Goal: Task Accomplishment & Management: Complete application form

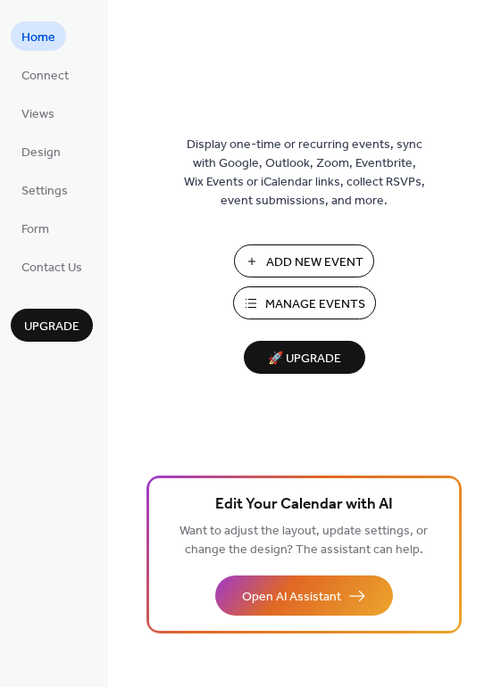
click at [304, 261] on span "Add New Event" at bounding box center [314, 262] width 97 height 19
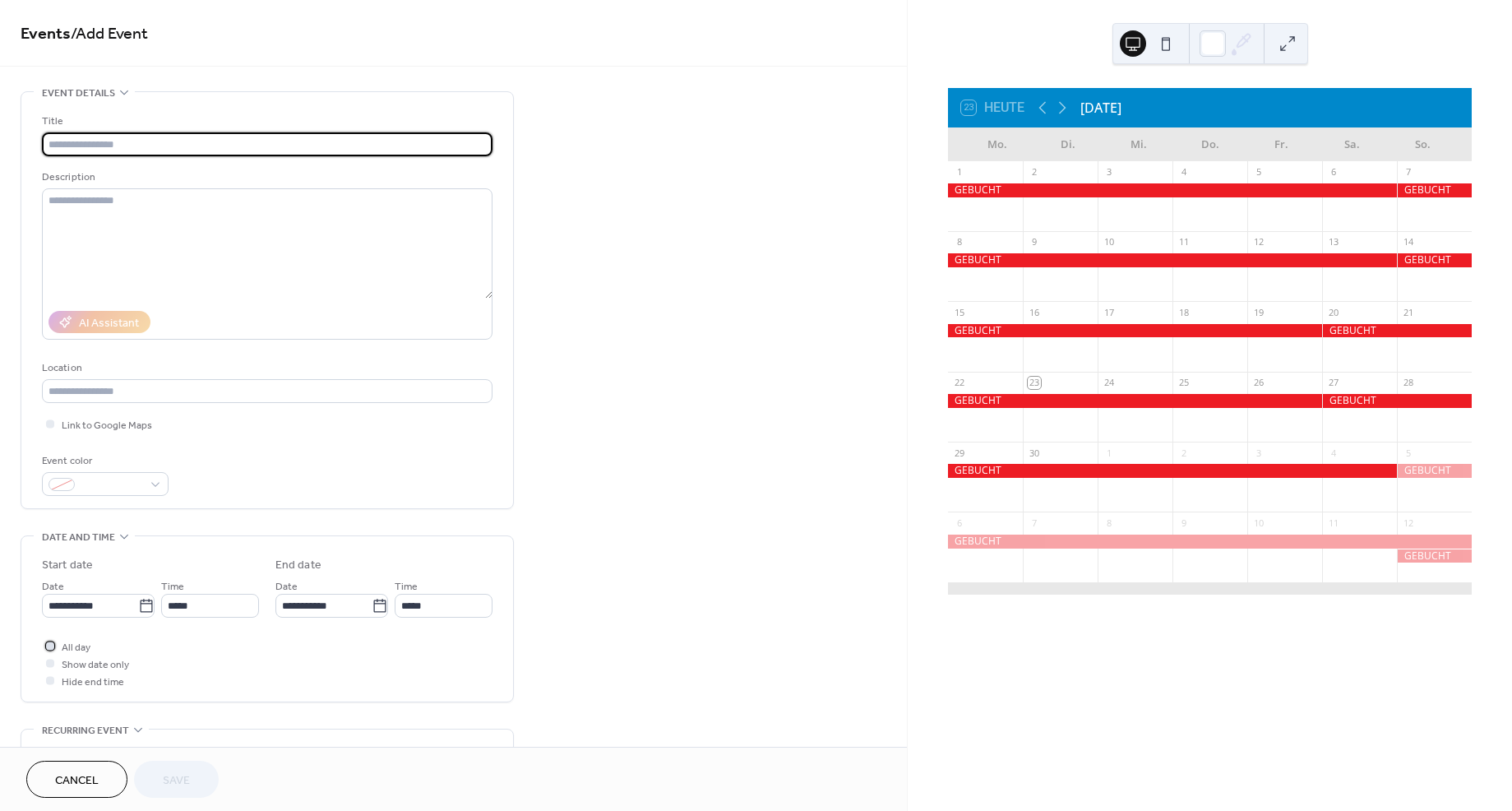
drag, startPoint x: 50, startPoint y: 645, endPoint x: 62, endPoint y: 642, distance: 12.4
click at [50, 645] on div at bounding box center [50, 645] width 8 height 8
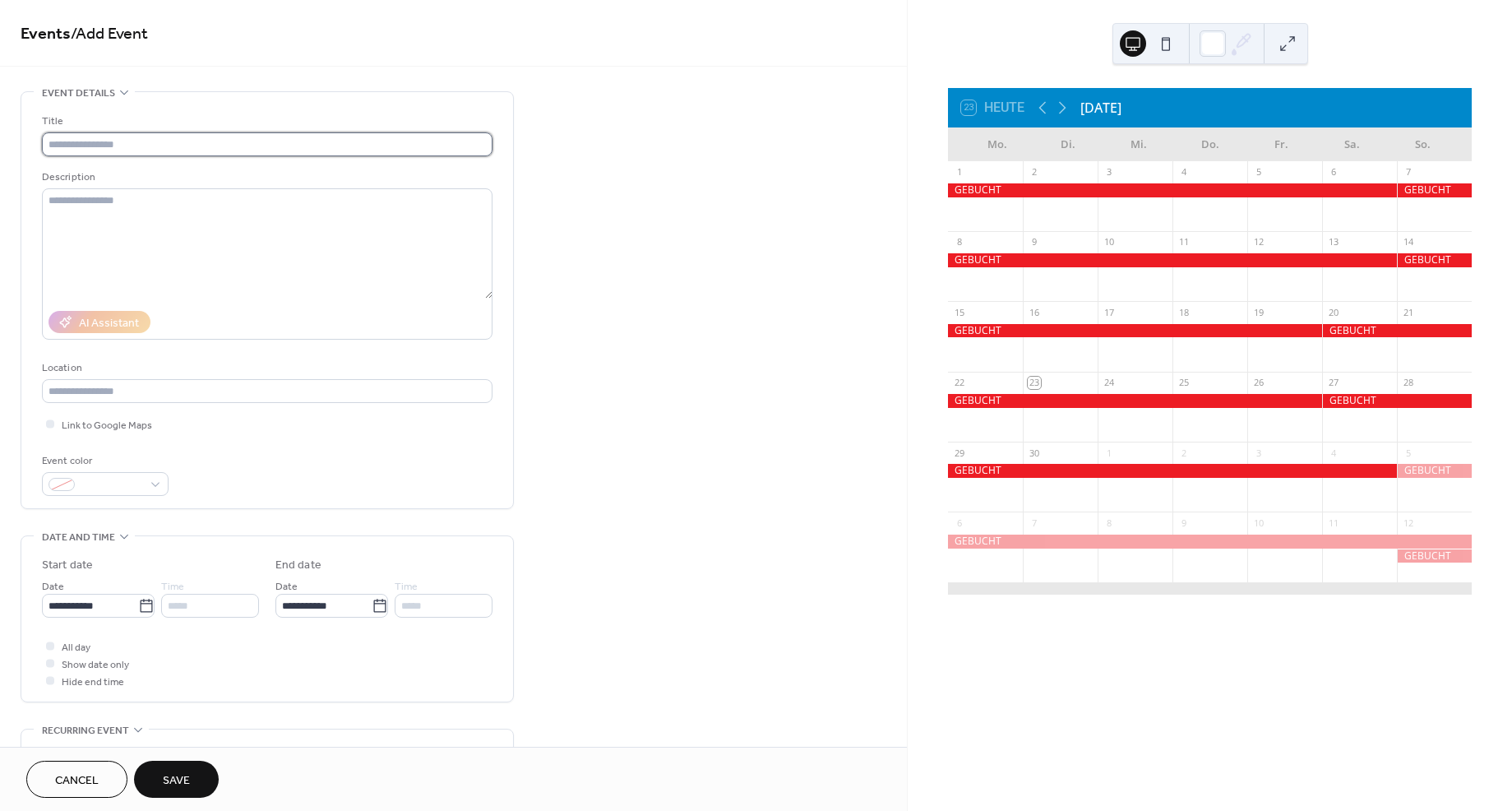
click at [100, 148] on input "text" at bounding box center [267, 145] width 451 height 24
type input "*******"
click at [151, 607] on label "**********" at bounding box center [99, 605] width 112 height 24
click at [138, 607] on input "**********" at bounding box center [90, 605] width 96 height 24
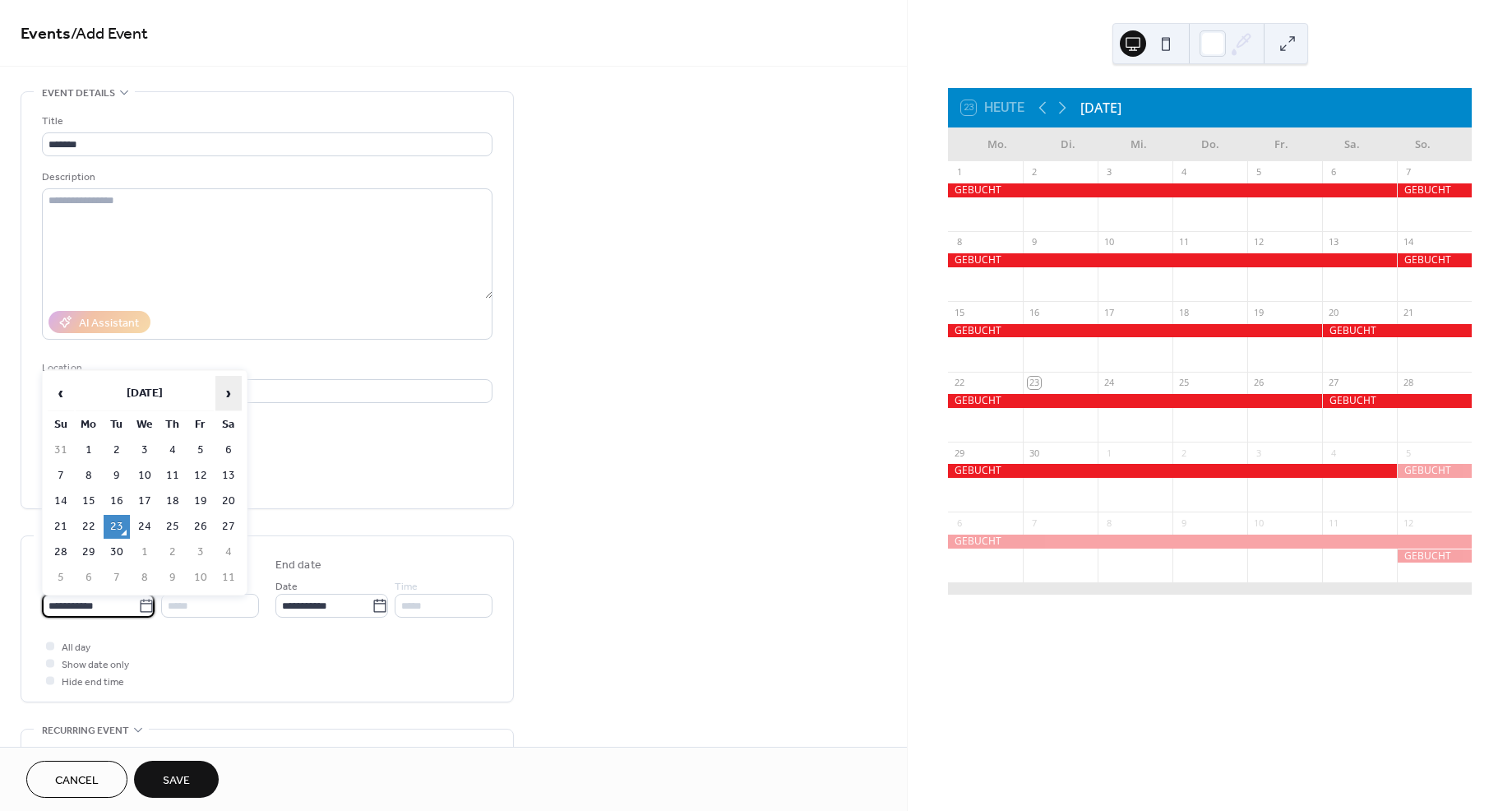
click at [232, 394] on span "›" at bounding box center [229, 394] width 25 height 33
click at [115, 524] on td "21" at bounding box center [116, 527] width 27 height 24
type input "**********"
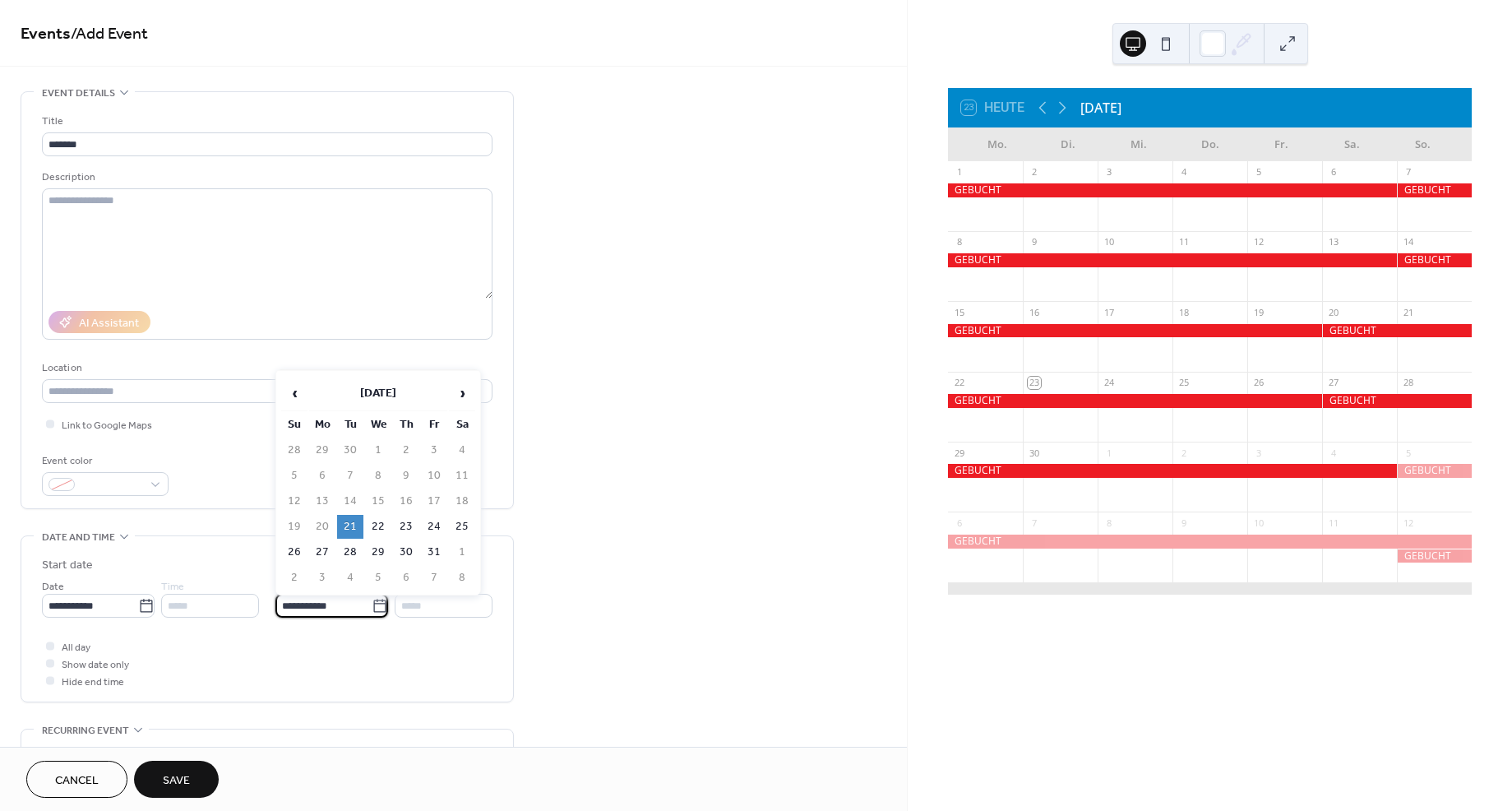
click at [355, 607] on input "**********" at bounding box center [323, 605] width 96 height 24
click at [458, 522] on td "25" at bounding box center [462, 527] width 27 height 24
type input "**********"
click at [185, 775] on span "Save" at bounding box center [176, 781] width 27 height 18
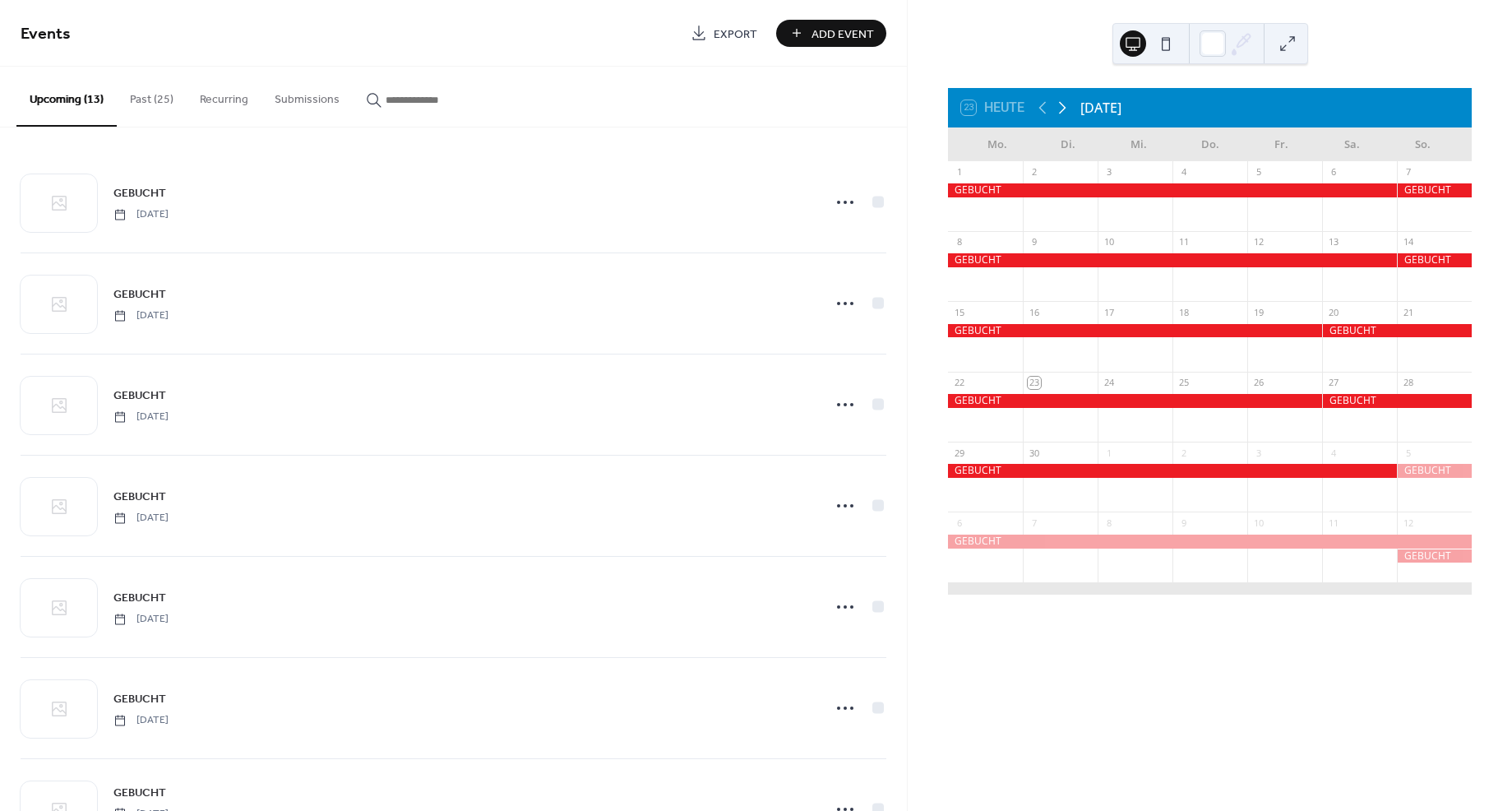
click at [1062, 106] on icon at bounding box center [1061, 107] width 19 height 19
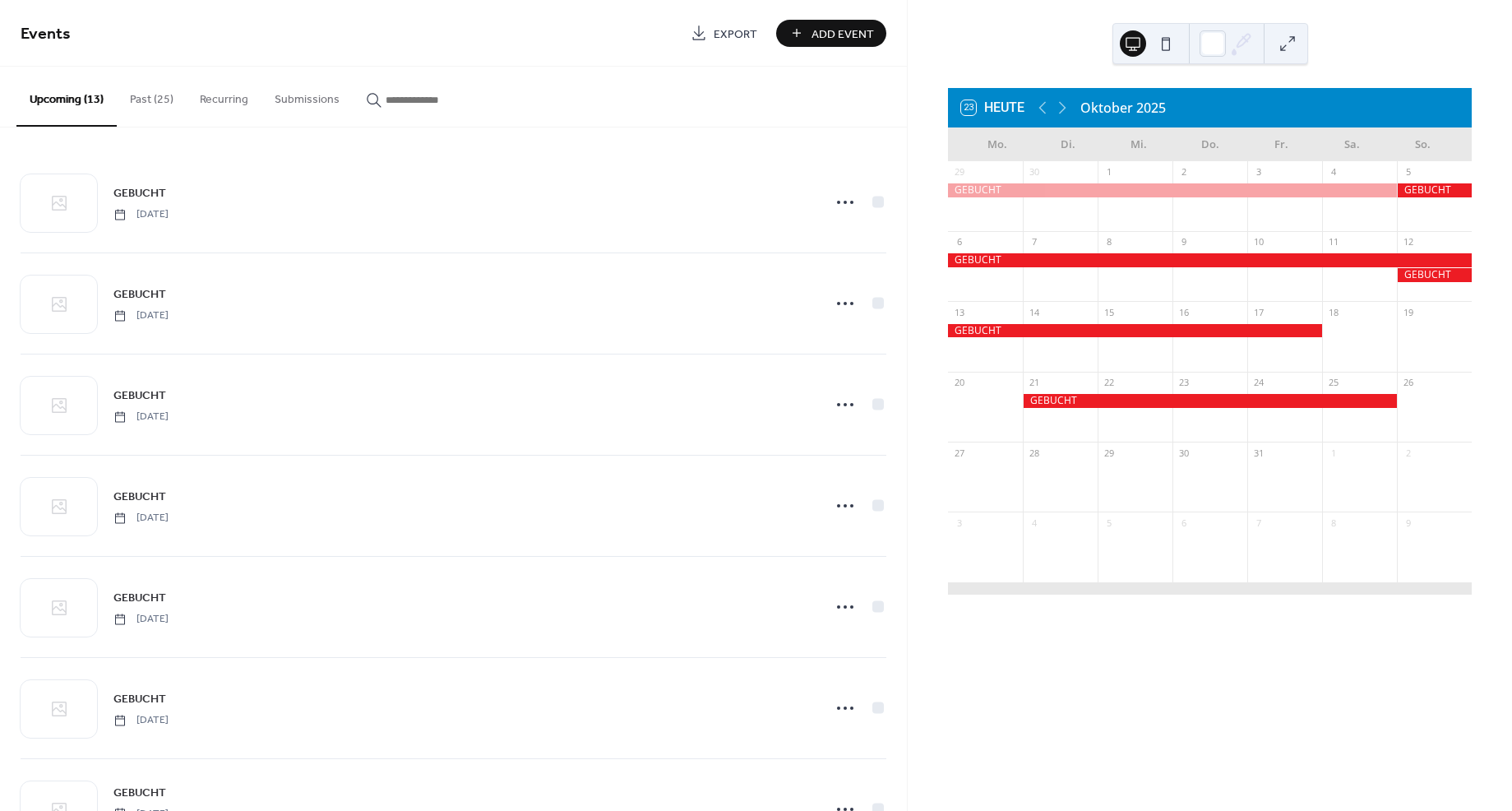
click at [856, 34] on span "Add Event" at bounding box center [843, 34] width 63 height 18
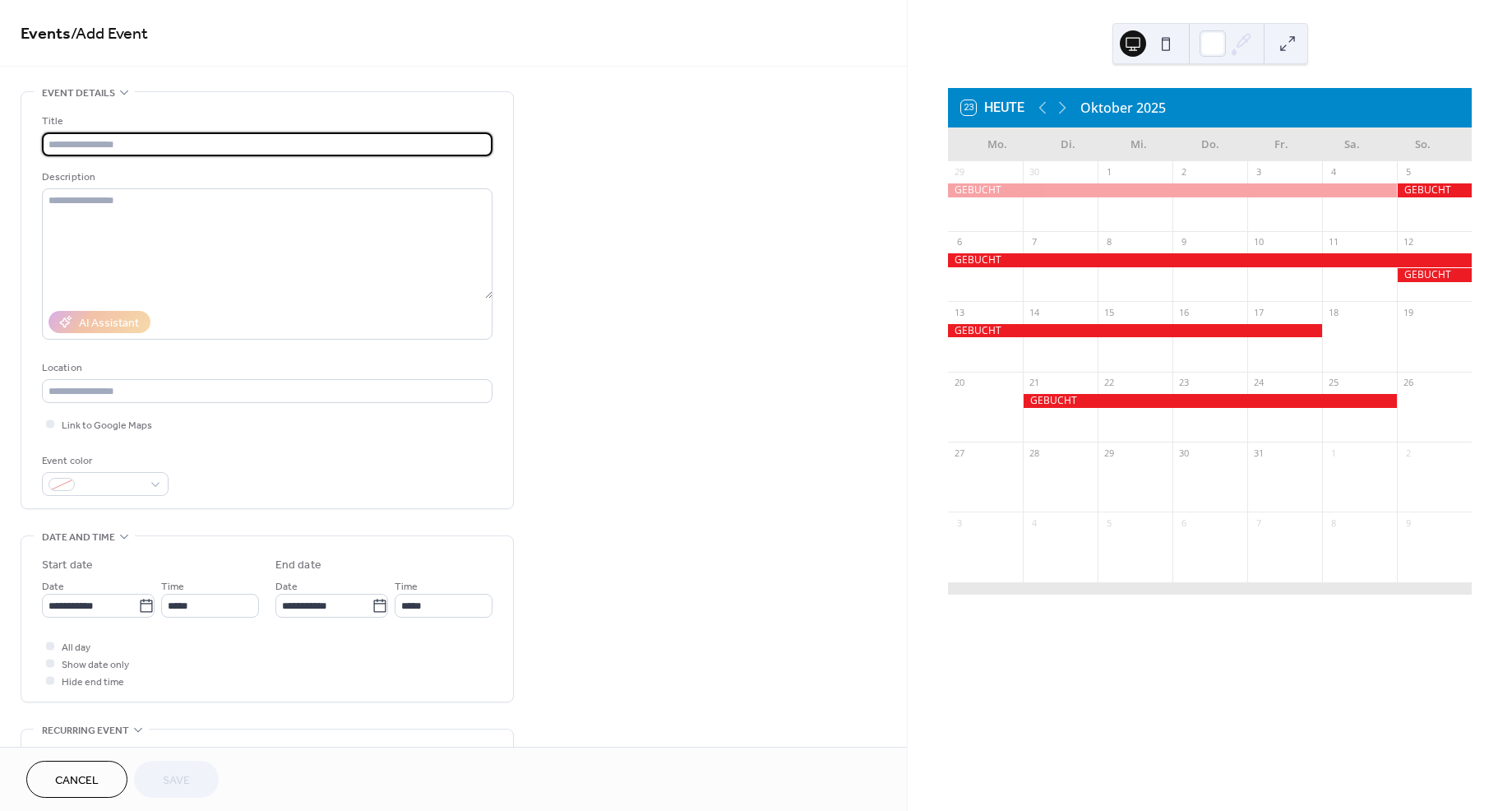
click at [135, 138] on input "text" at bounding box center [267, 145] width 451 height 24
type input "*******"
click at [49, 643] on div at bounding box center [50, 645] width 8 height 8
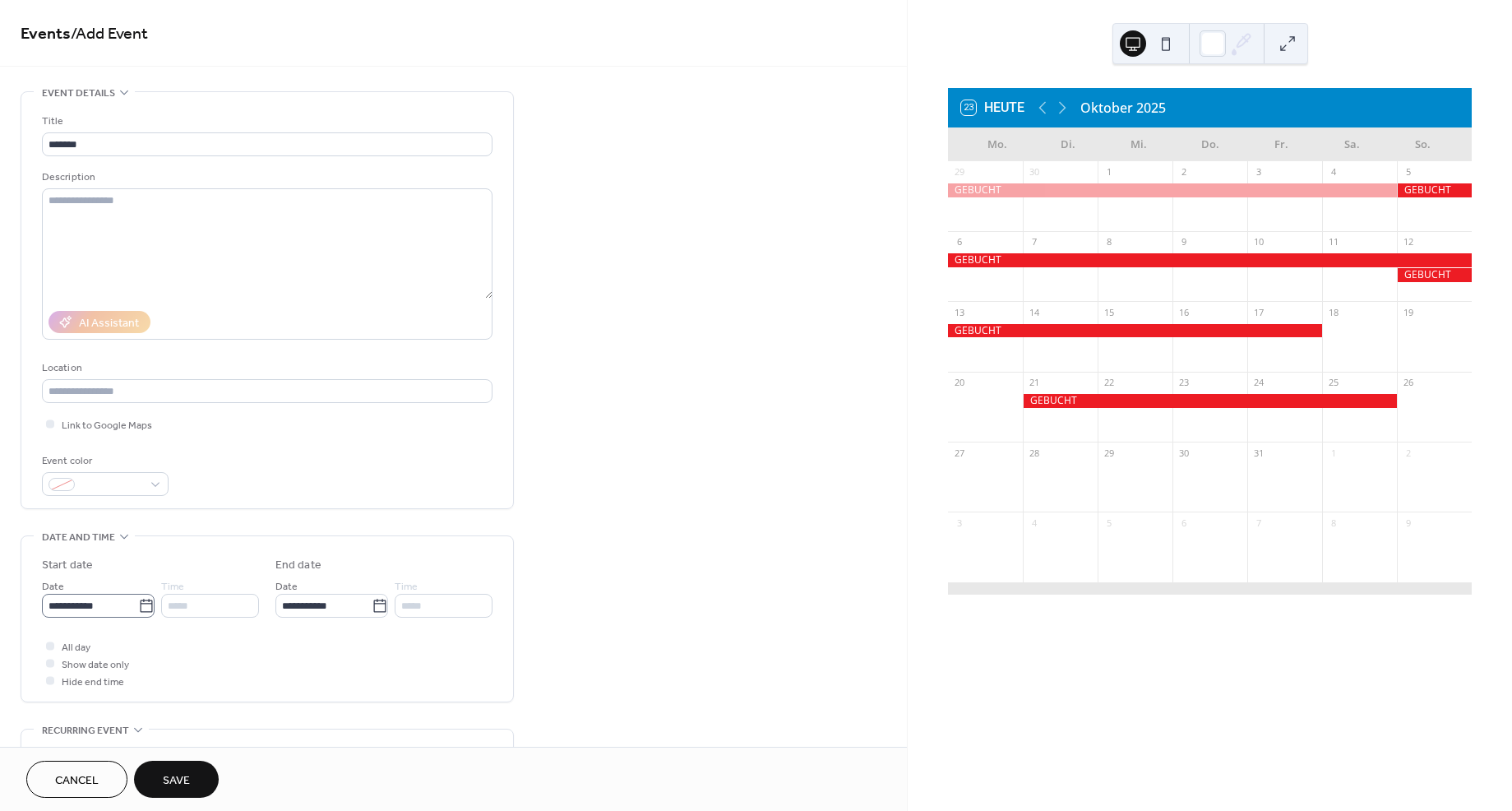
click at [138, 605] on icon at bounding box center [147, 606] width 17 height 17
click at [137, 605] on input "**********" at bounding box center [90, 605] width 96 height 24
click at [229, 394] on span "›" at bounding box center [229, 394] width 25 height 33
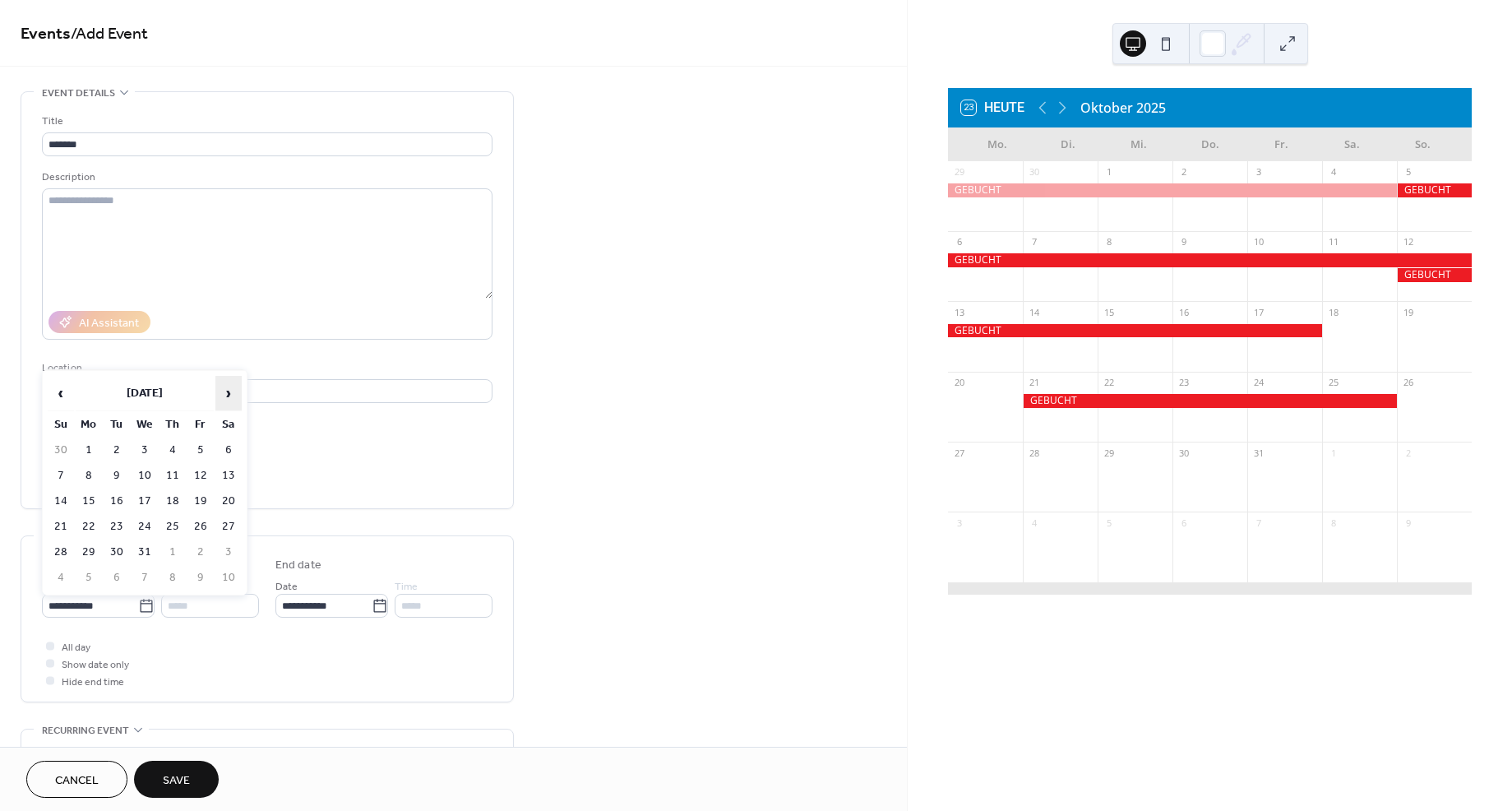
click at [229, 394] on span "›" at bounding box center [229, 394] width 25 height 33
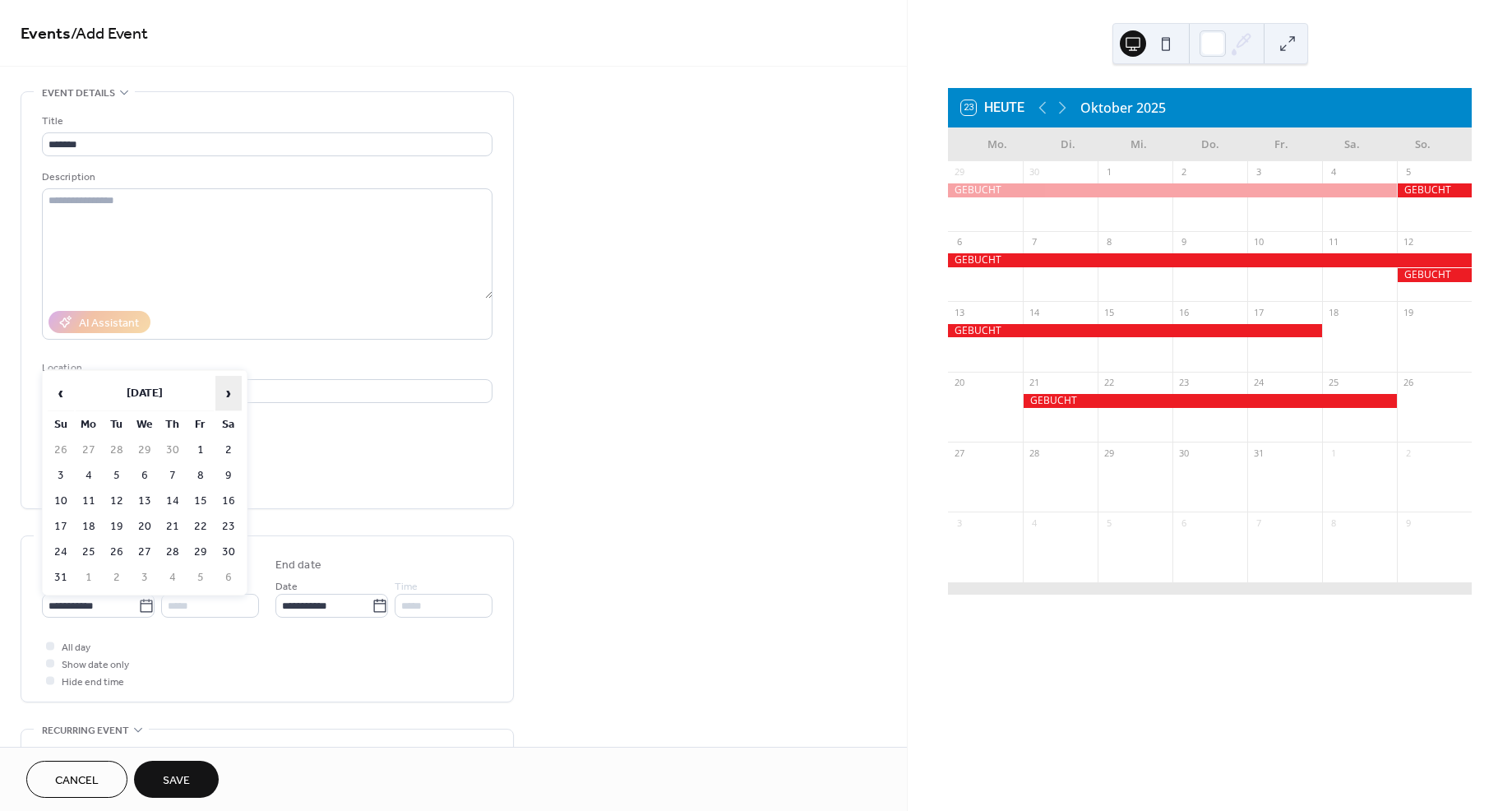
click at [229, 394] on span "›" at bounding box center [229, 394] width 25 height 33
click at [63, 474] on td "7" at bounding box center [61, 476] width 27 height 24
type input "**********"
click at [311, 606] on input "**********" at bounding box center [323, 605] width 96 height 24
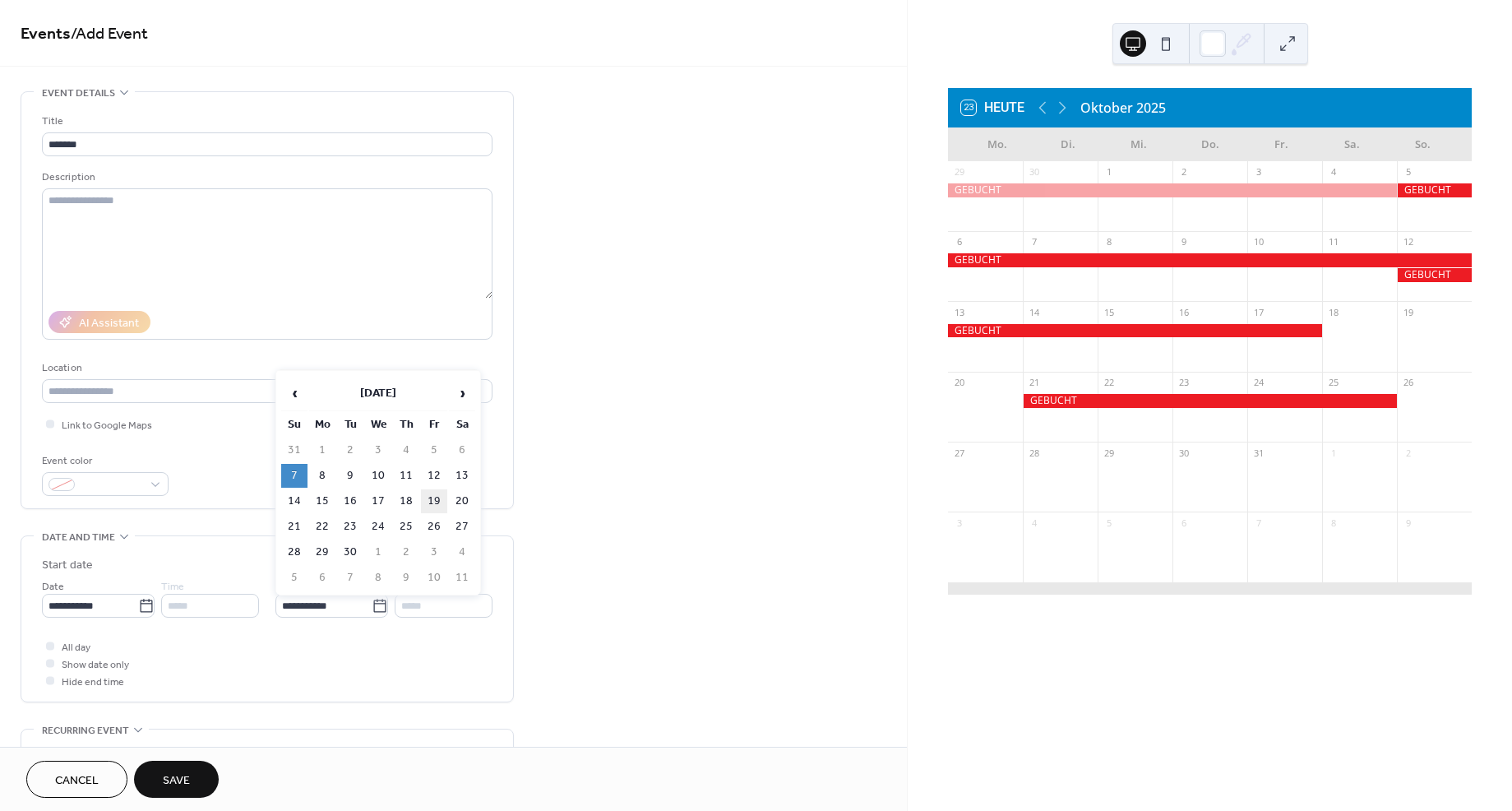
click at [431, 499] on td "19" at bounding box center [434, 501] width 27 height 24
type input "**********"
click at [182, 772] on span "Save" at bounding box center [176, 781] width 27 height 18
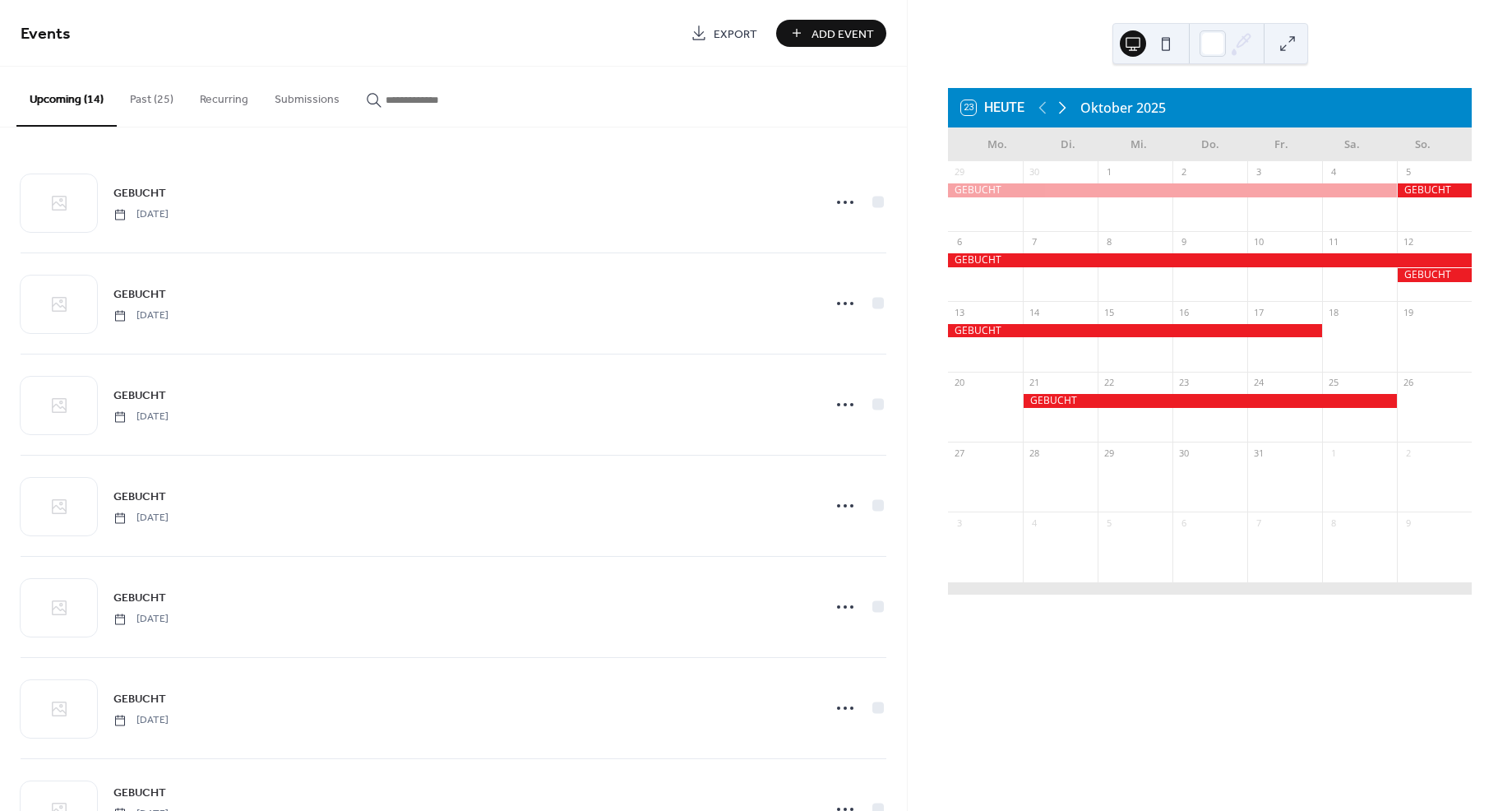
click at [1065, 107] on icon at bounding box center [1062, 108] width 7 height 12
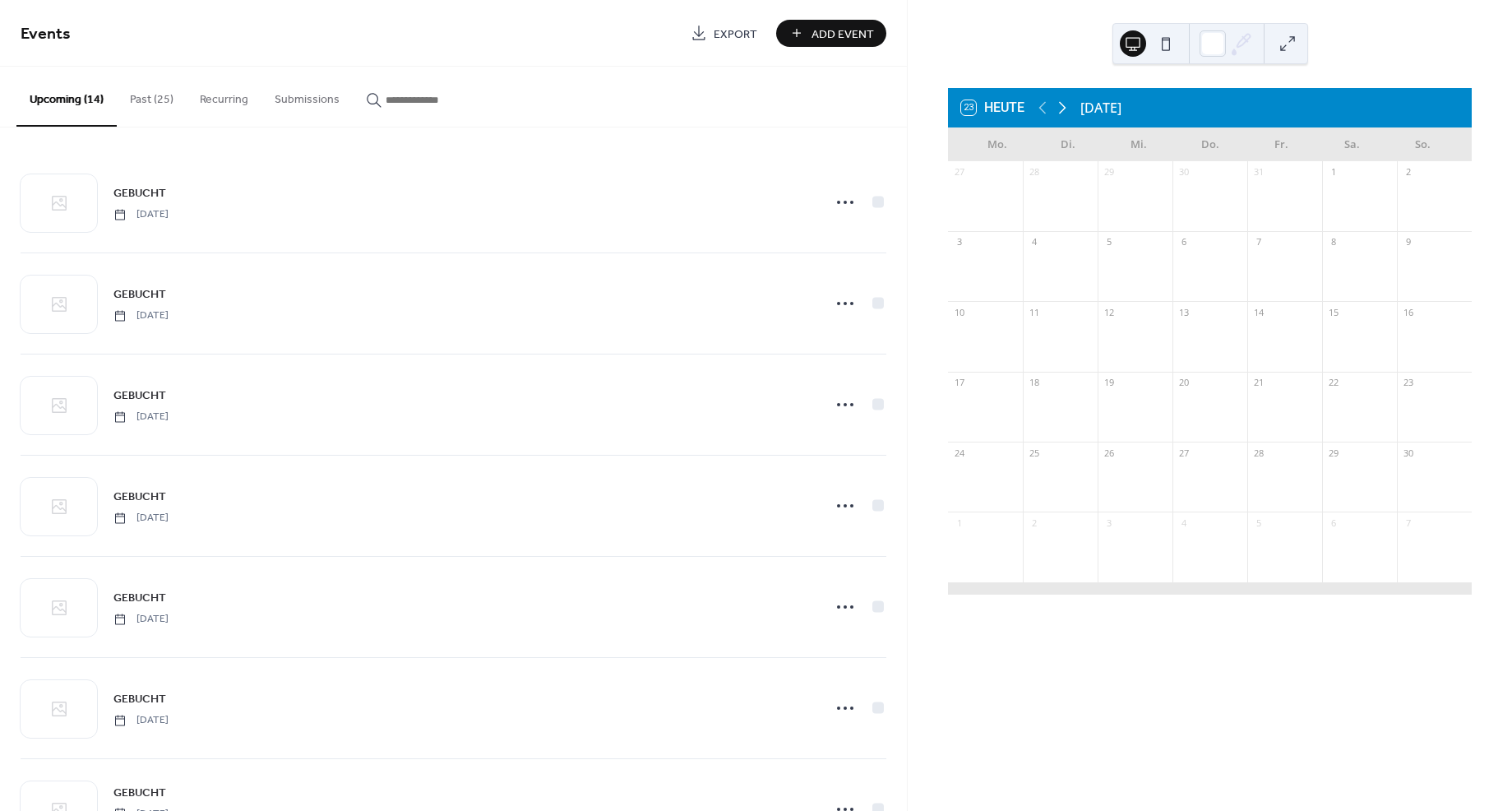
click at [1065, 107] on icon at bounding box center [1062, 108] width 7 height 12
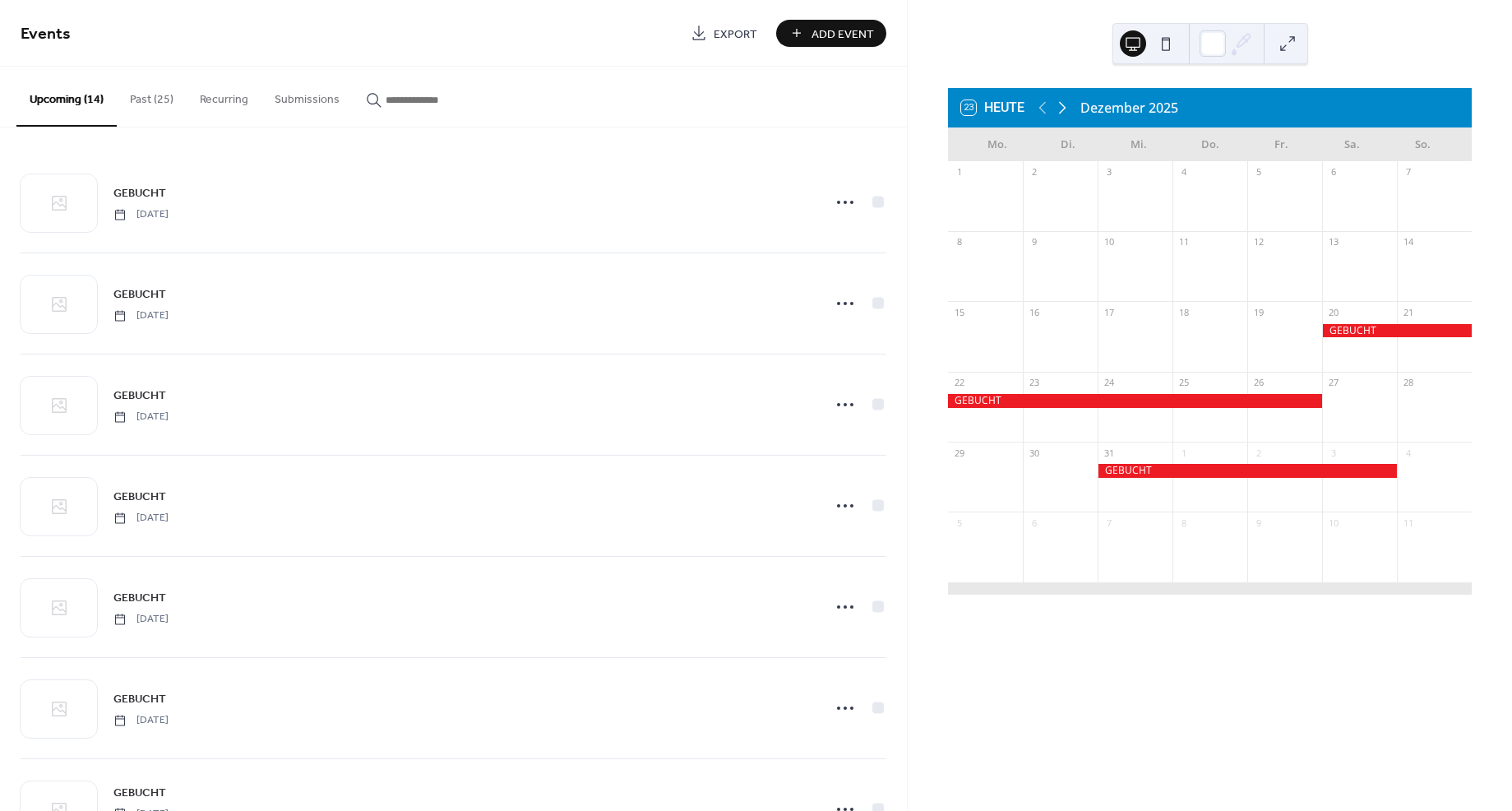
click at [1065, 107] on icon at bounding box center [1062, 108] width 7 height 12
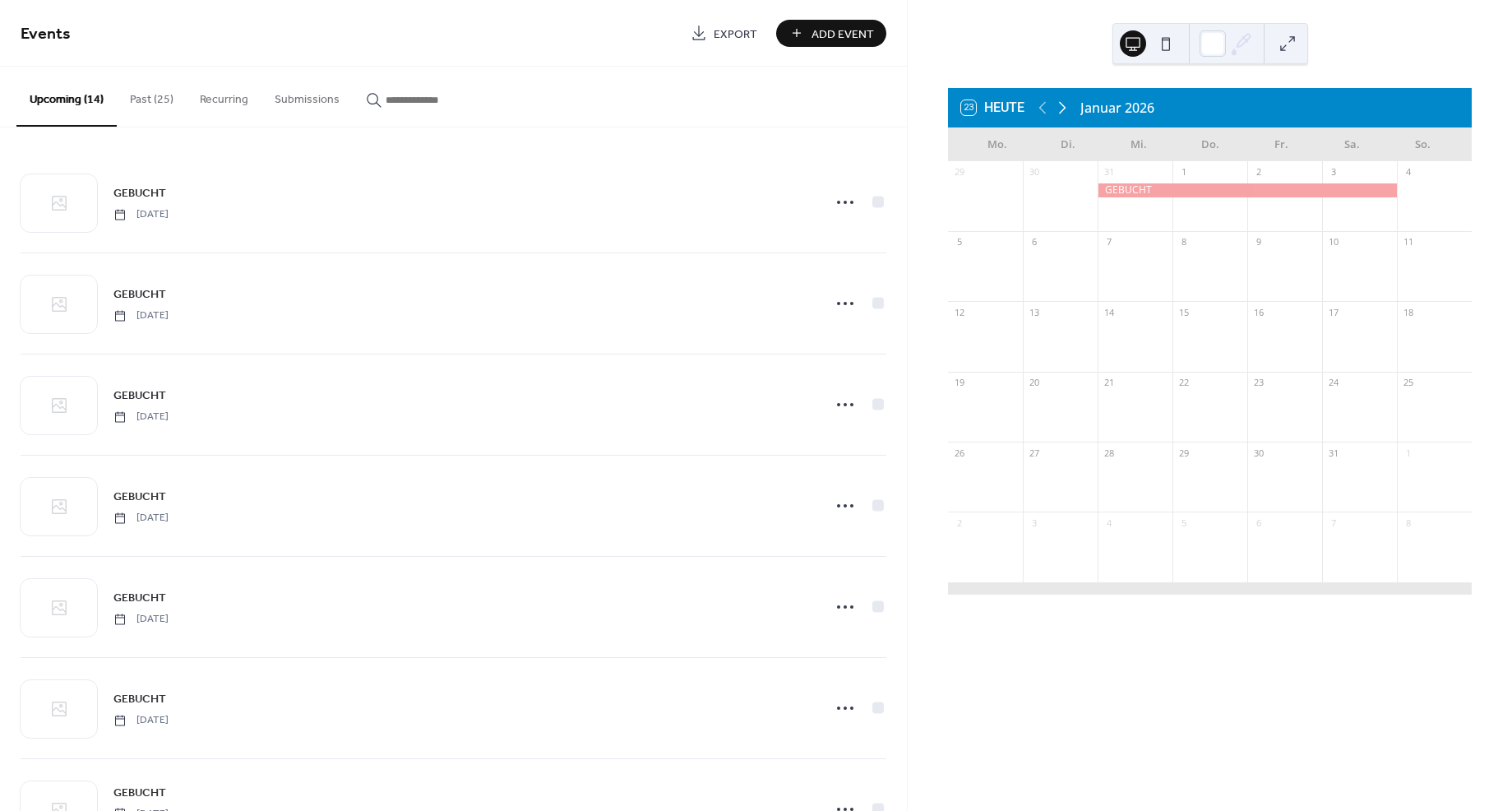
click at [1065, 107] on icon at bounding box center [1062, 108] width 7 height 12
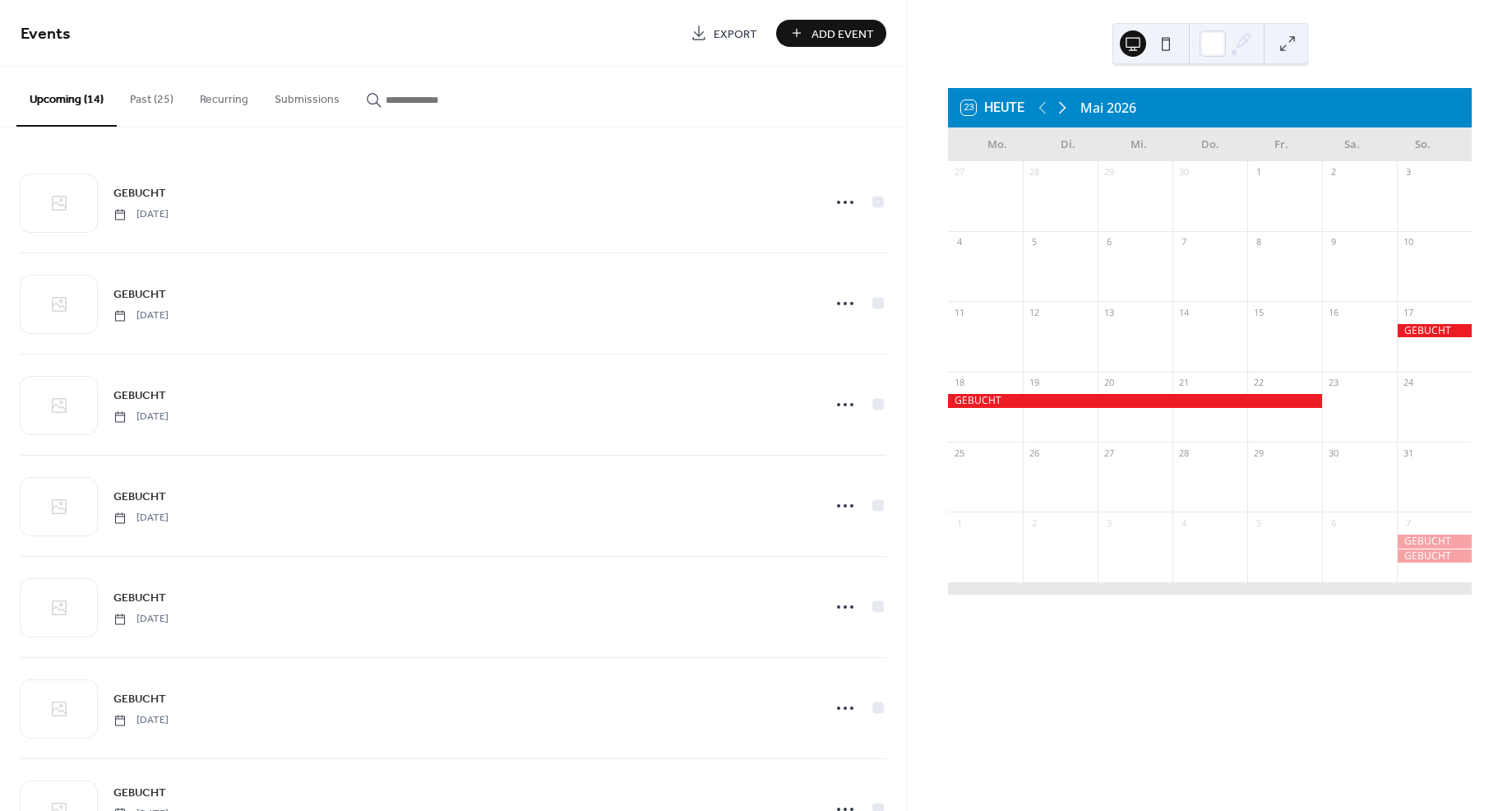
click at [1065, 107] on icon at bounding box center [1062, 108] width 7 height 12
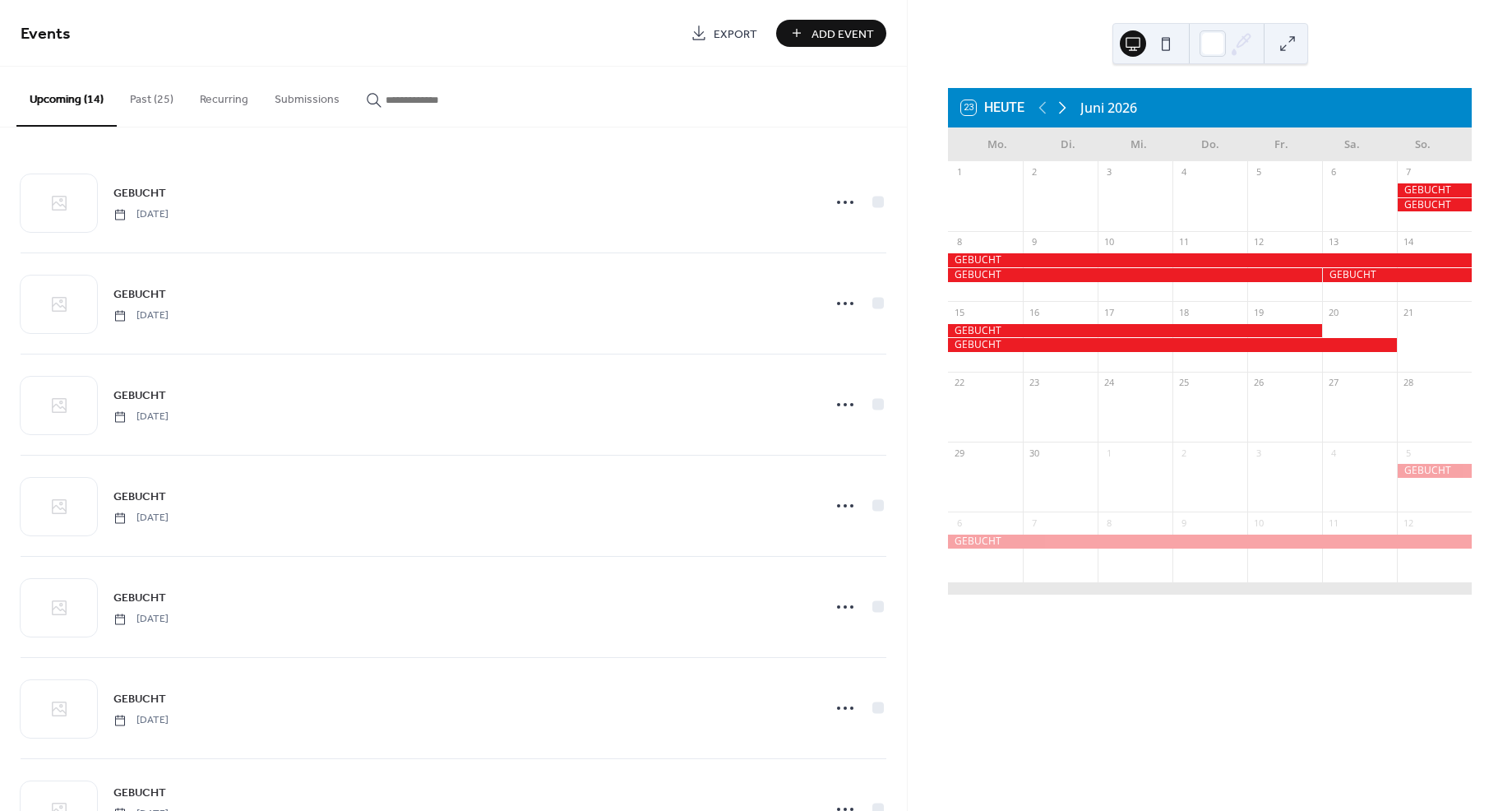
click at [1065, 107] on icon at bounding box center [1062, 108] width 7 height 12
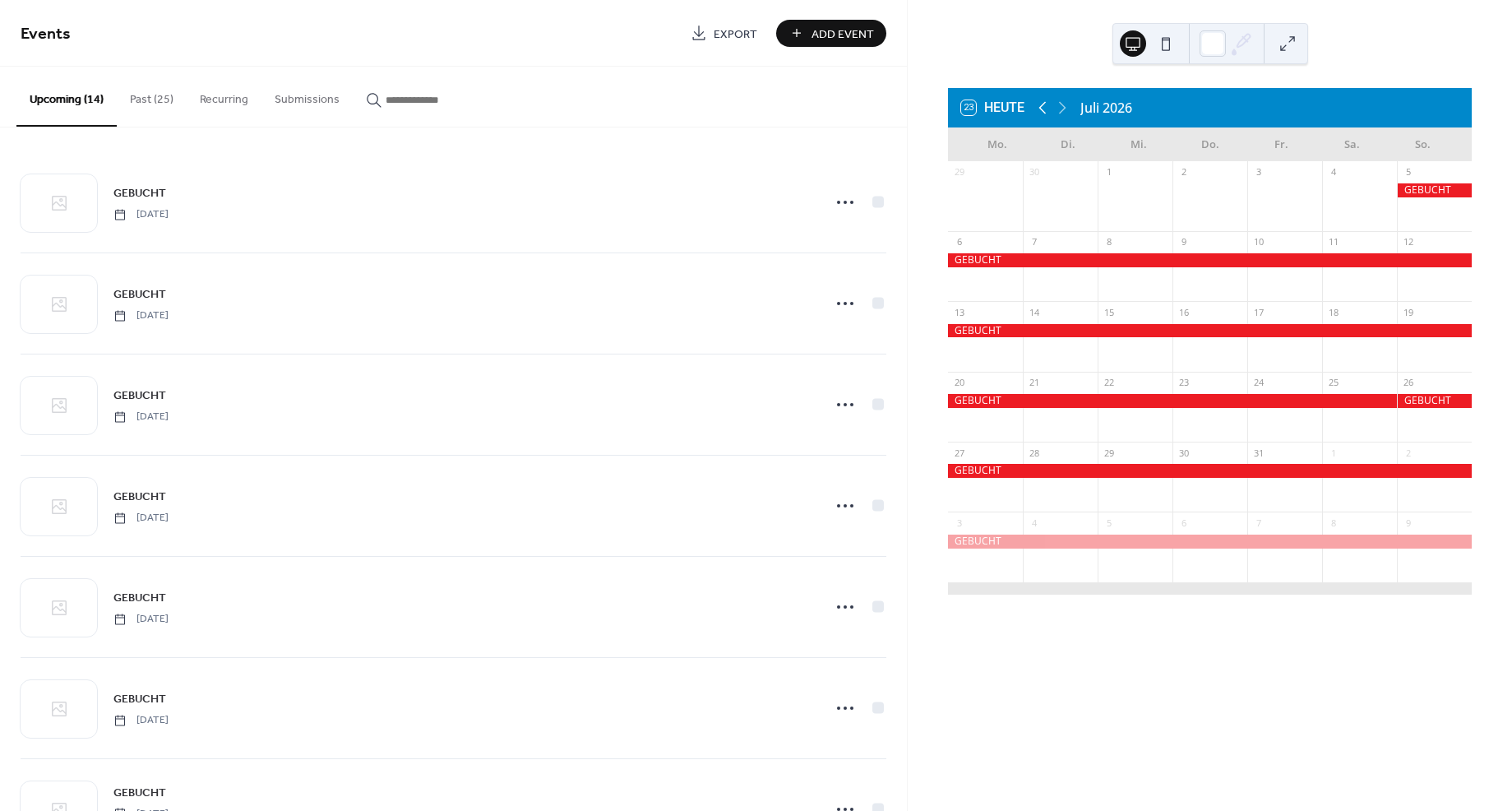
click at [1041, 108] on icon at bounding box center [1043, 108] width 7 height 12
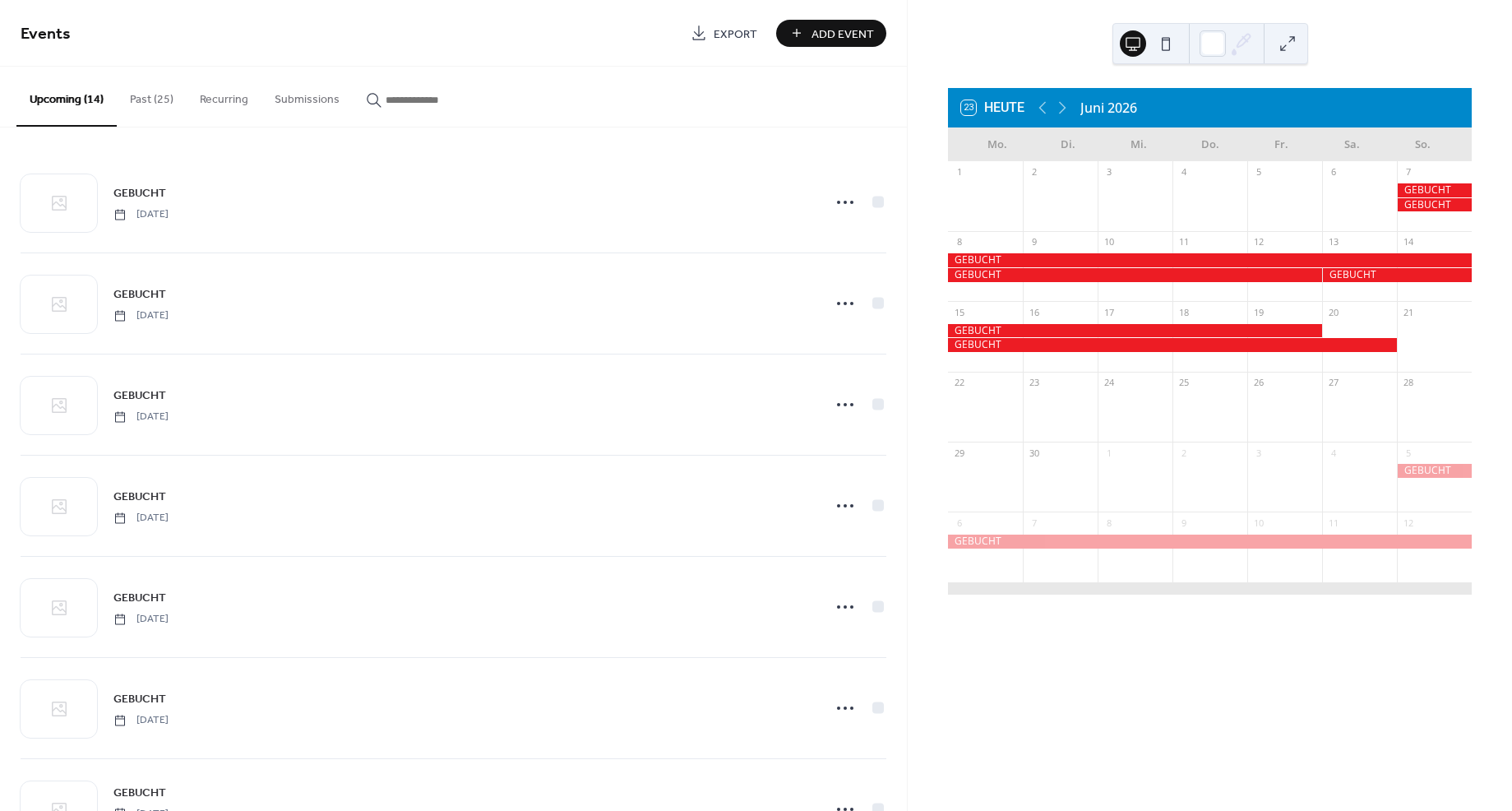
click at [838, 29] on span "Add Event" at bounding box center [843, 34] width 63 height 18
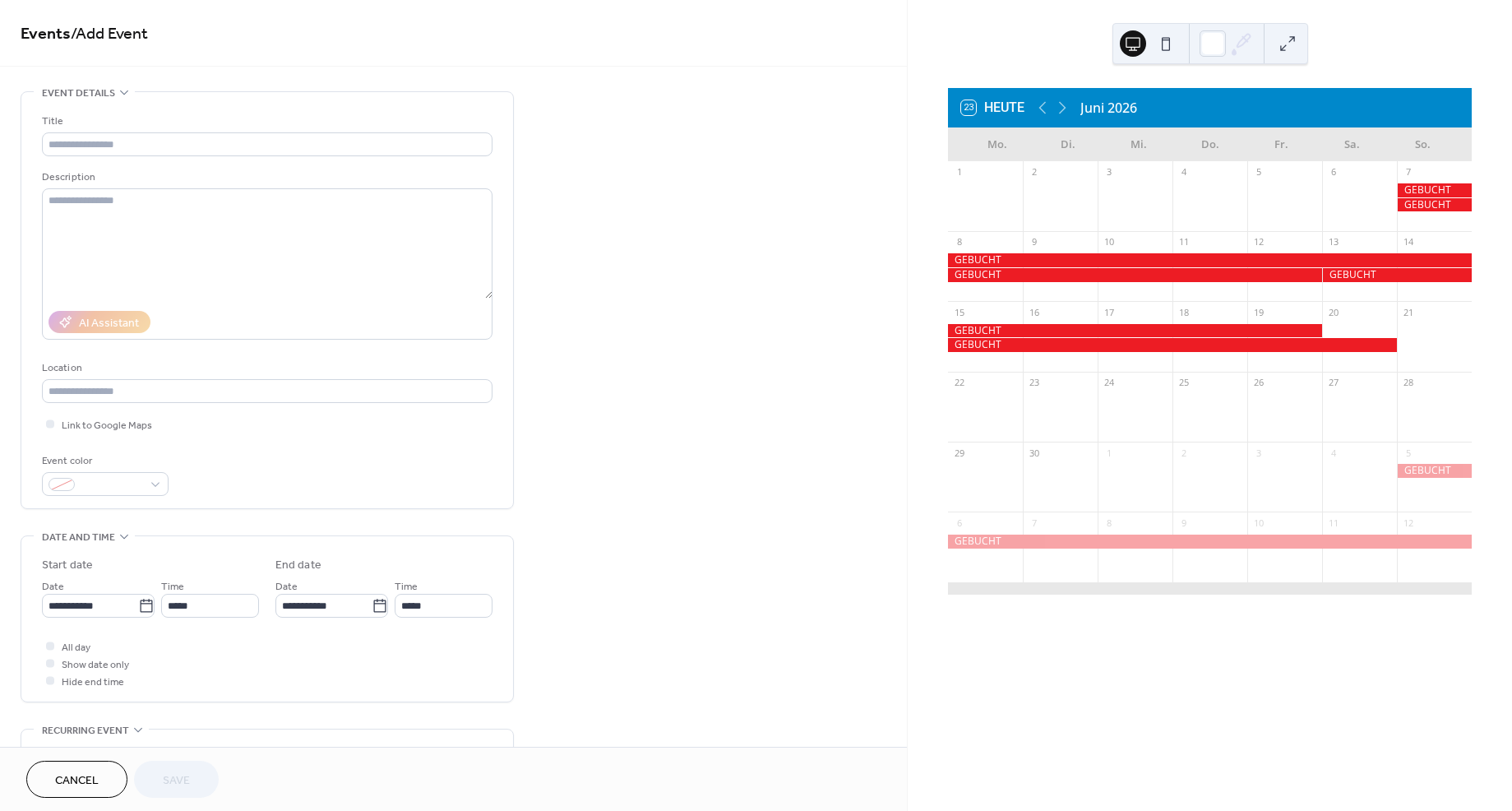
click at [1354, 272] on div at bounding box center [1397, 275] width 149 height 14
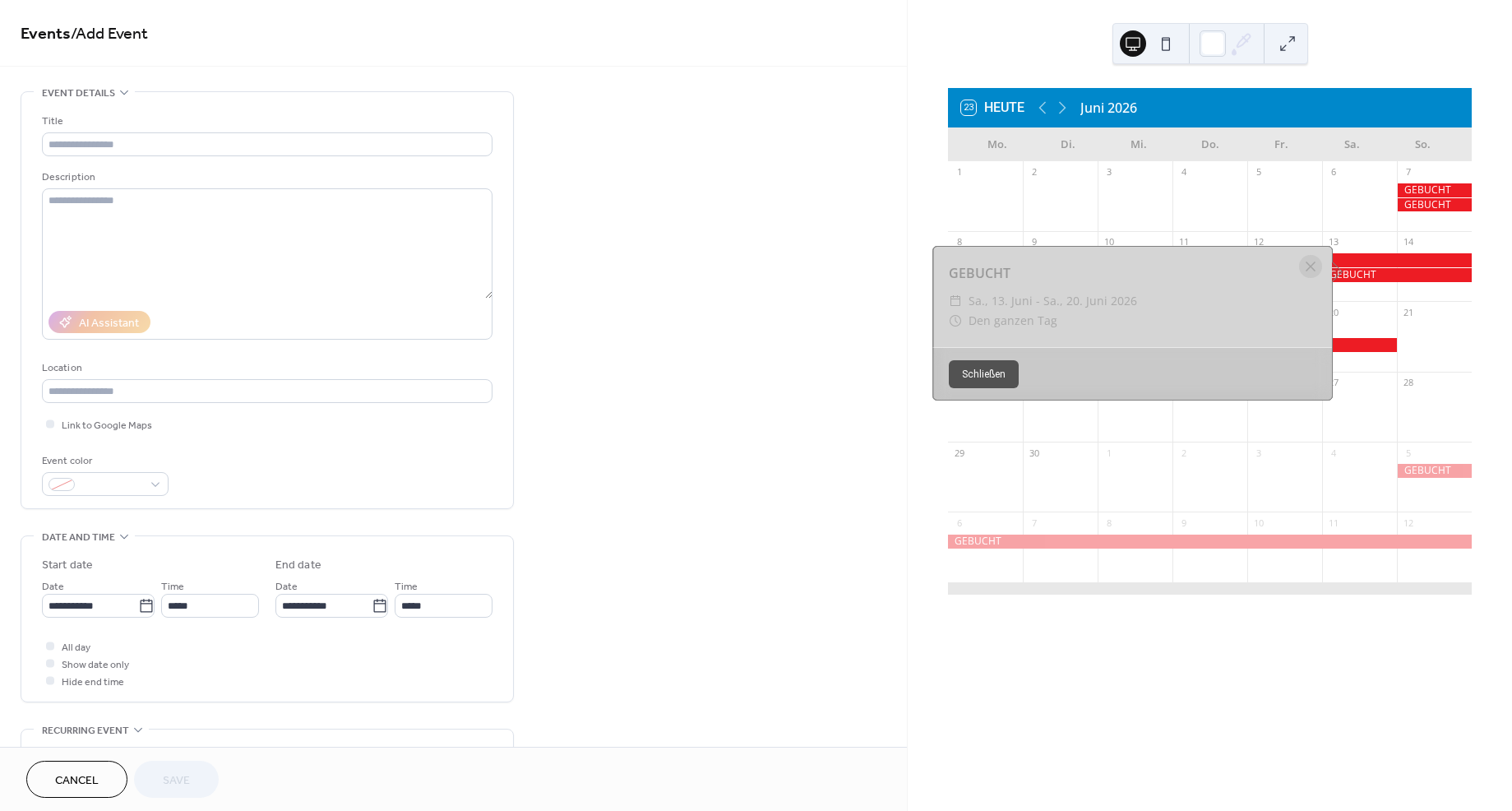
click at [1354, 272] on div at bounding box center [1397, 275] width 149 height 14
click at [1399, 204] on div at bounding box center [1434, 205] width 75 height 14
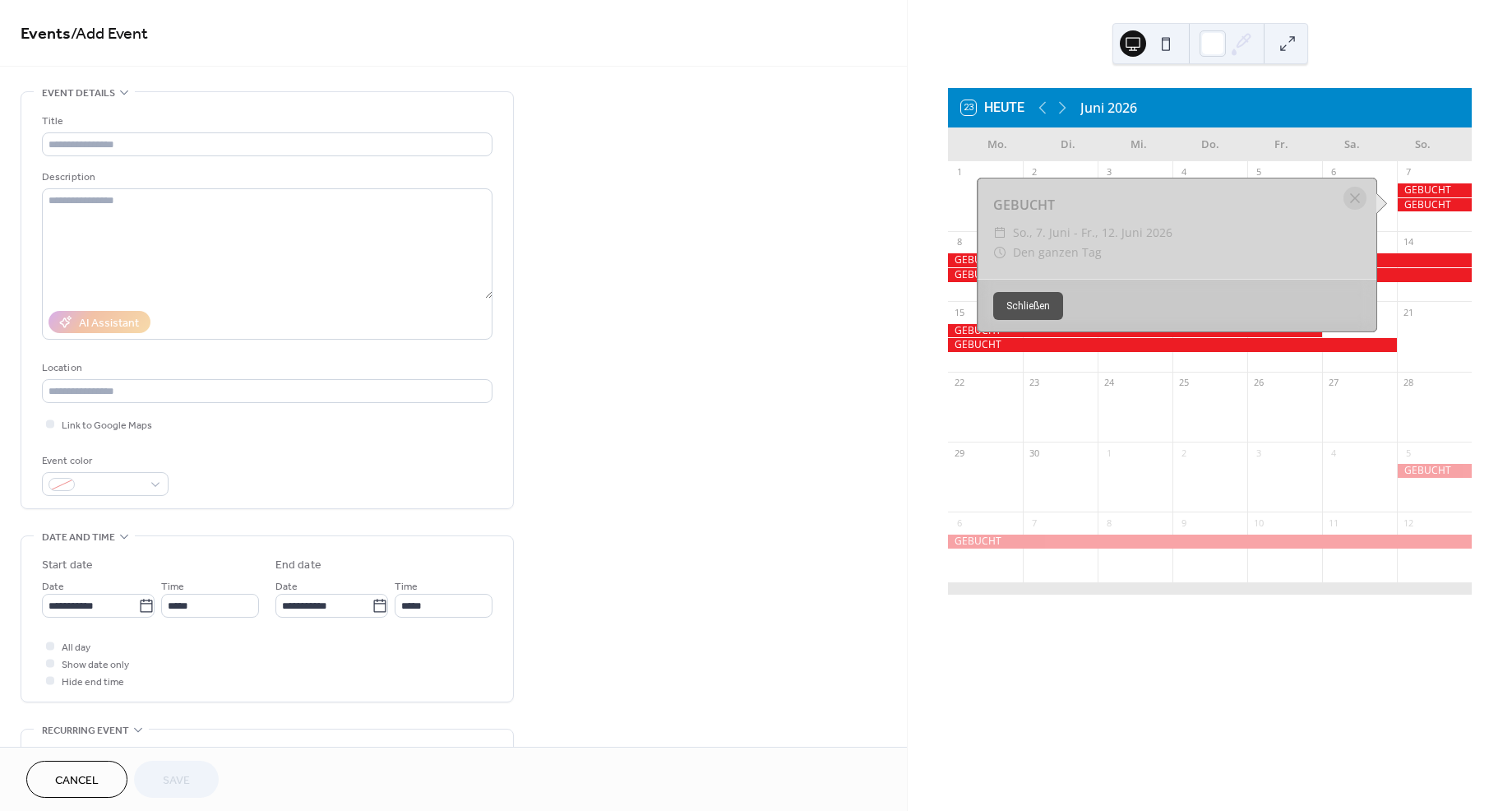
click at [1399, 204] on div at bounding box center [1434, 205] width 75 height 14
click at [1354, 196] on div at bounding box center [1354, 198] width 23 height 23
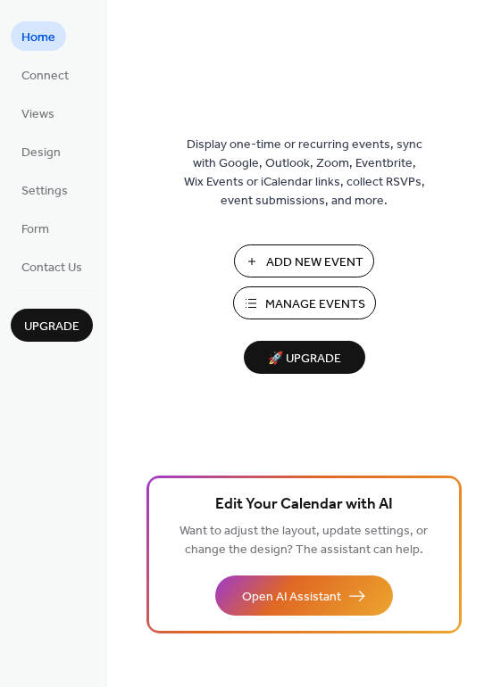
click at [306, 304] on span "Manage Events" at bounding box center [315, 304] width 100 height 19
click at [294, 304] on span "Manage Events" at bounding box center [315, 304] width 100 height 19
click at [281, 299] on span "Manage Events" at bounding box center [315, 304] width 100 height 19
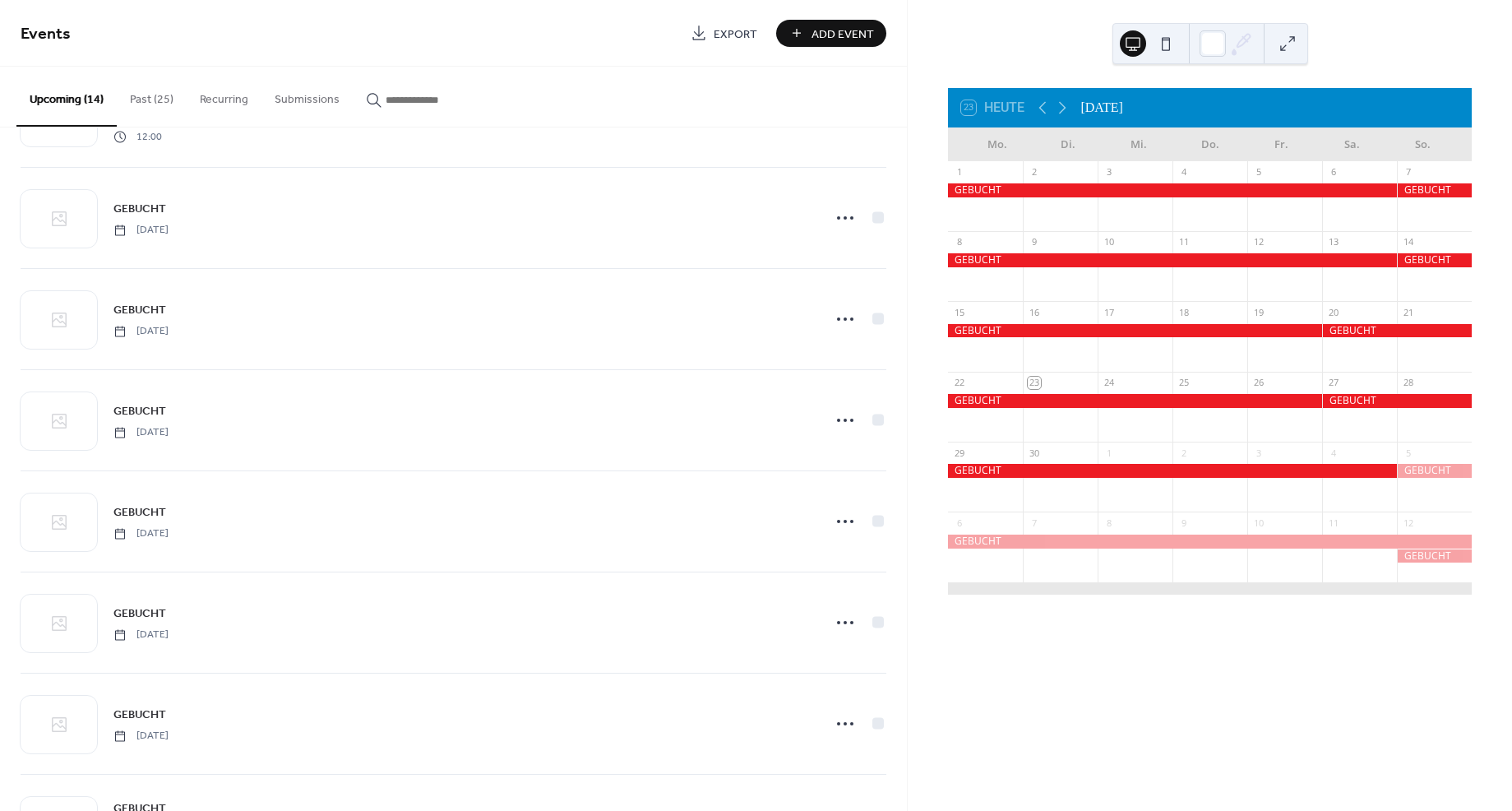
scroll to position [705, 0]
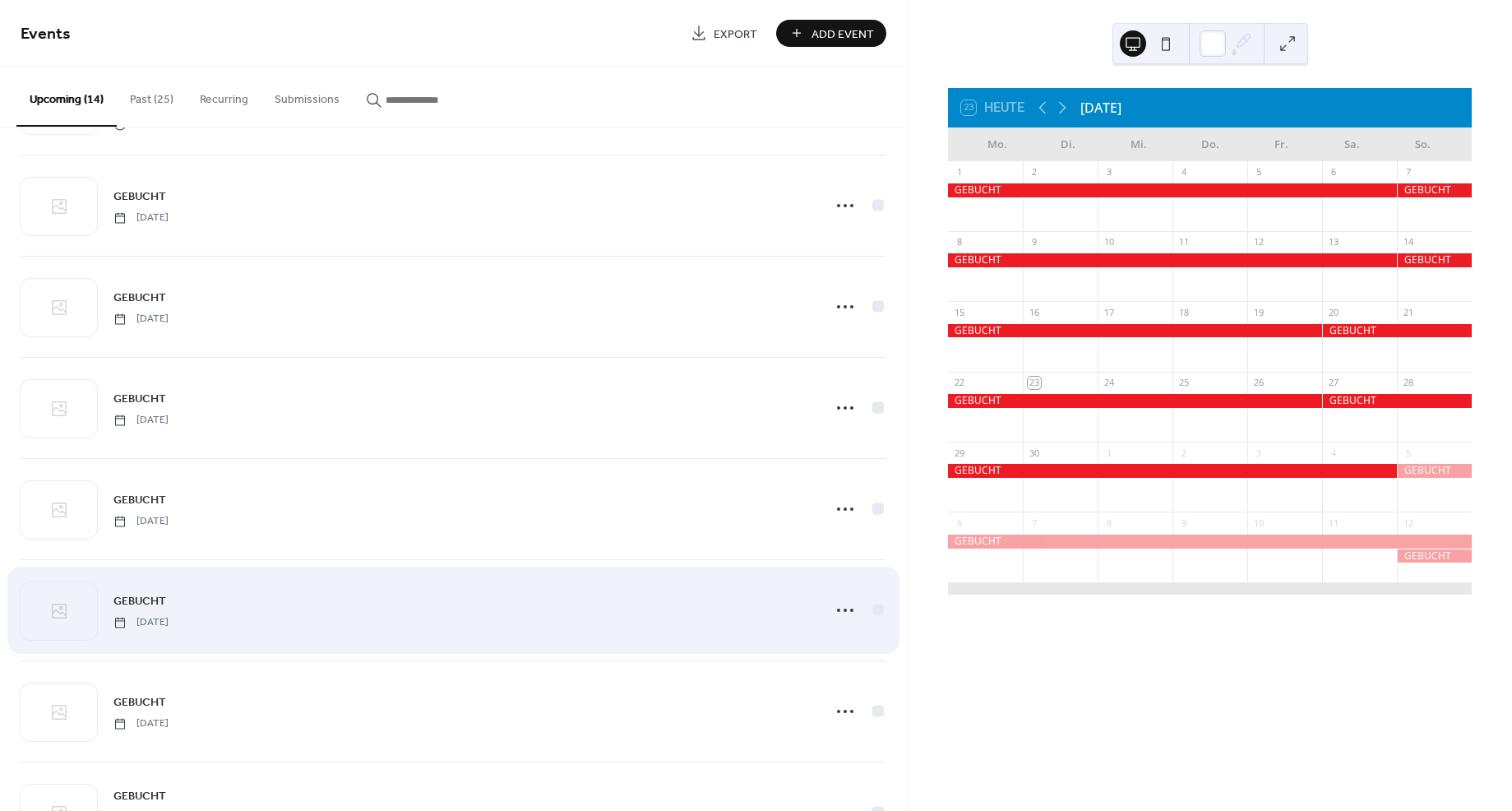
click at [169, 617] on span "Sunday, July 5, 2026" at bounding box center [141, 622] width 55 height 15
click at [836, 607] on icon at bounding box center [845, 610] width 27 height 27
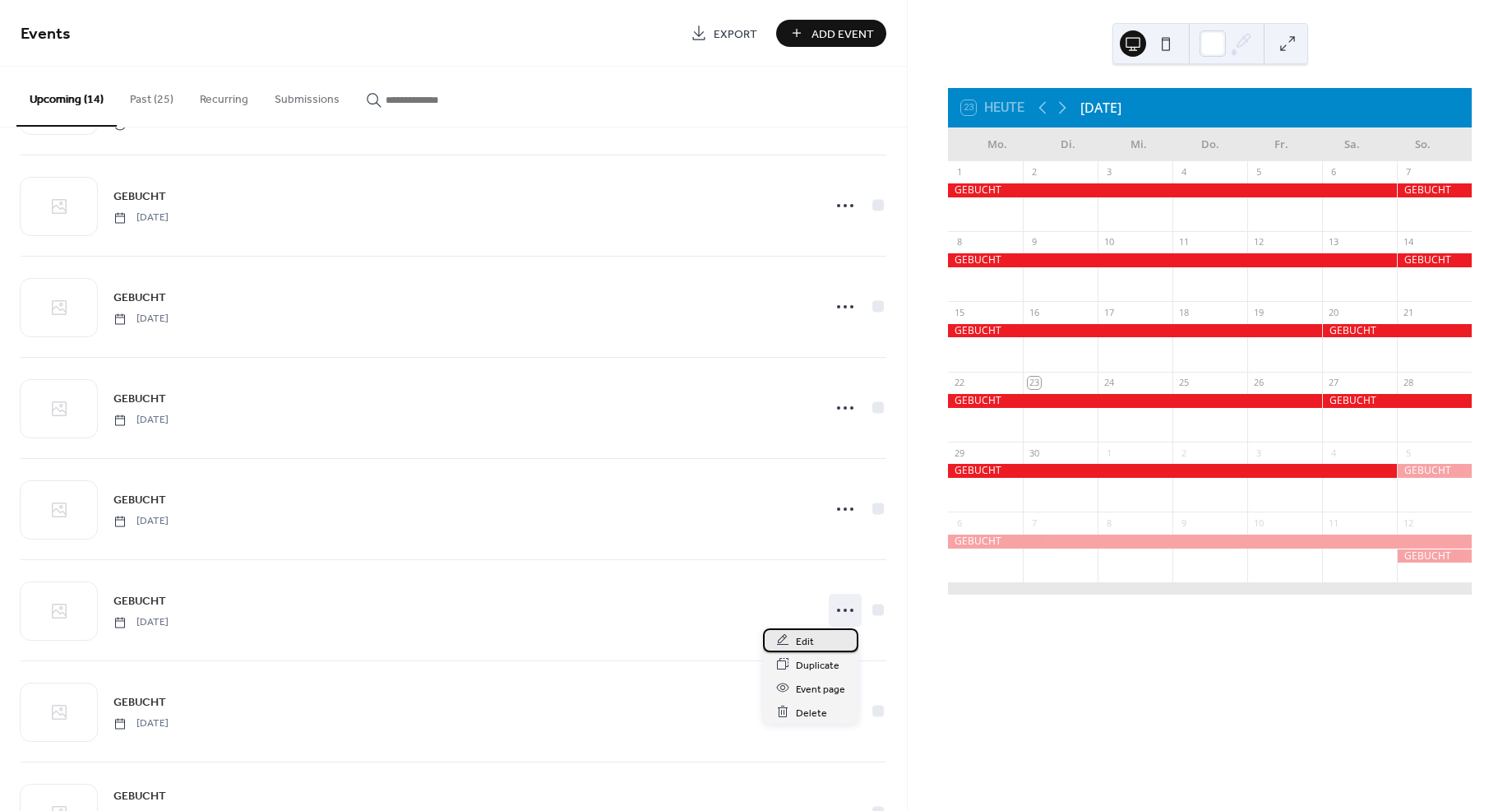
click at [809, 641] on span "Edit" at bounding box center [805, 641] width 18 height 18
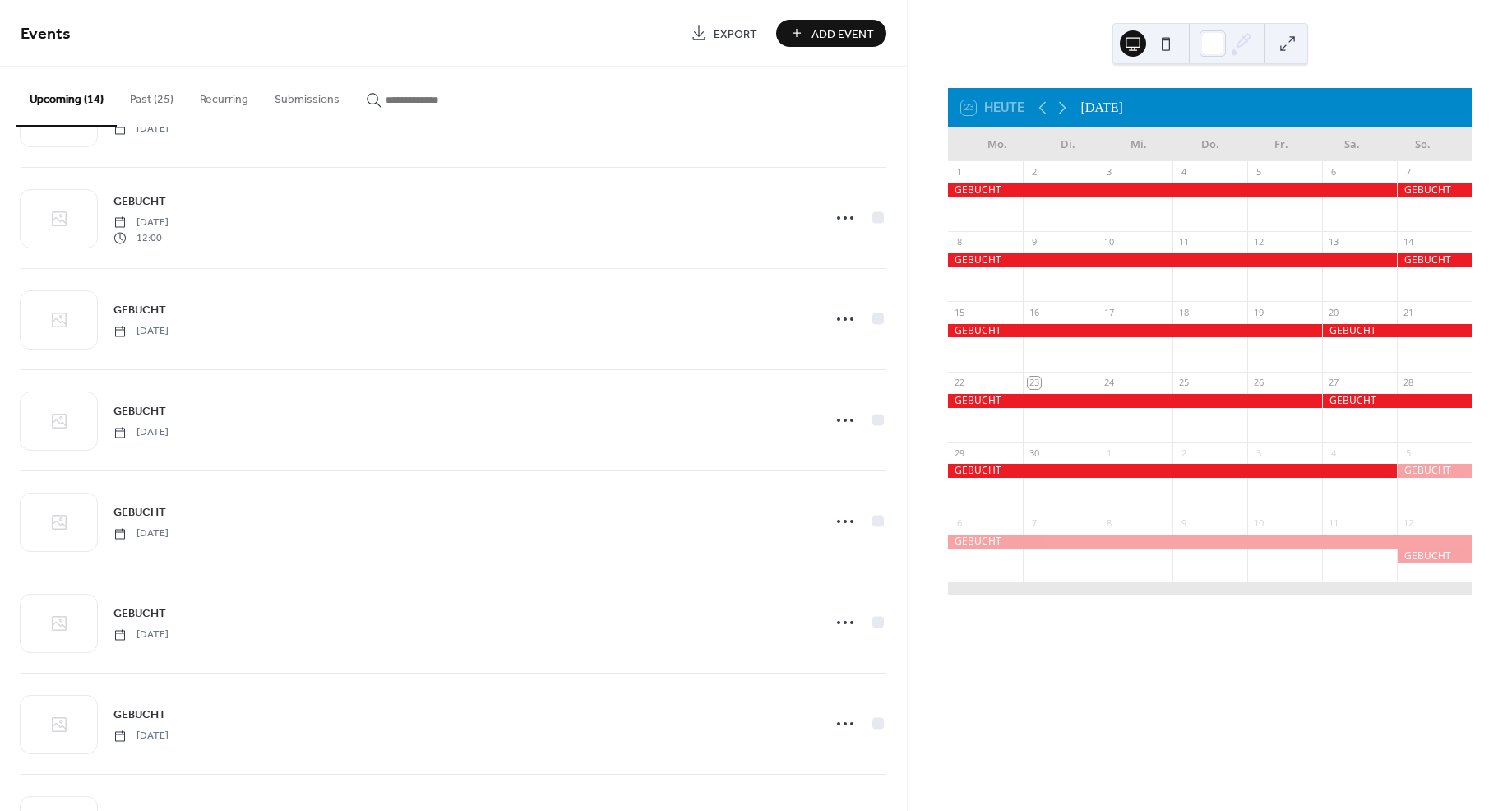
scroll to position [597, 0]
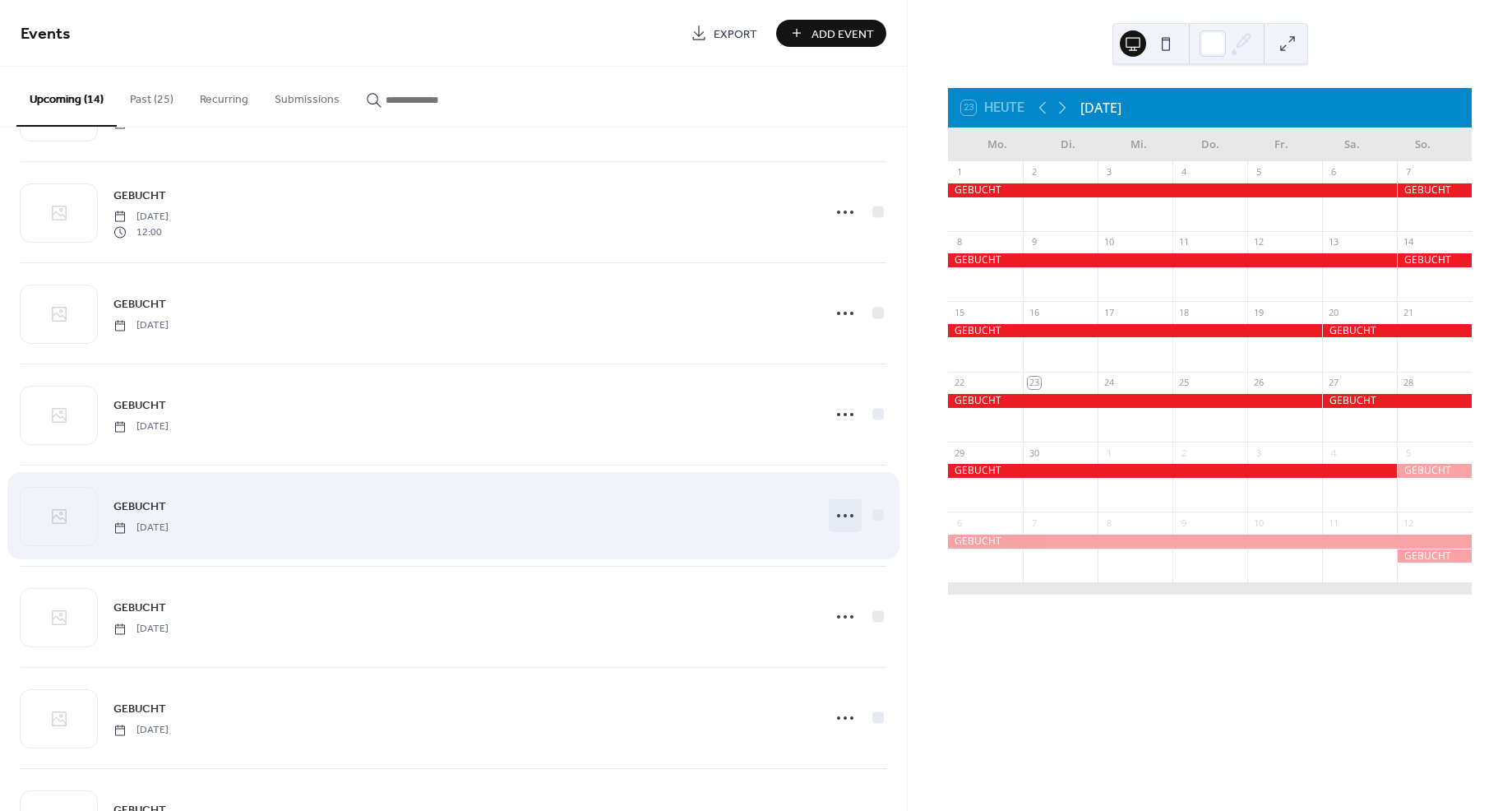
click at [841, 516] on icon at bounding box center [845, 515] width 27 height 27
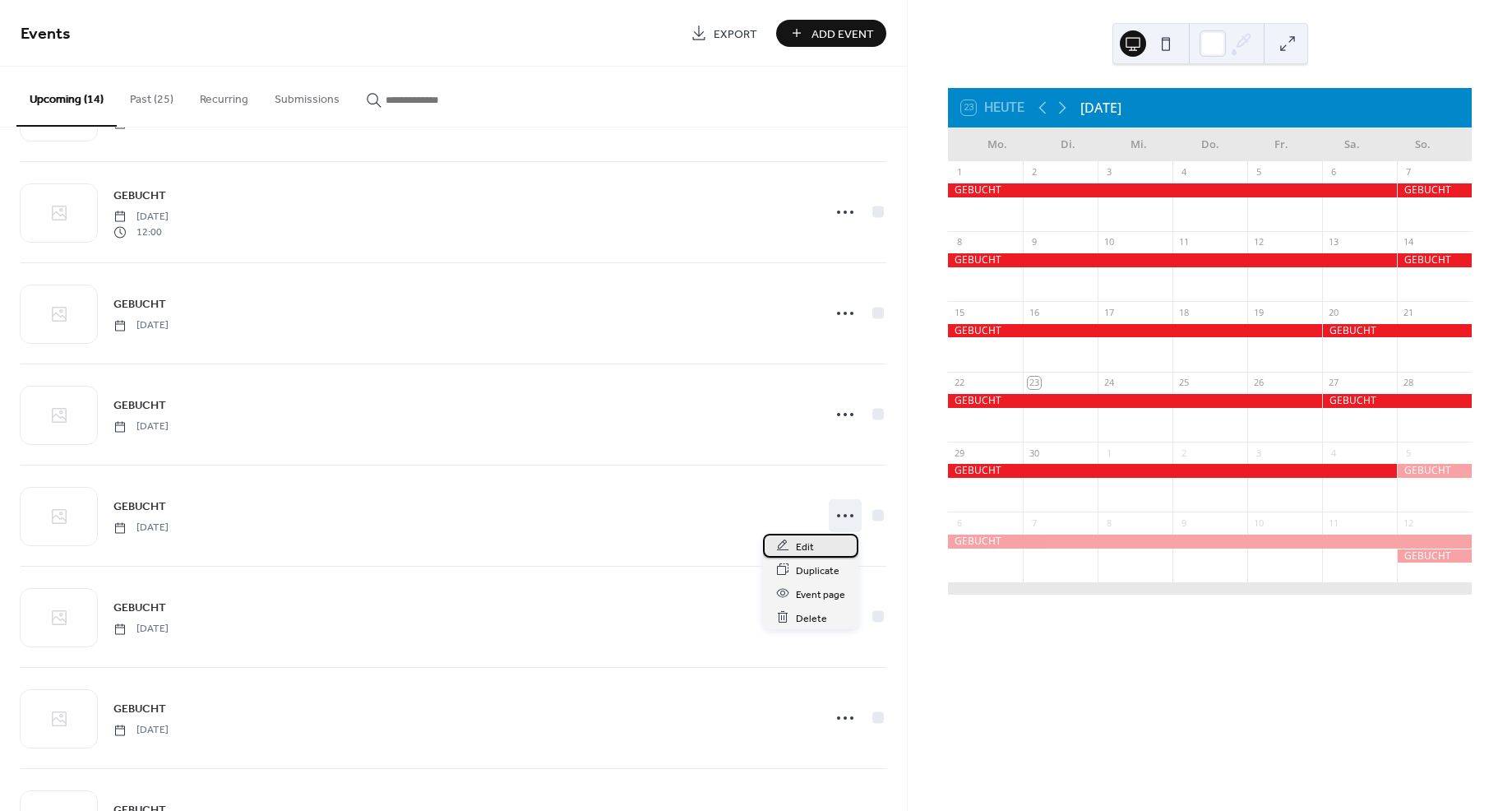
click at [801, 547] on span "Edit" at bounding box center [805, 547] width 18 height 18
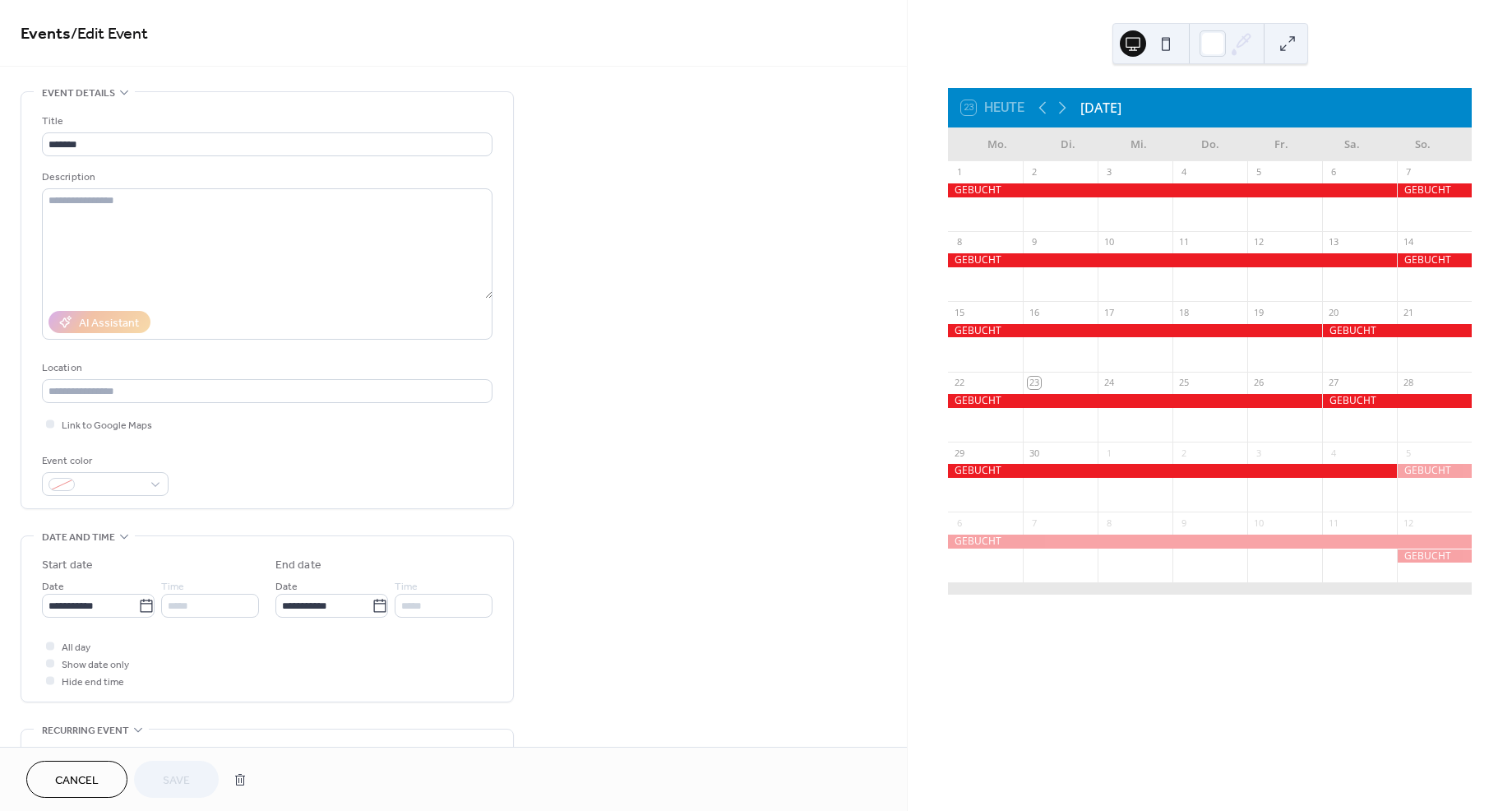
click at [82, 781] on span "Cancel" at bounding box center [76, 781] width 43 height 18
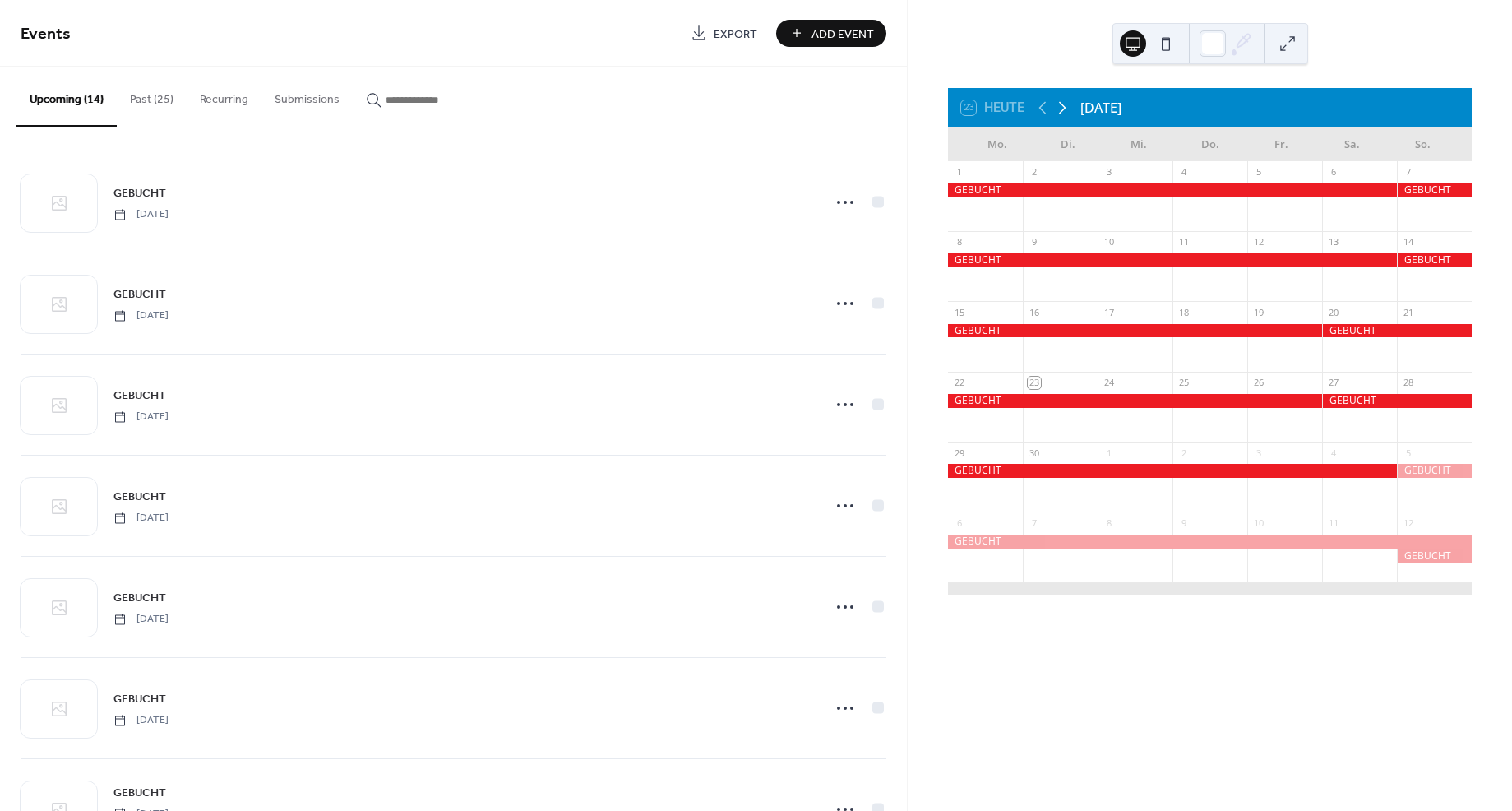
click at [1061, 108] on icon at bounding box center [1061, 107] width 19 height 19
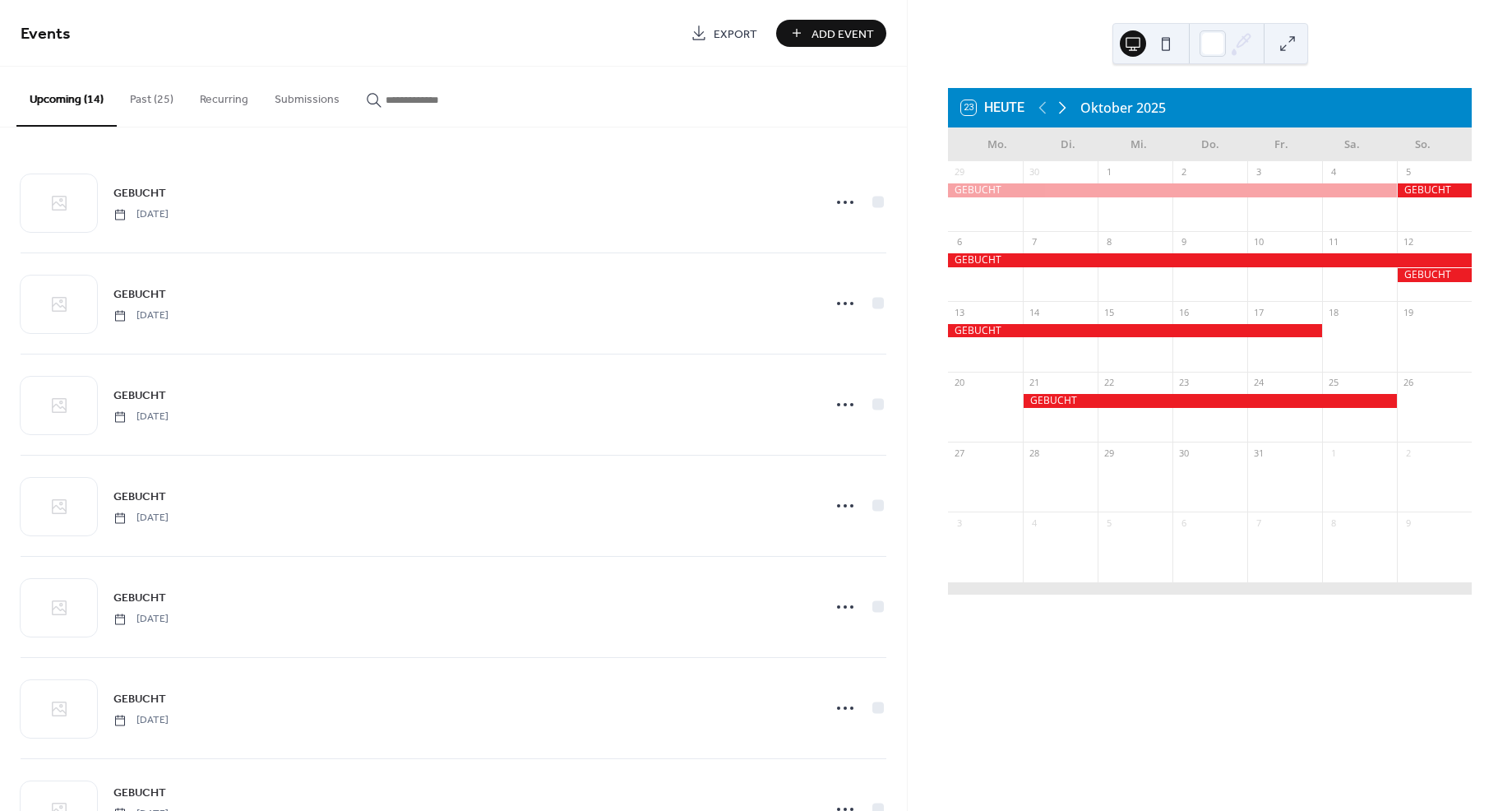
click at [1061, 108] on icon at bounding box center [1061, 107] width 19 height 19
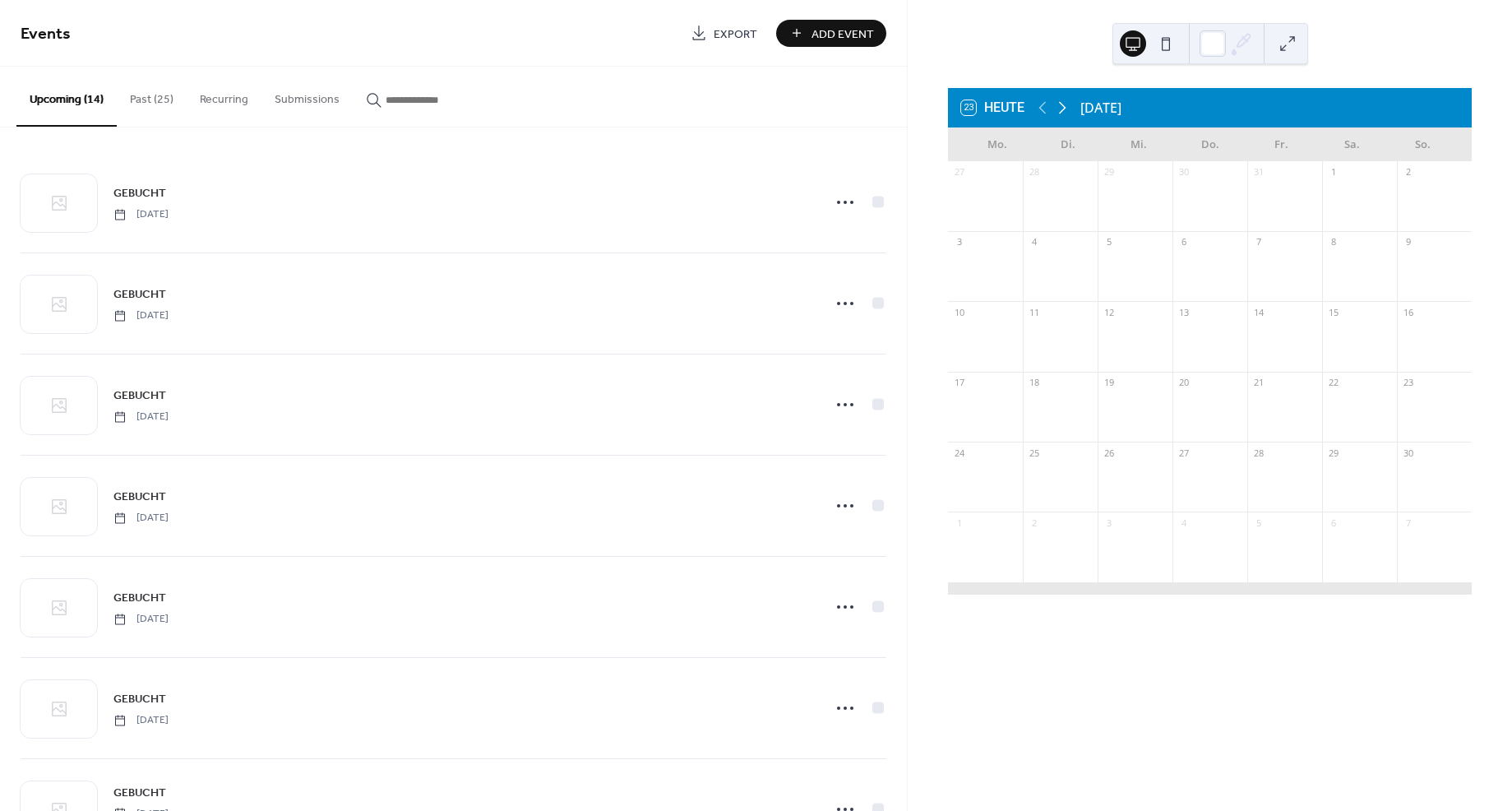
click at [1061, 108] on icon at bounding box center [1061, 107] width 19 height 19
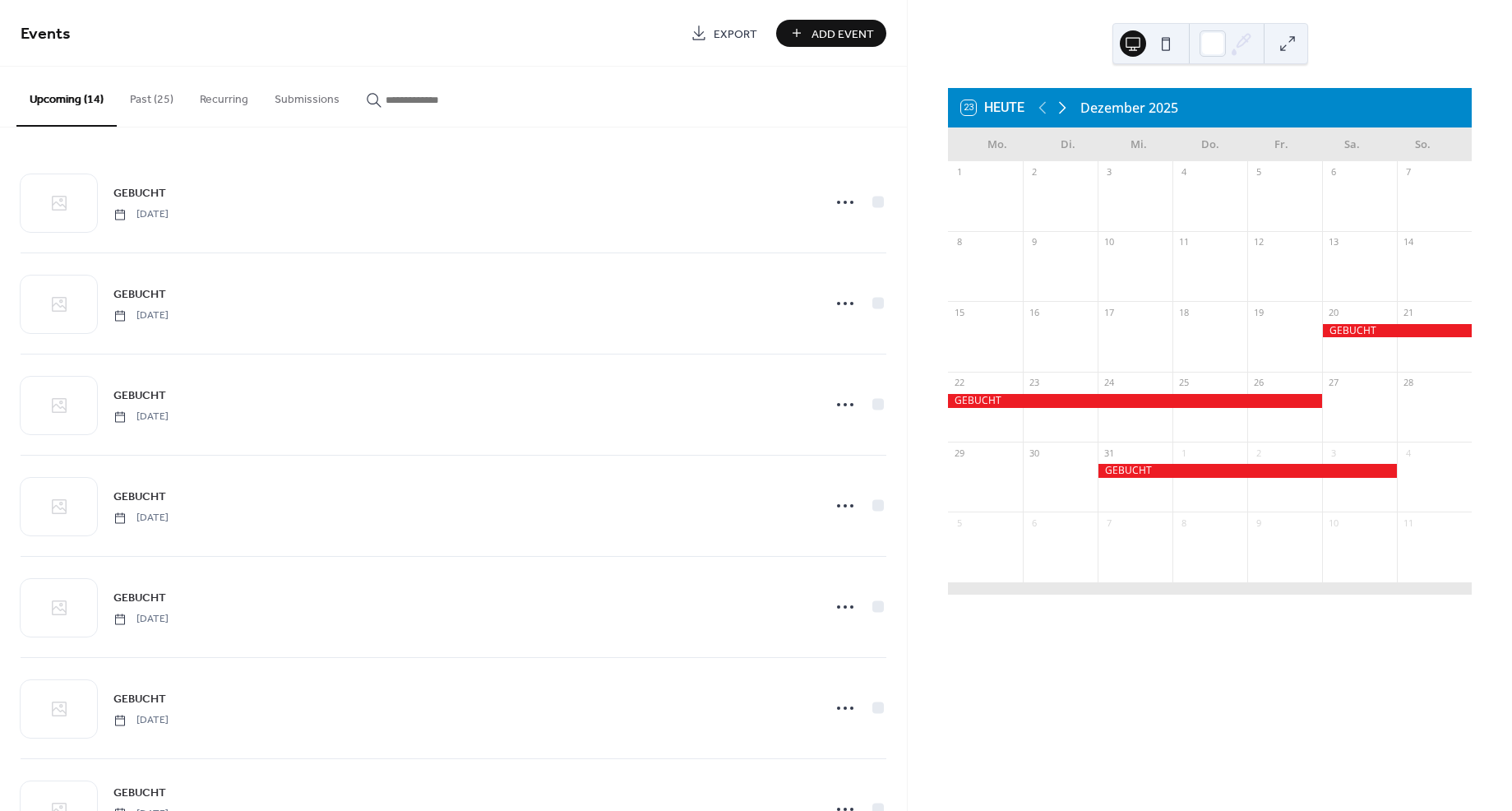
click at [1061, 108] on icon at bounding box center [1061, 107] width 19 height 19
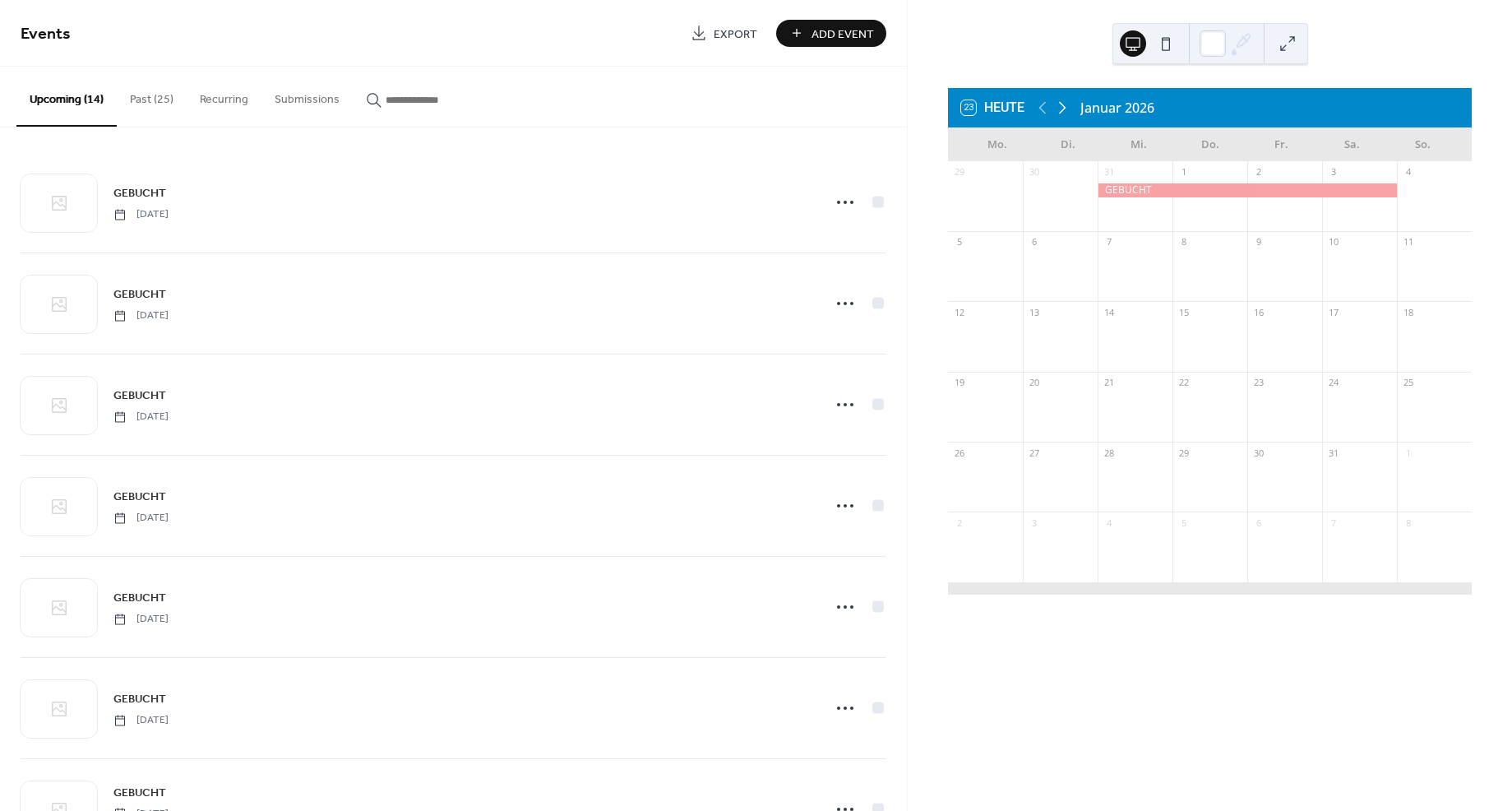
click at [1061, 108] on icon at bounding box center [1061, 107] width 19 height 19
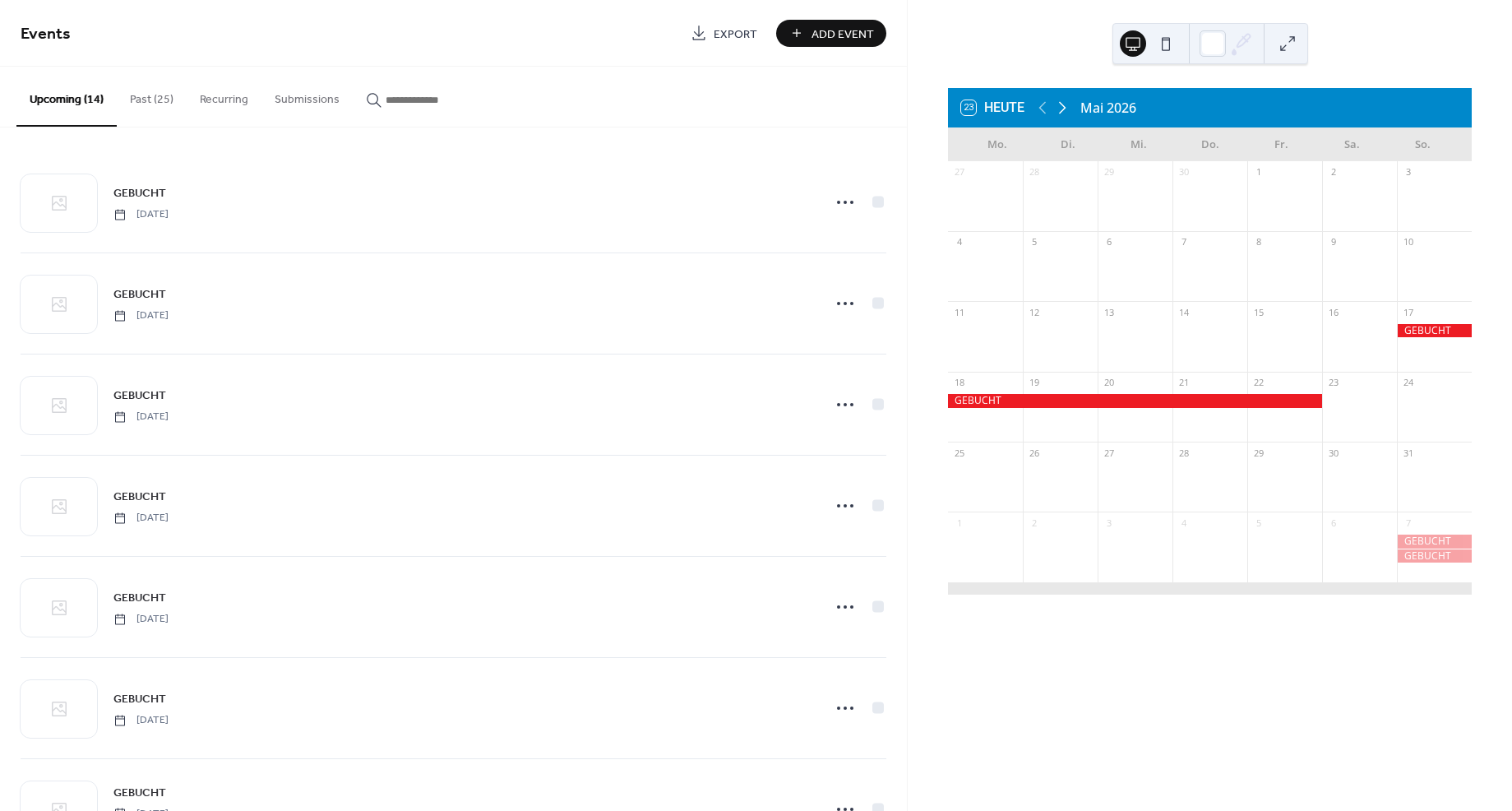
click at [1061, 108] on icon at bounding box center [1061, 107] width 19 height 19
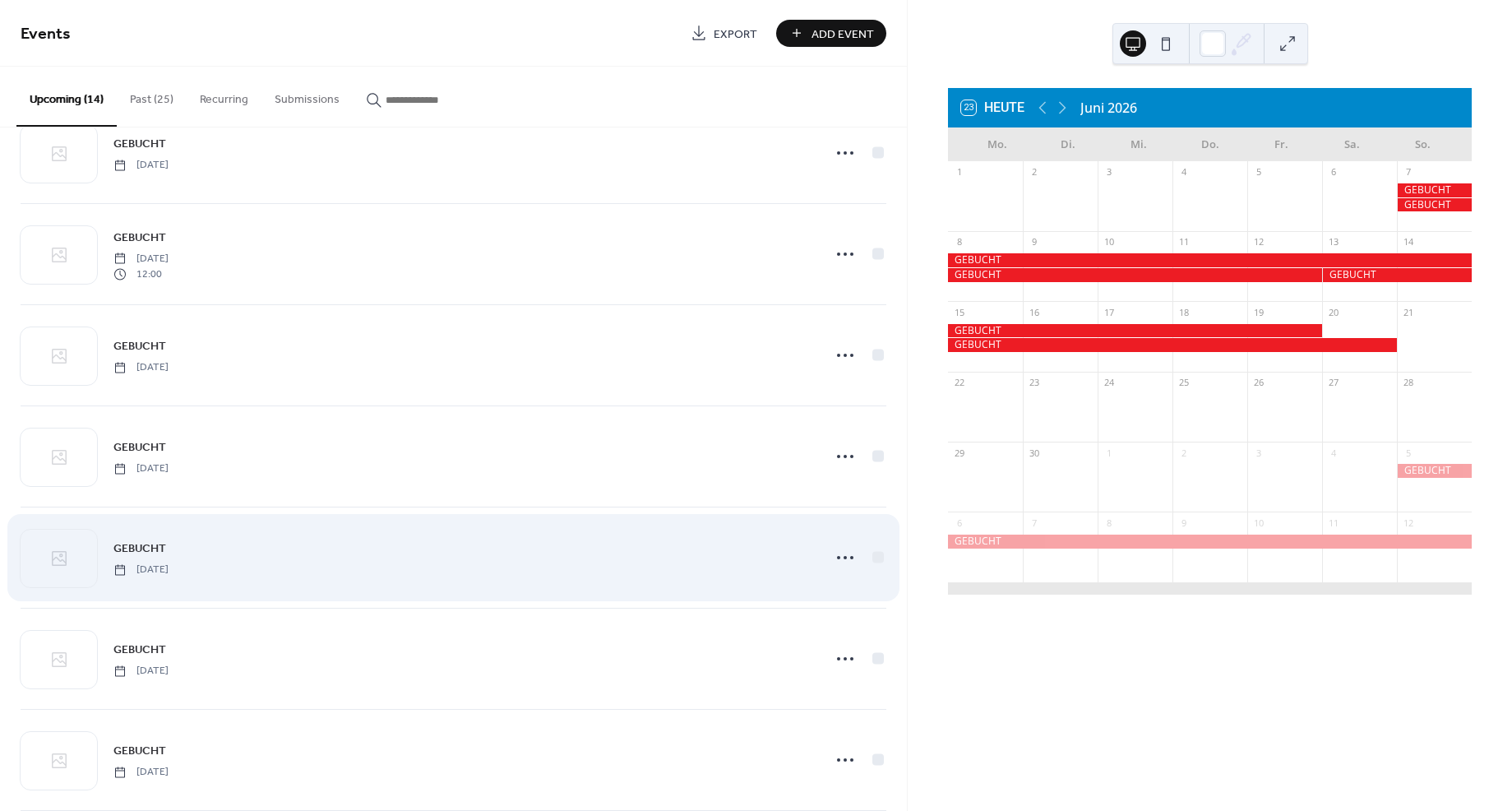
scroll to position [557, 0]
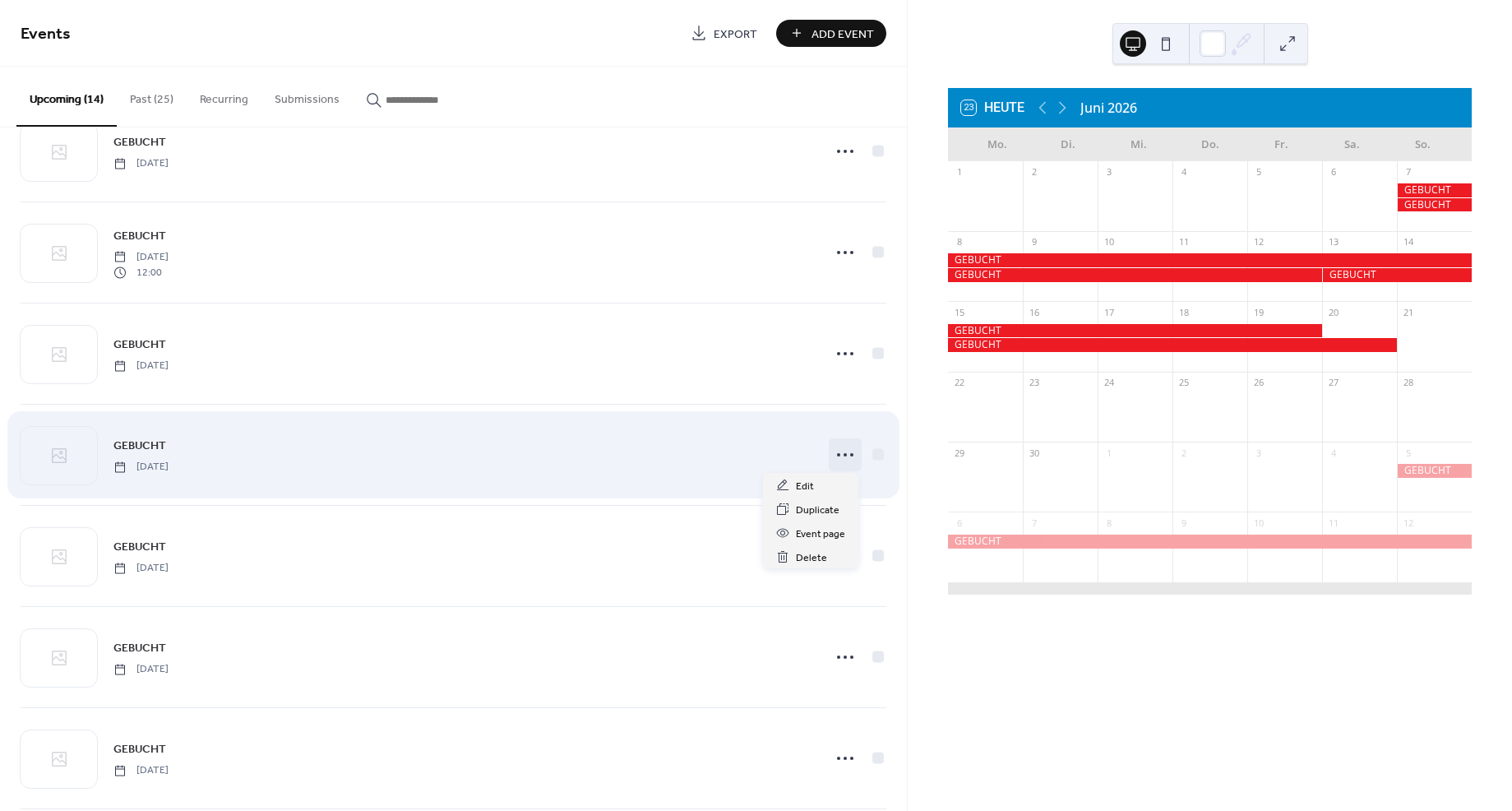
click at [837, 453] on icon at bounding box center [845, 454] width 27 height 27
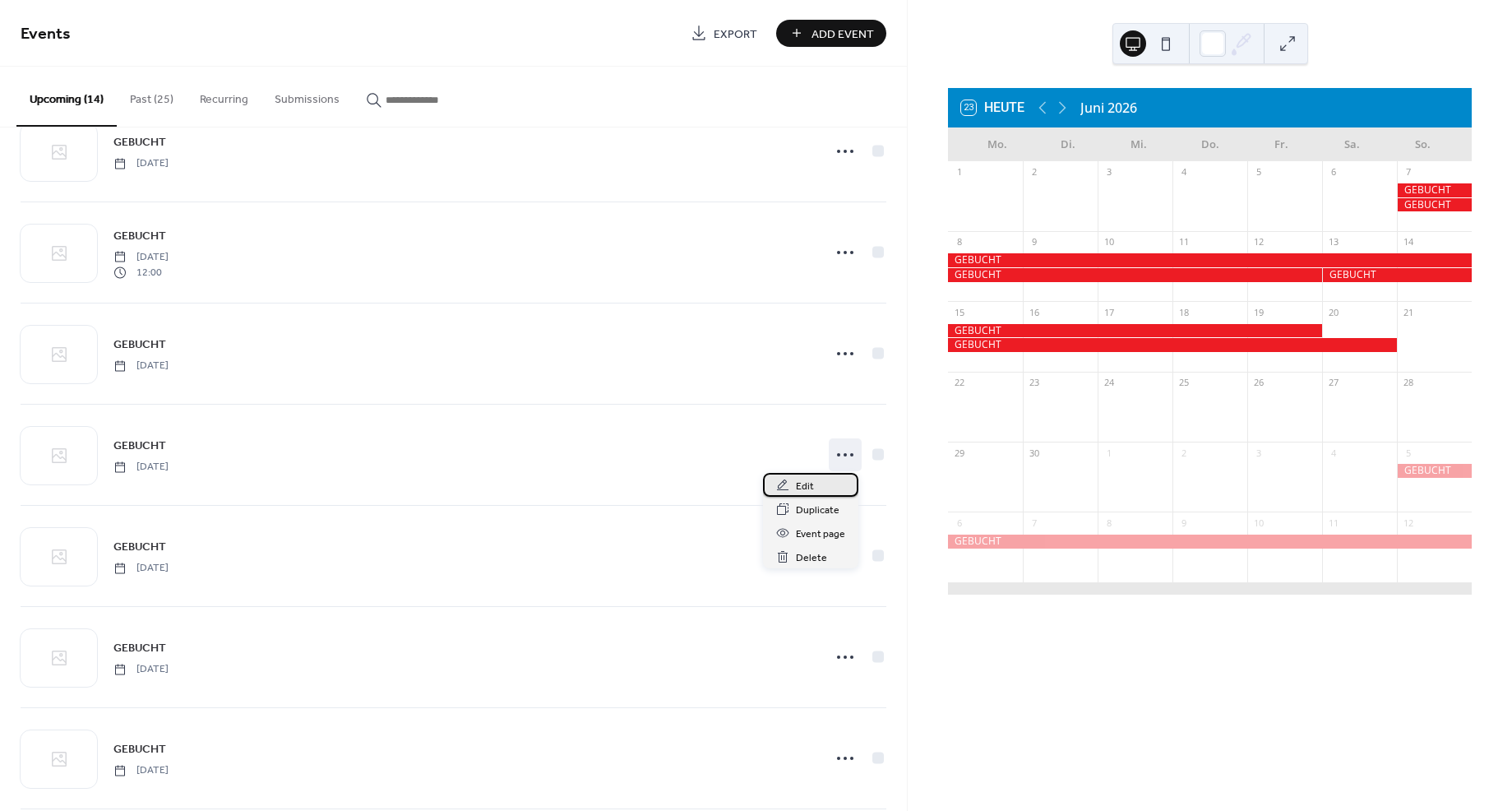
click at [801, 487] on span "Edit" at bounding box center [805, 486] width 18 height 18
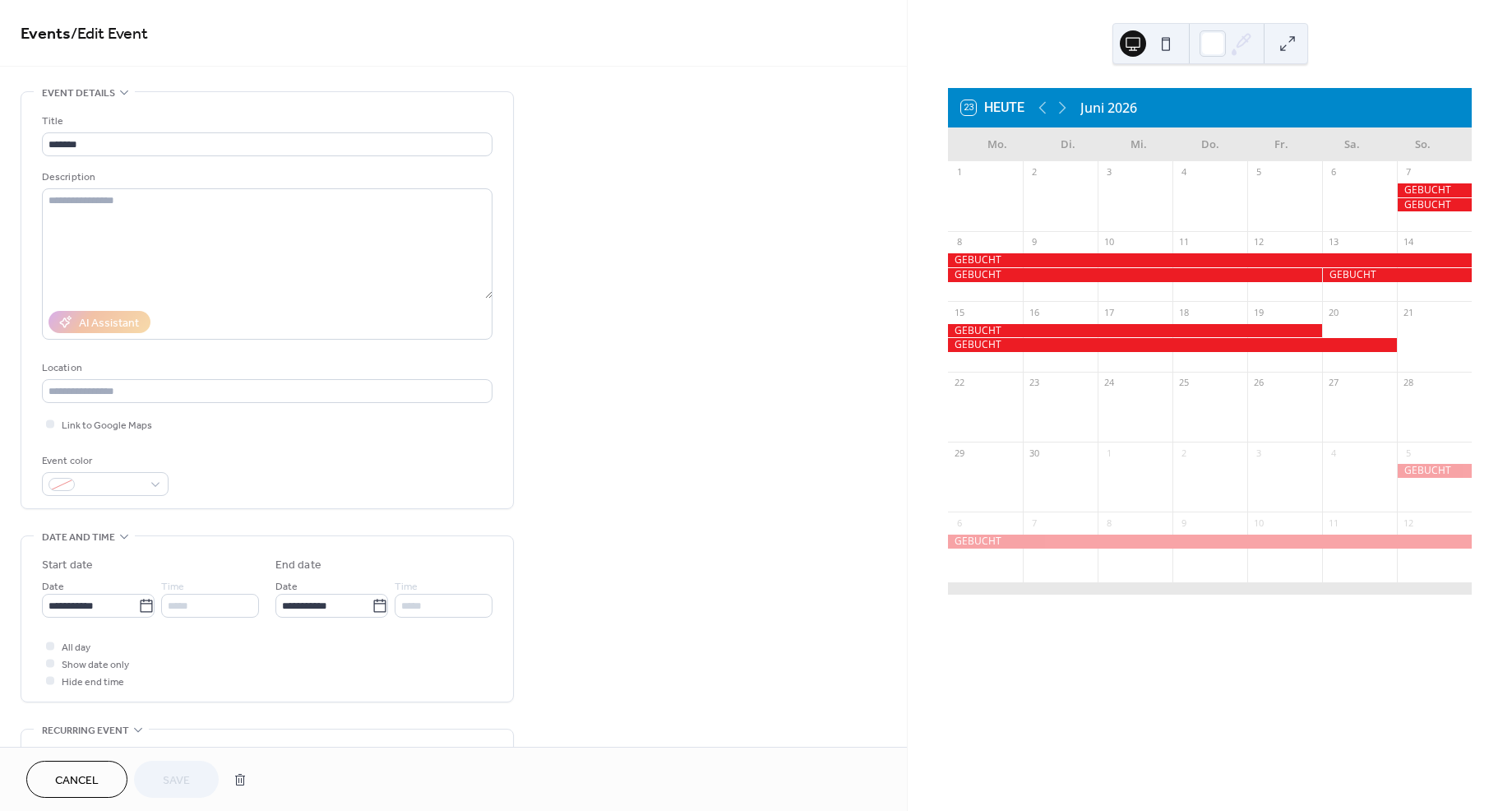
click at [69, 776] on span "Cancel" at bounding box center [76, 781] width 43 height 18
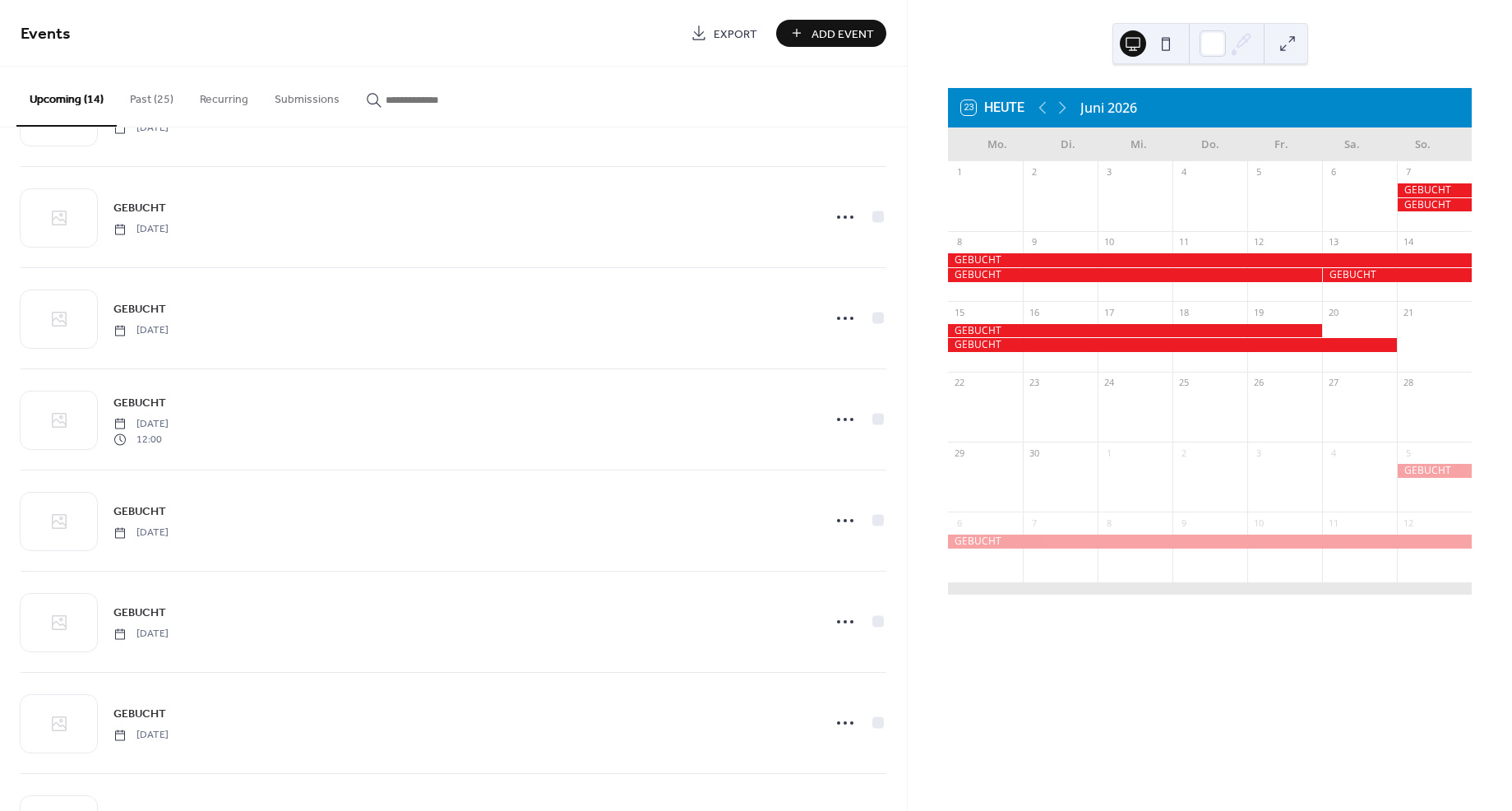
scroll to position [462, 0]
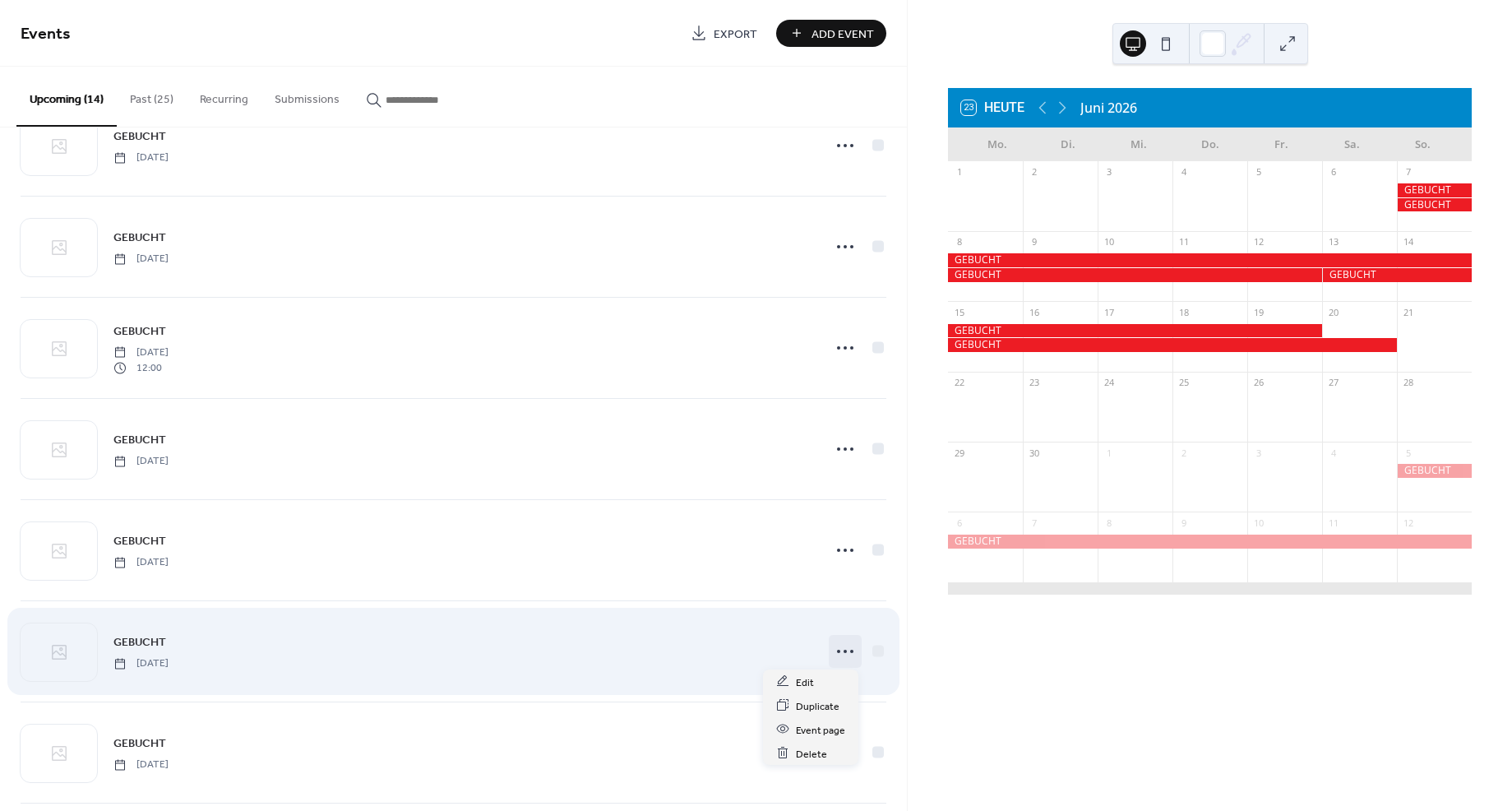
click at [837, 650] on circle at bounding box center [838, 652] width 4 height 4
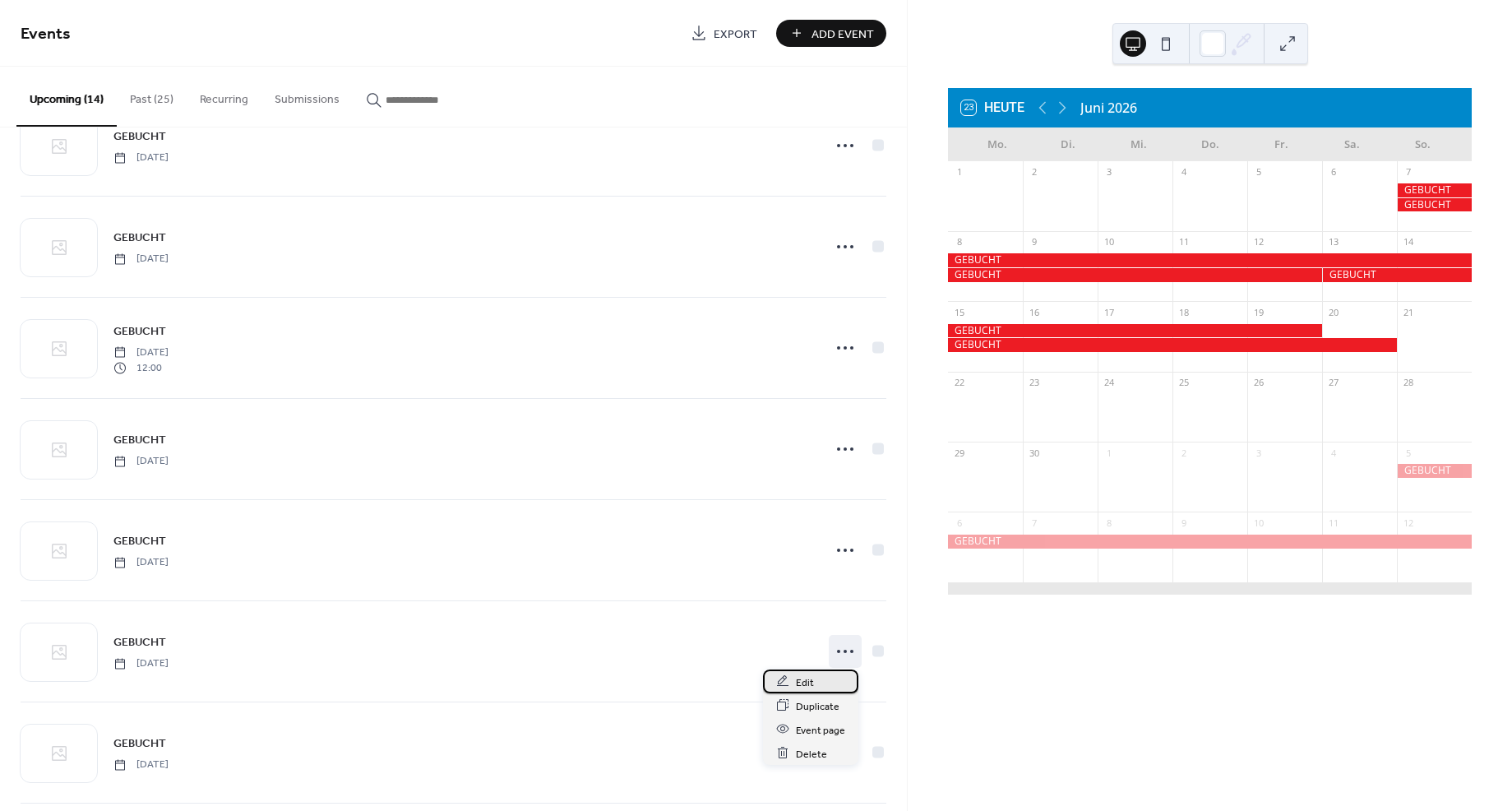
click at [804, 682] on span "Edit" at bounding box center [805, 682] width 18 height 18
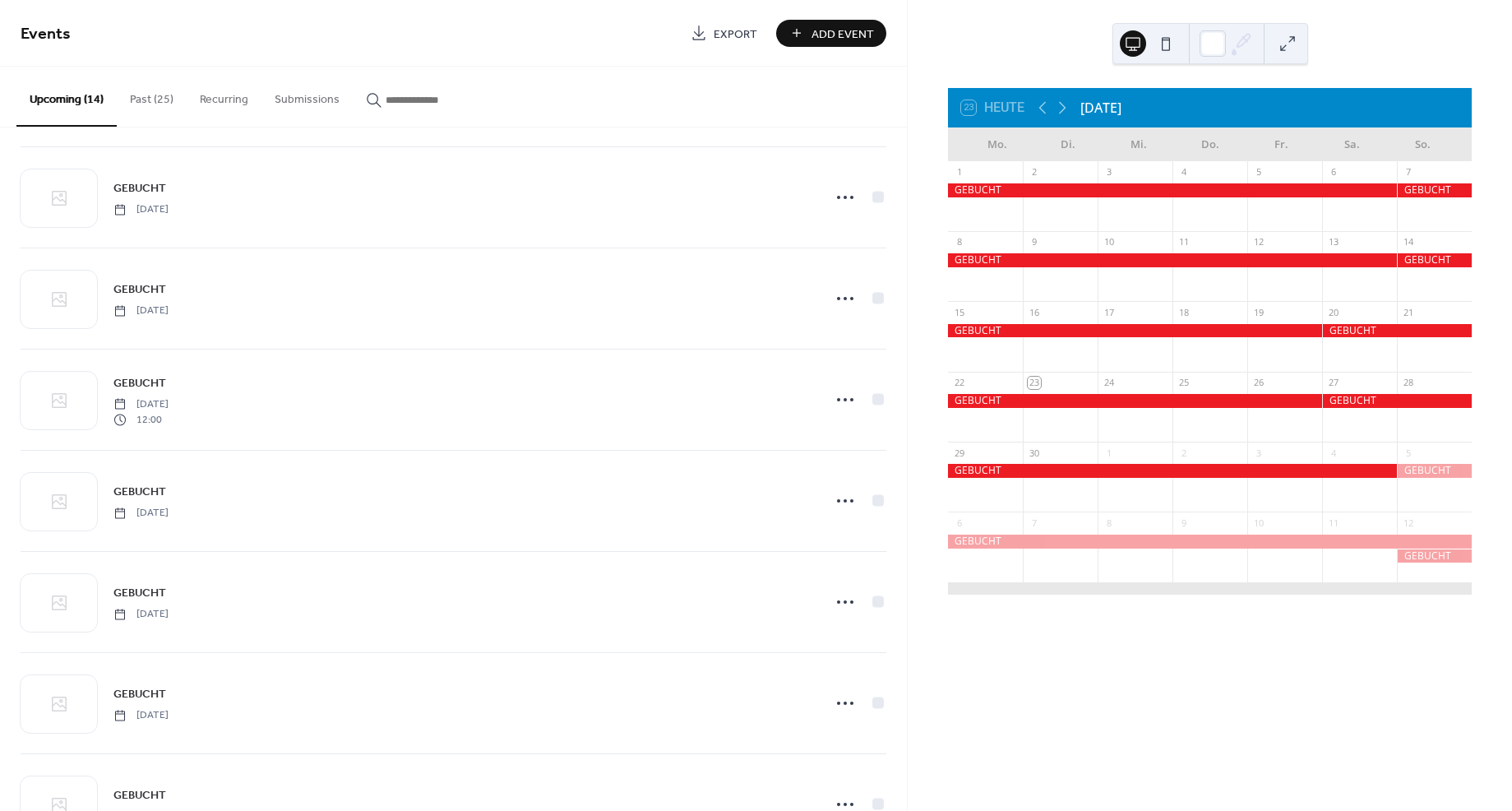
scroll to position [461, 0]
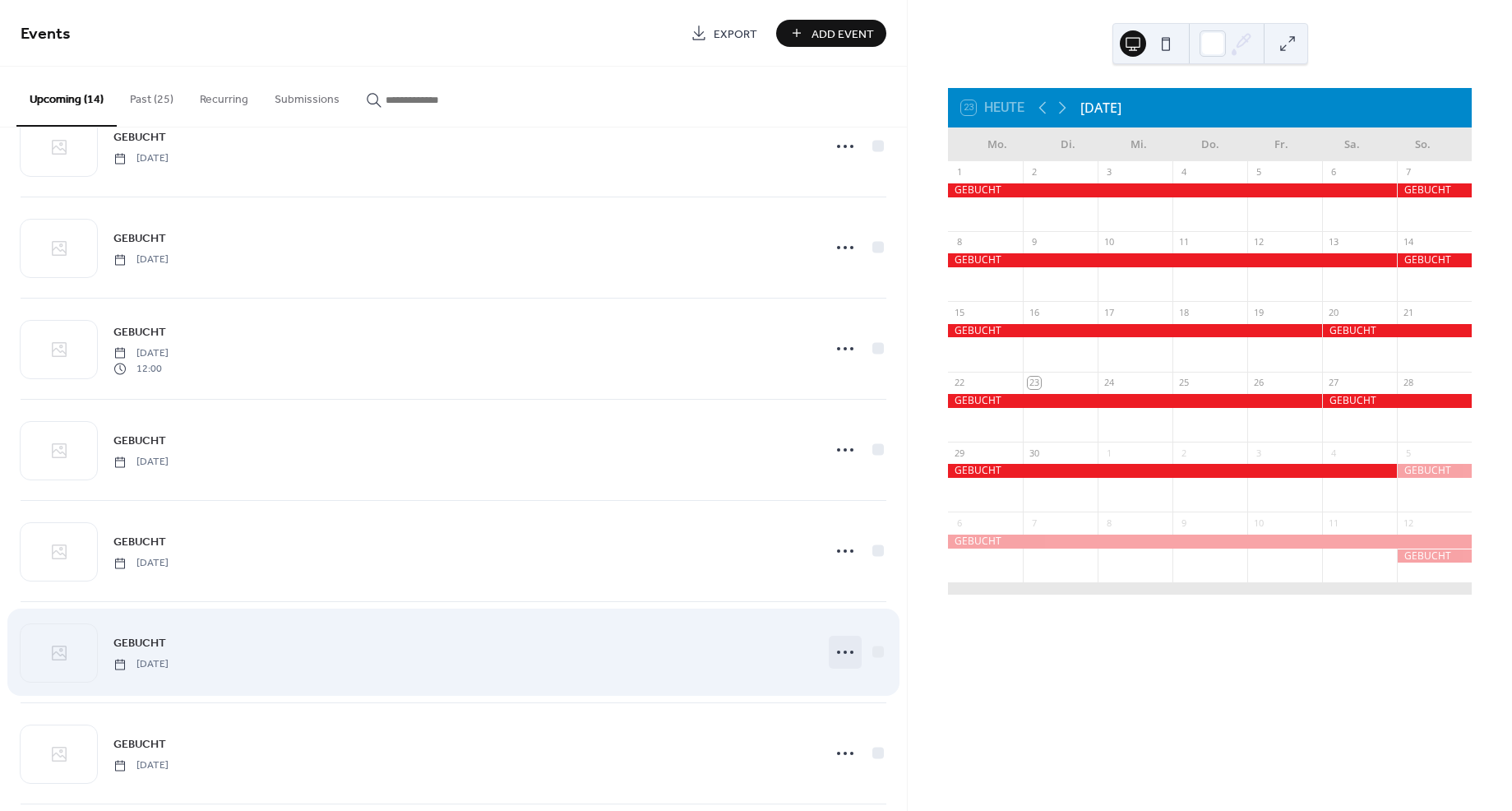
click at [844, 650] on icon at bounding box center [845, 652] width 27 height 27
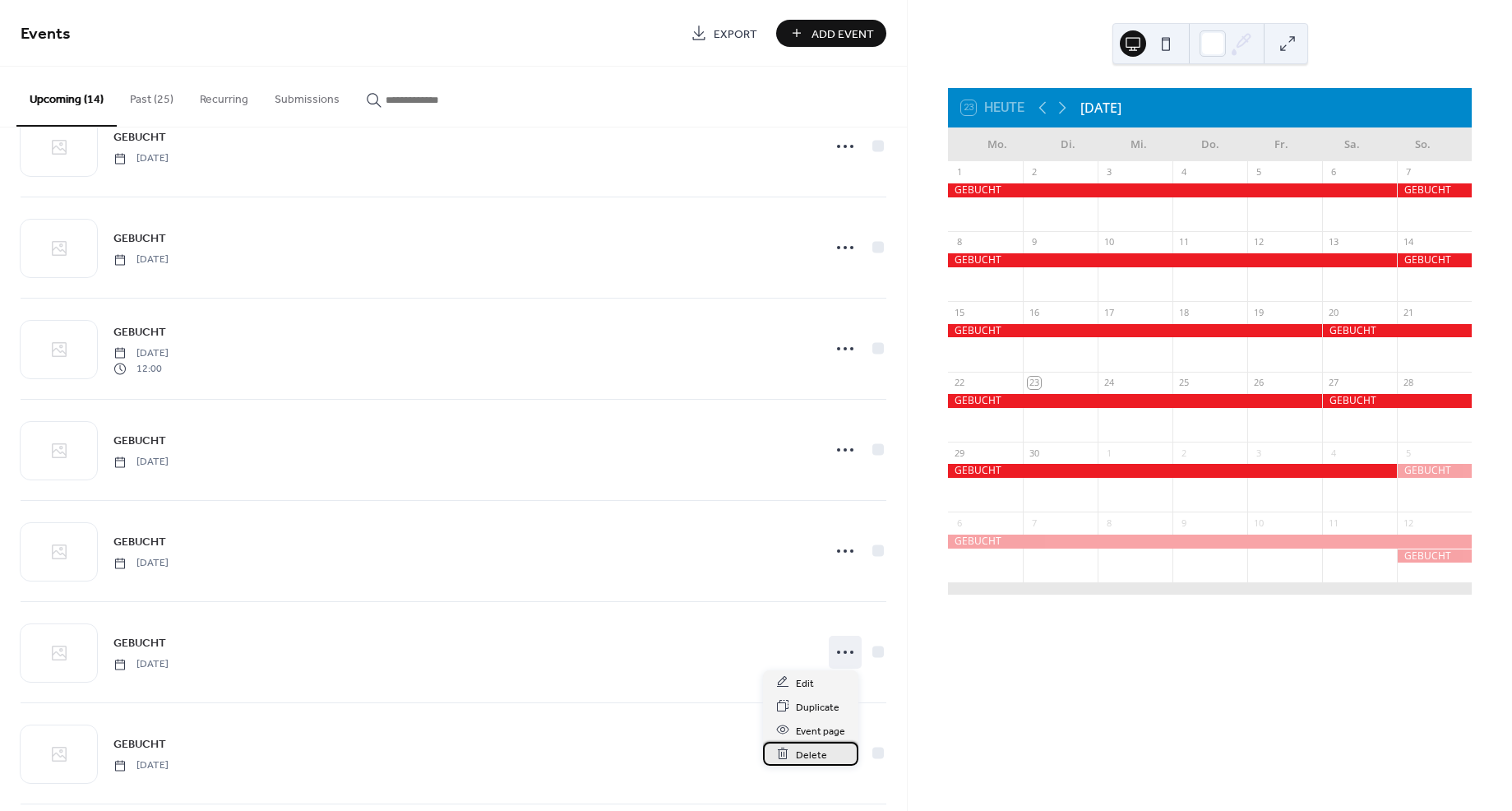
click at [807, 749] on span "Delete" at bounding box center [812, 754] width 31 height 18
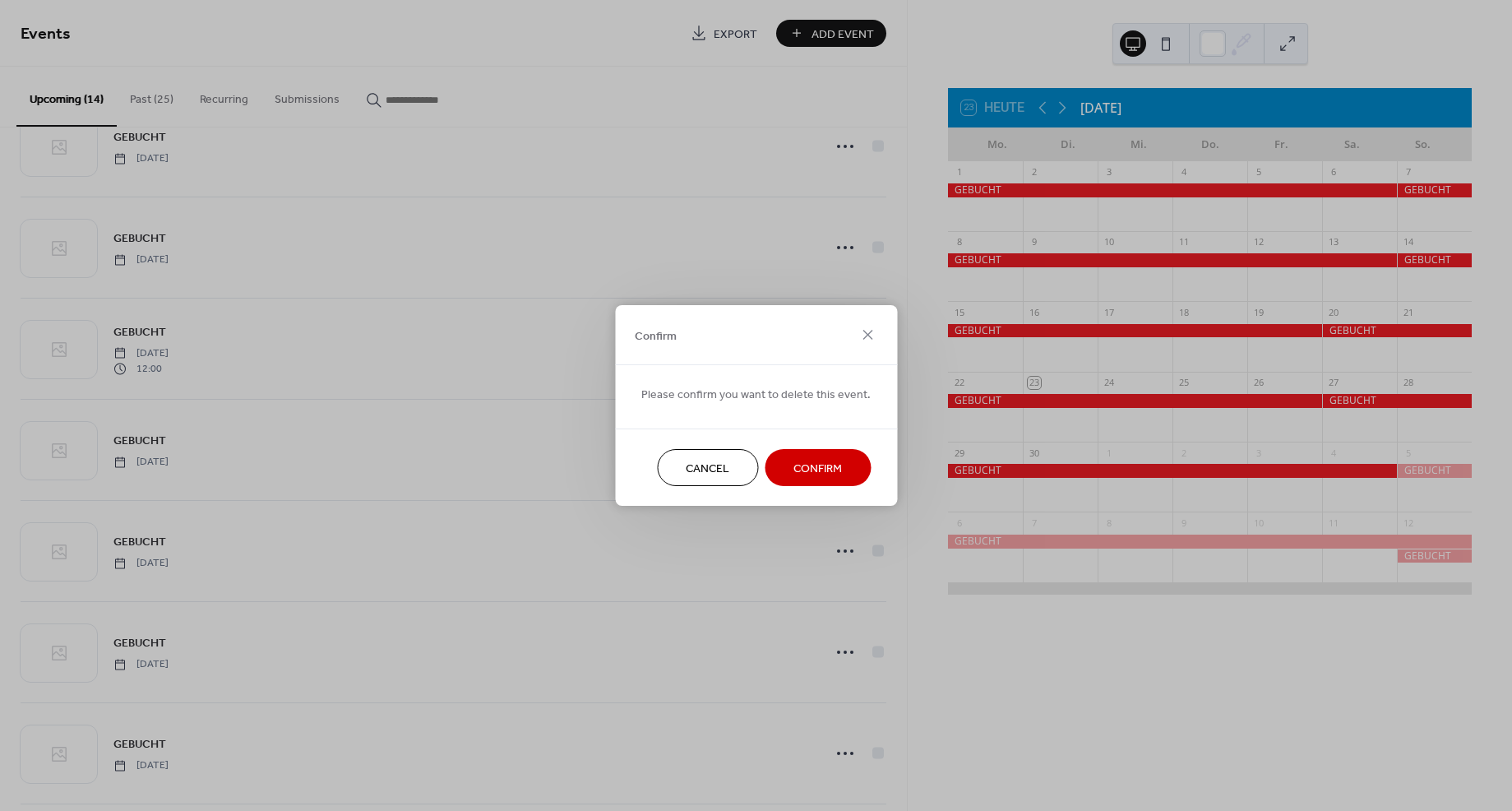
click at [805, 488] on div "Cancel Confirm" at bounding box center [756, 467] width 282 height 77
click at [802, 465] on span "Confirm" at bounding box center [817, 469] width 49 height 18
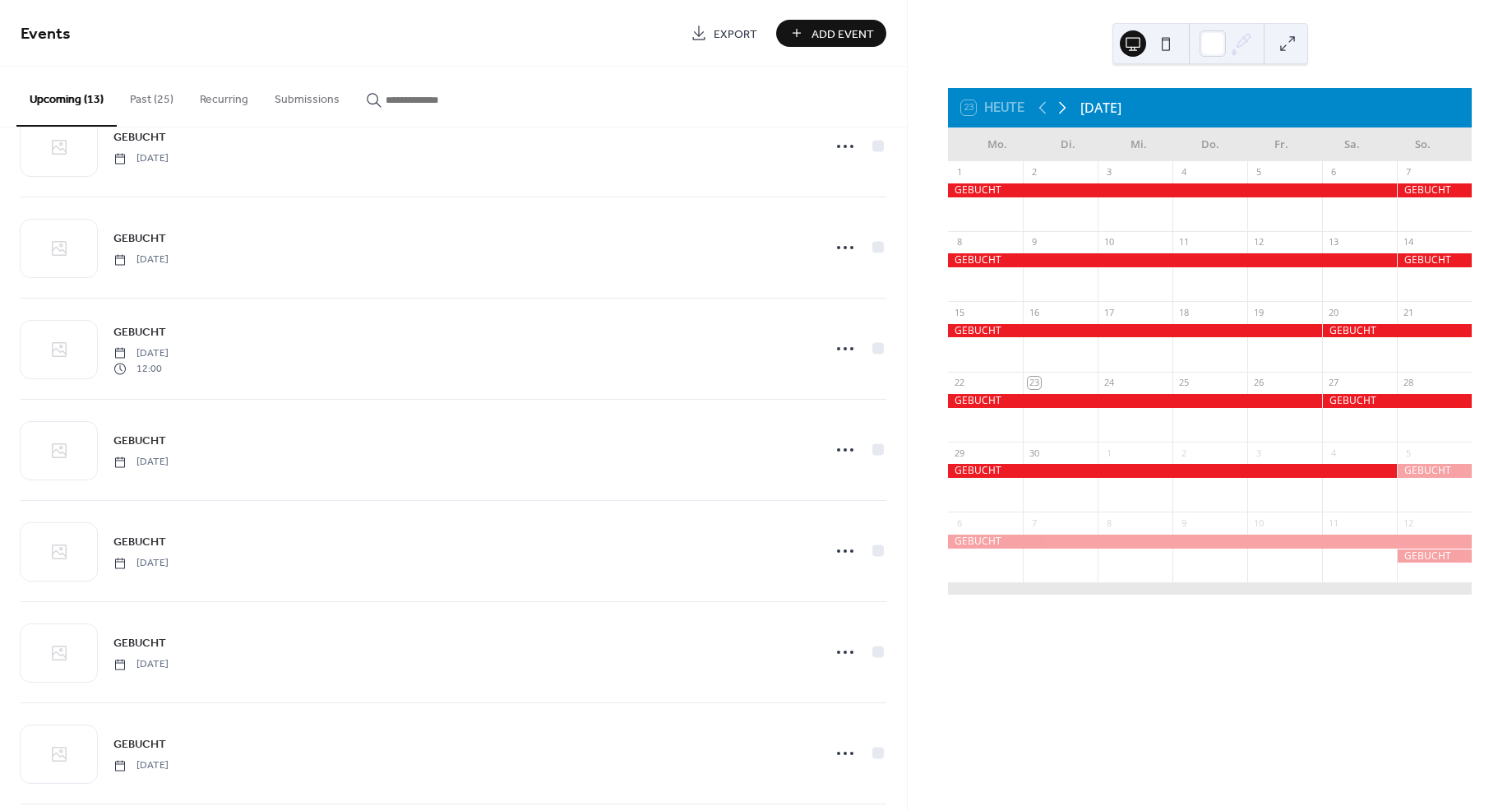
click at [1064, 103] on icon at bounding box center [1061, 107] width 19 height 19
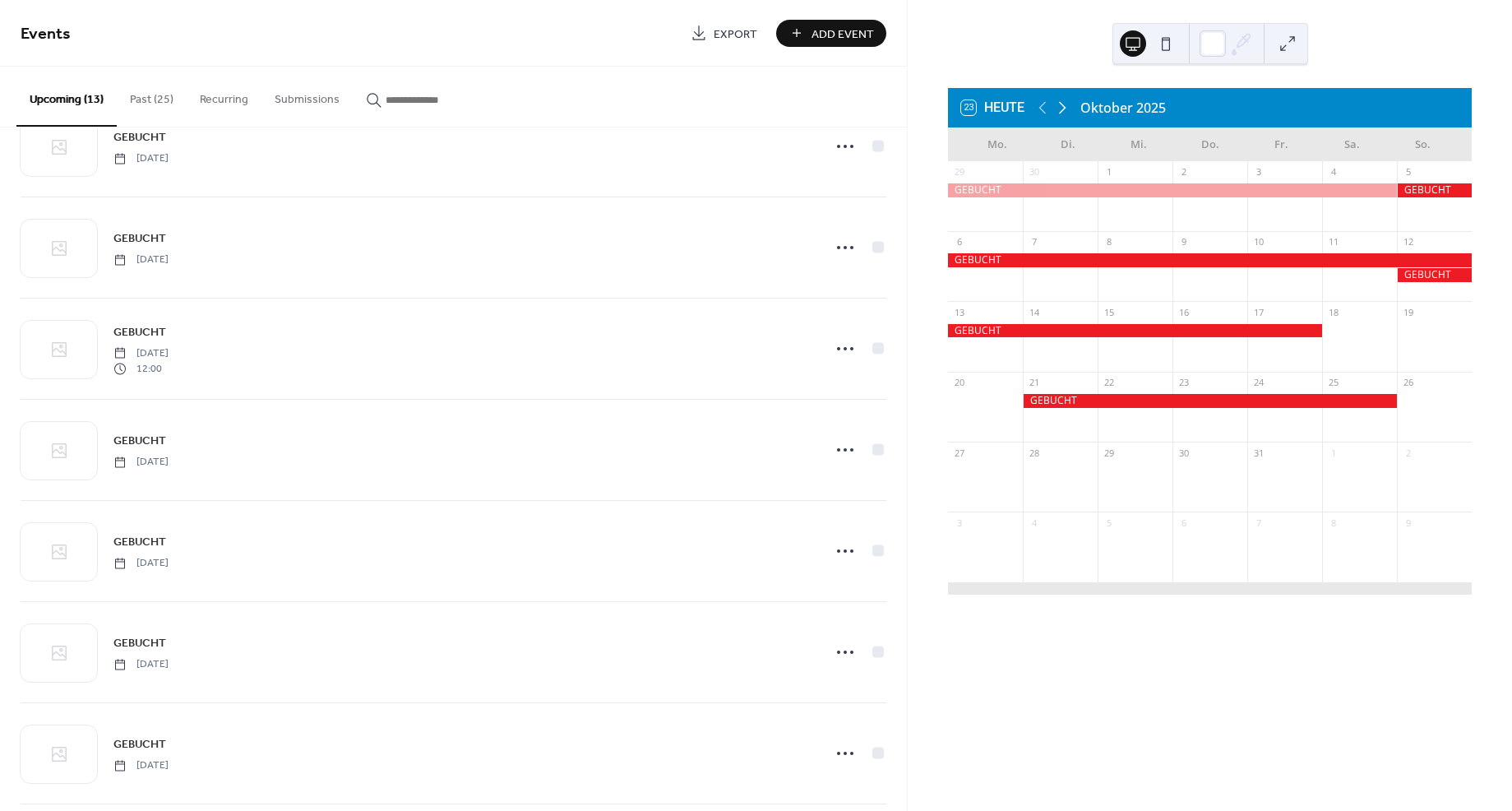
click at [1064, 103] on icon at bounding box center [1061, 107] width 19 height 19
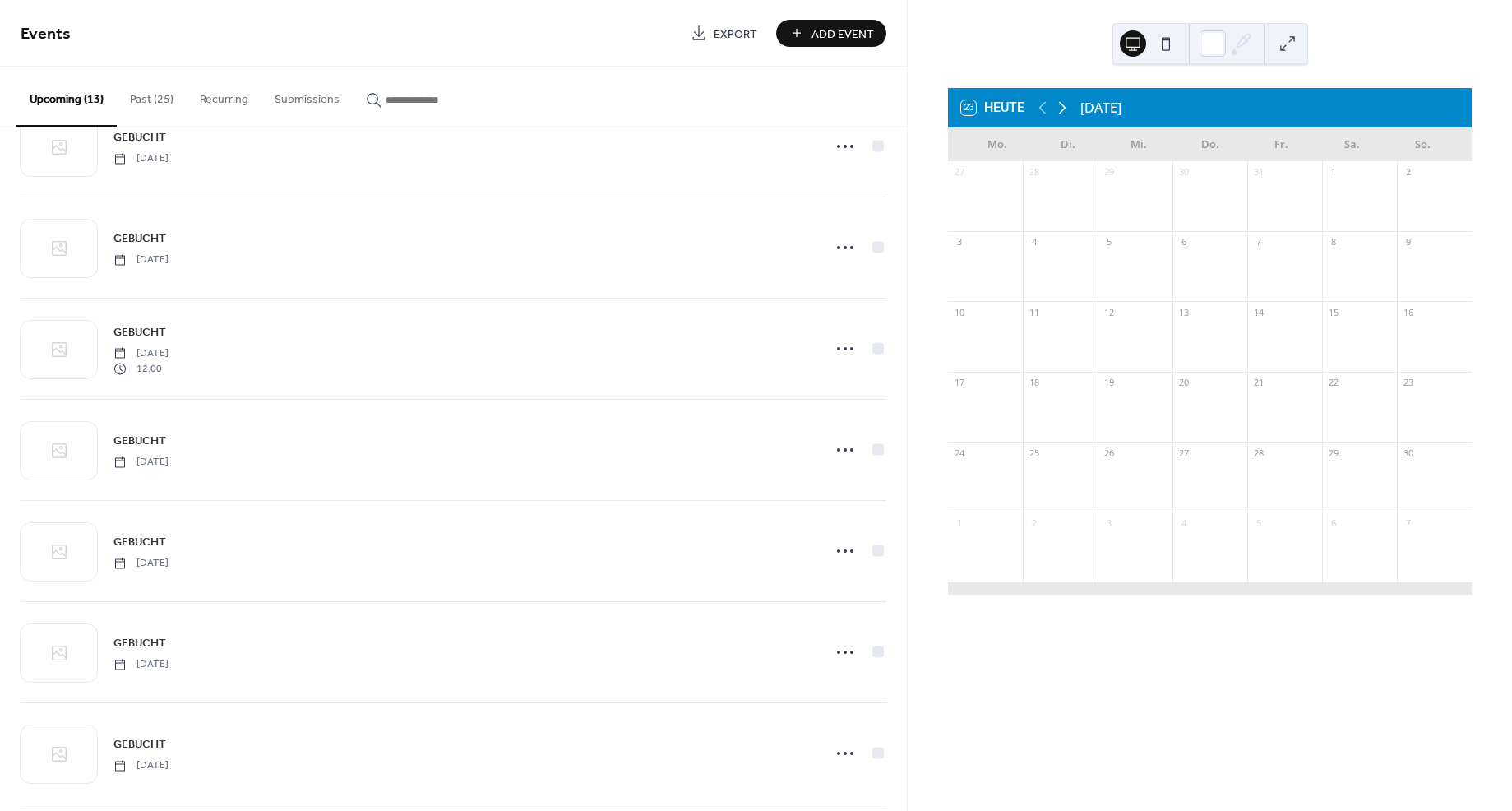
click at [1063, 103] on icon at bounding box center [1061, 107] width 19 height 19
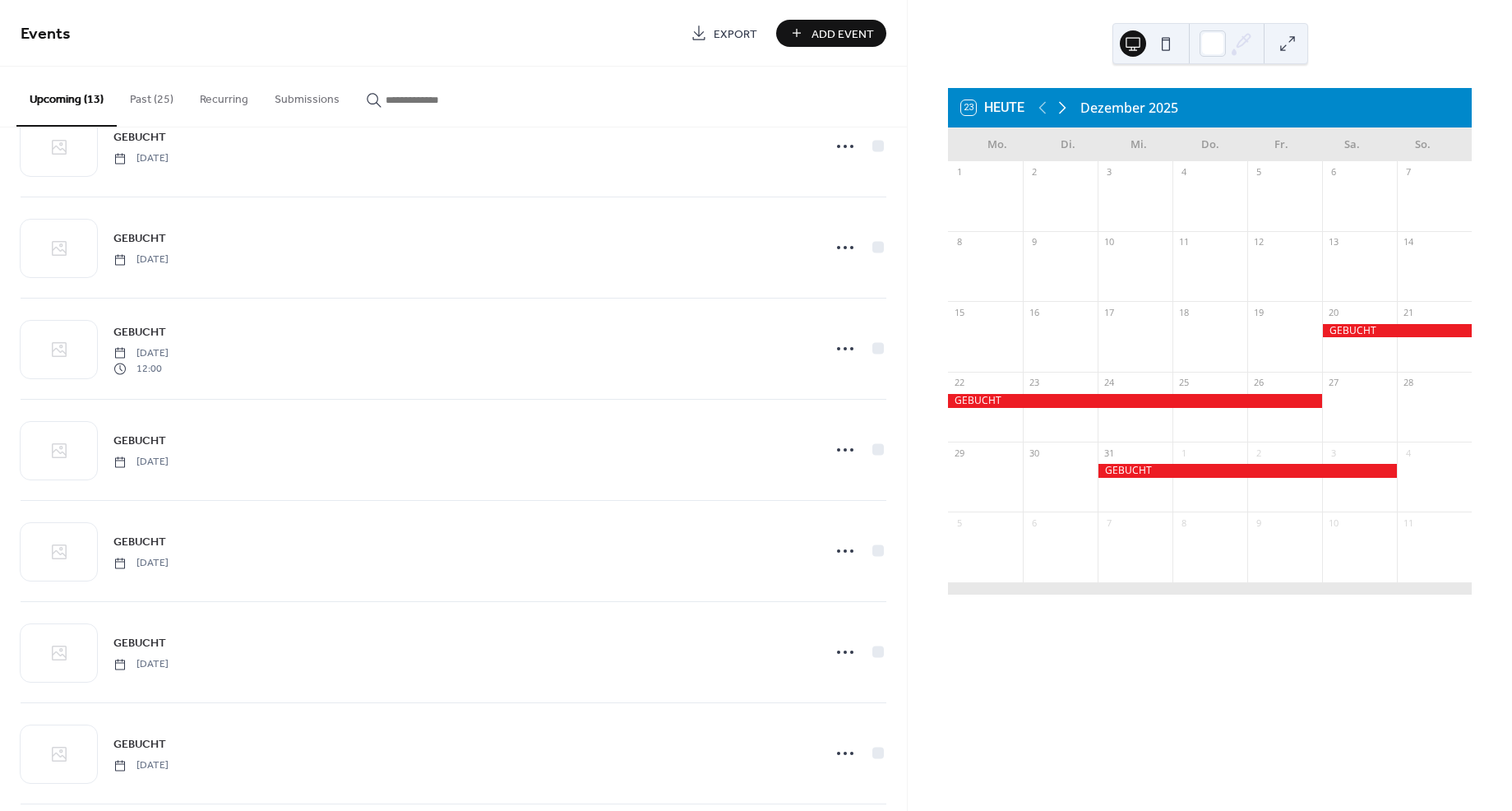
click at [1063, 103] on icon at bounding box center [1061, 107] width 19 height 19
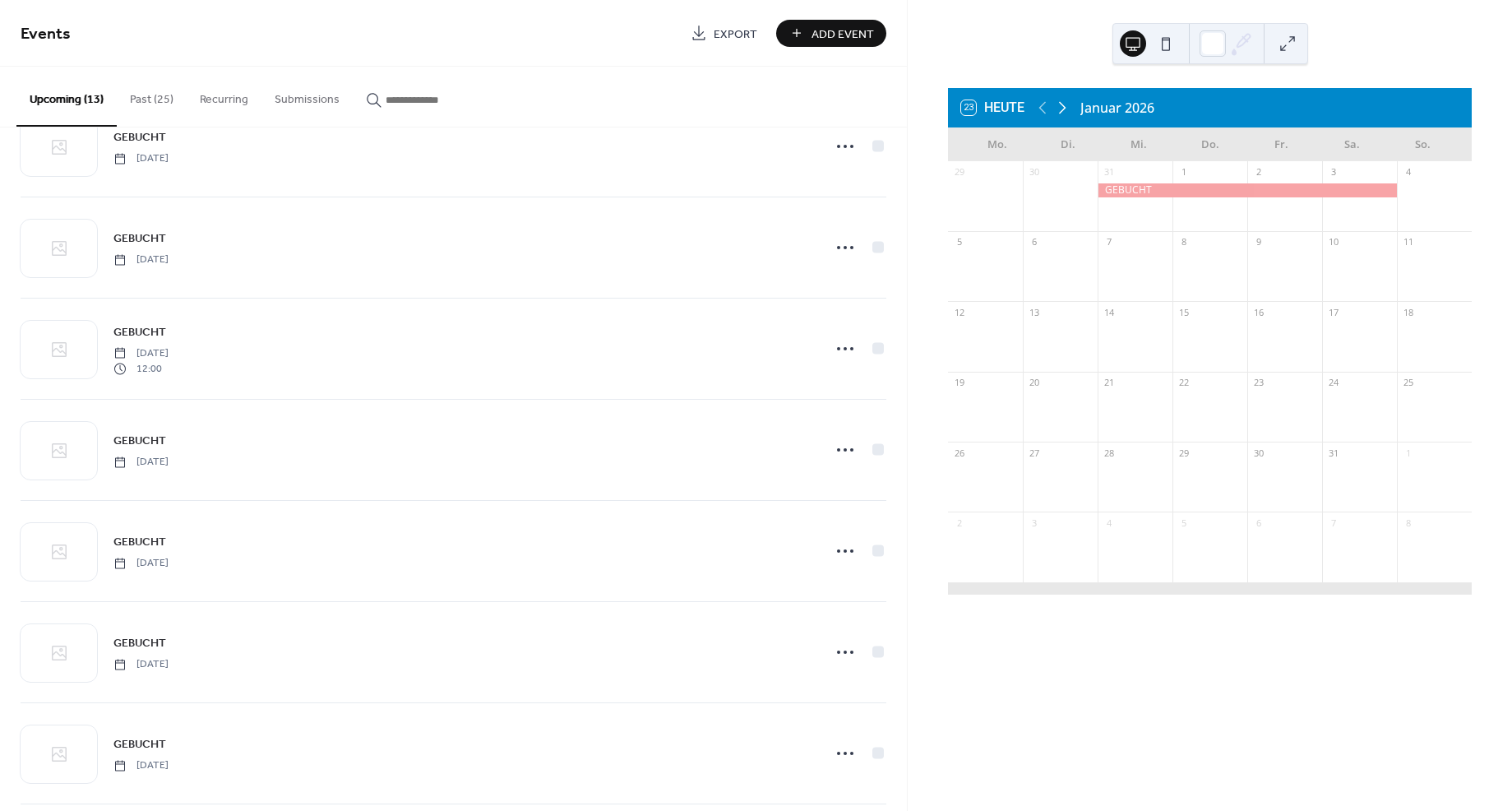
click at [1063, 103] on icon at bounding box center [1061, 107] width 19 height 19
click at [1061, 105] on icon at bounding box center [1061, 107] width 19 height 19
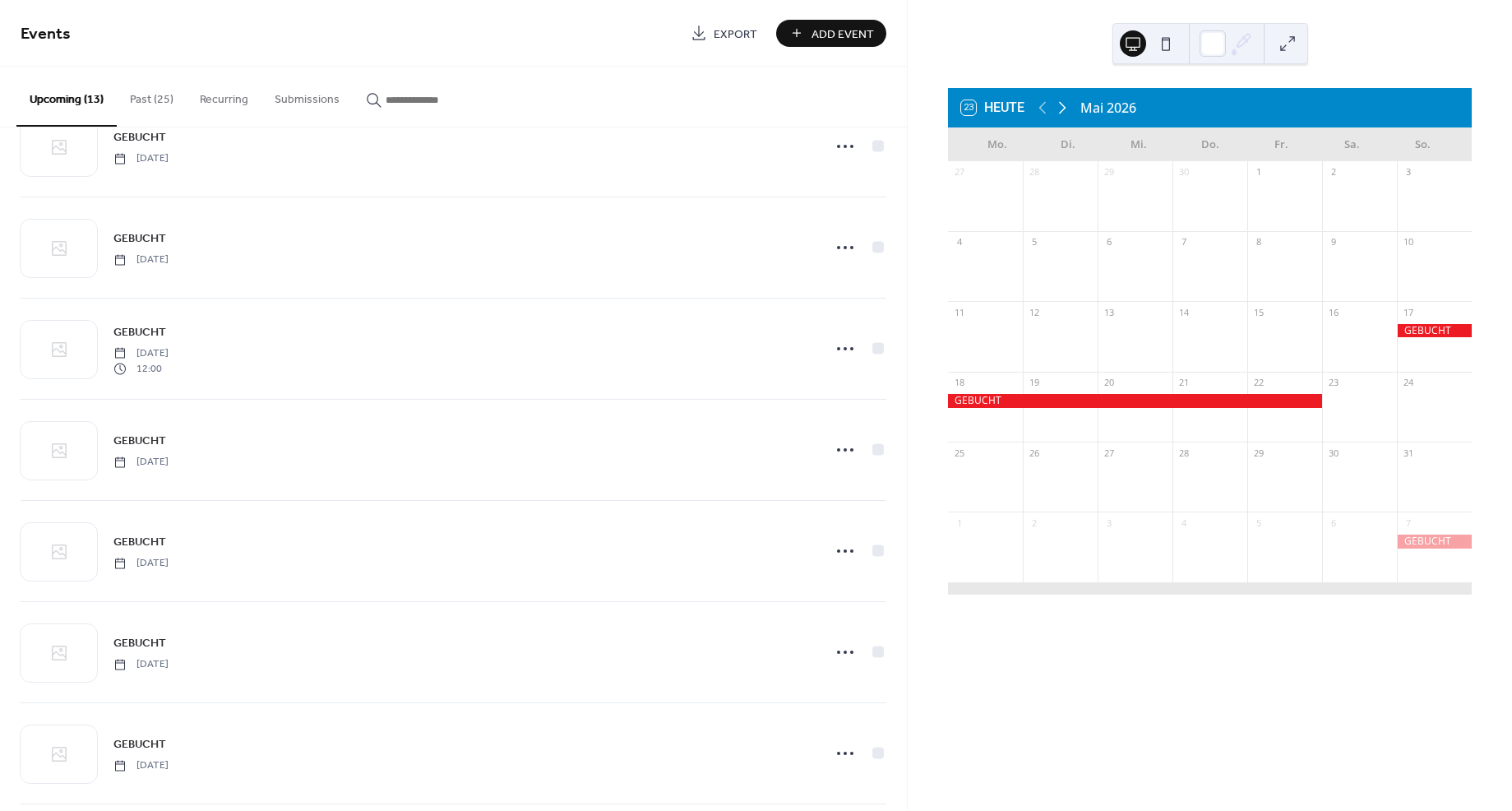
click at [1061, 105] on icon at bounding box center [1061, 107] width 19 height 19
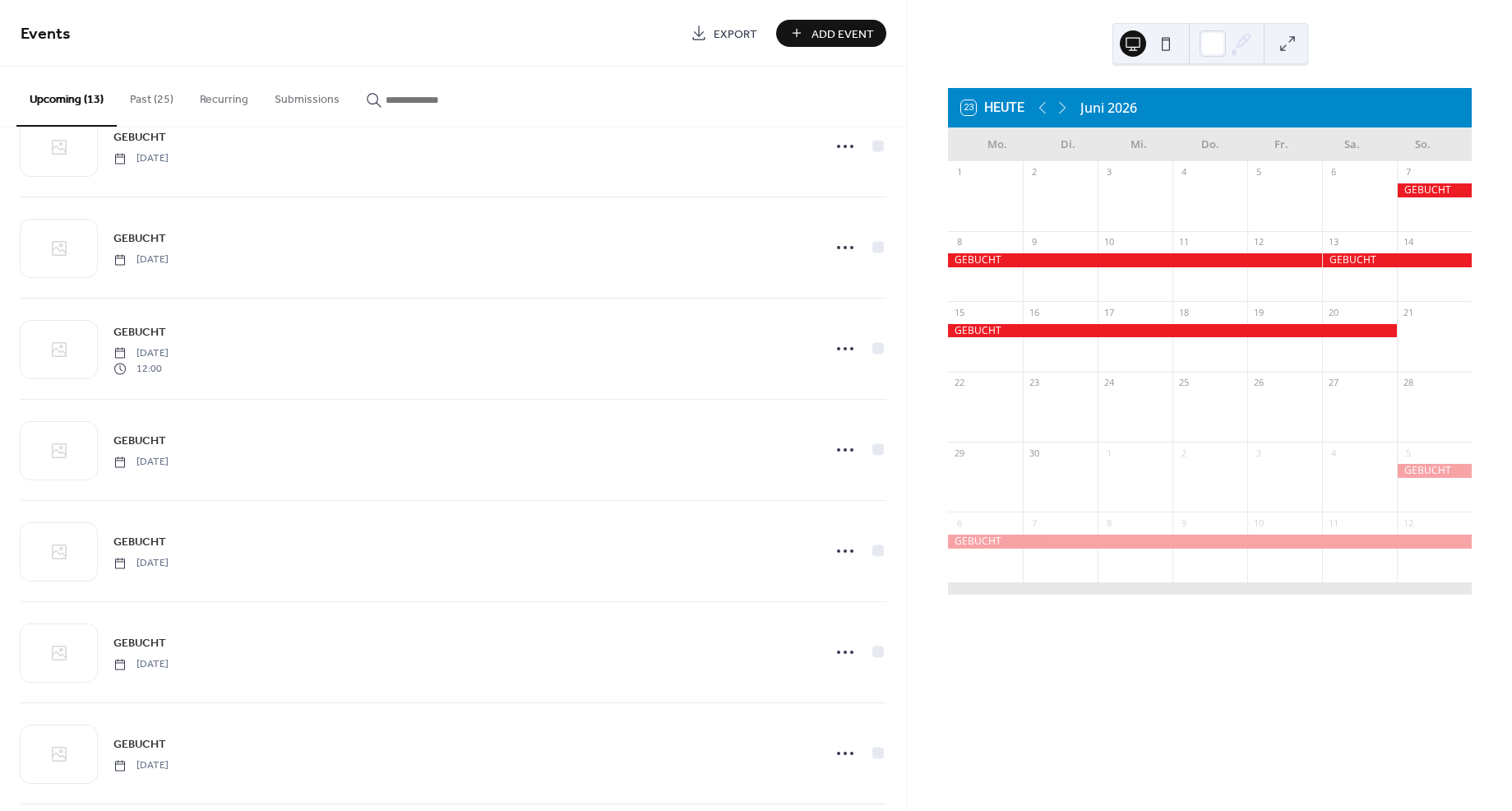
click at [835, 33] on span "Add Event" at bounding box center [843, 34] width 63 height 18
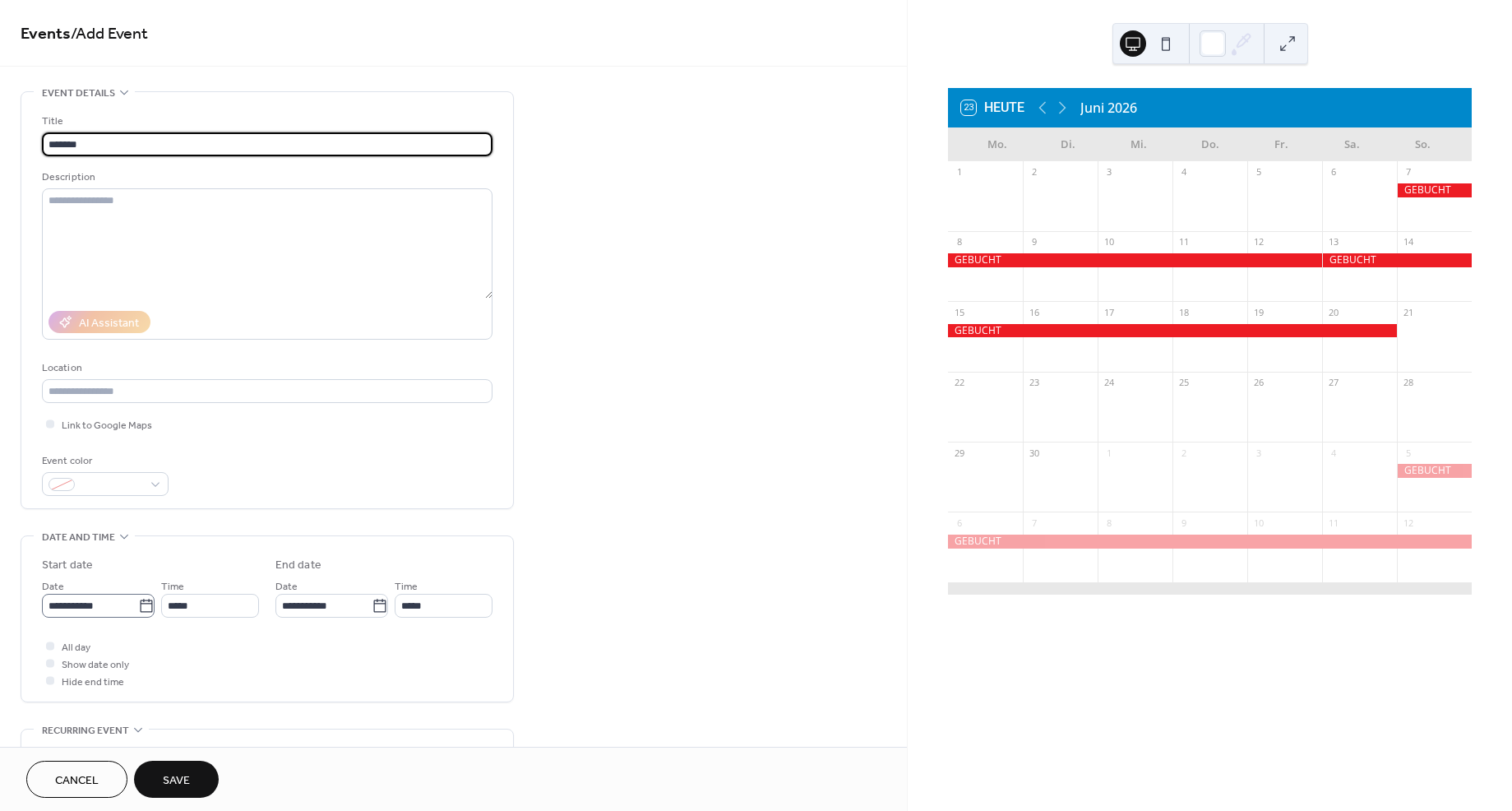
type input "*******"
click at [144, 607] on icon at bounding box center [147, 606] width 17 height 17
click at [138, 607] on input "**********" at bounding box center [90, 605] width 96 height 24
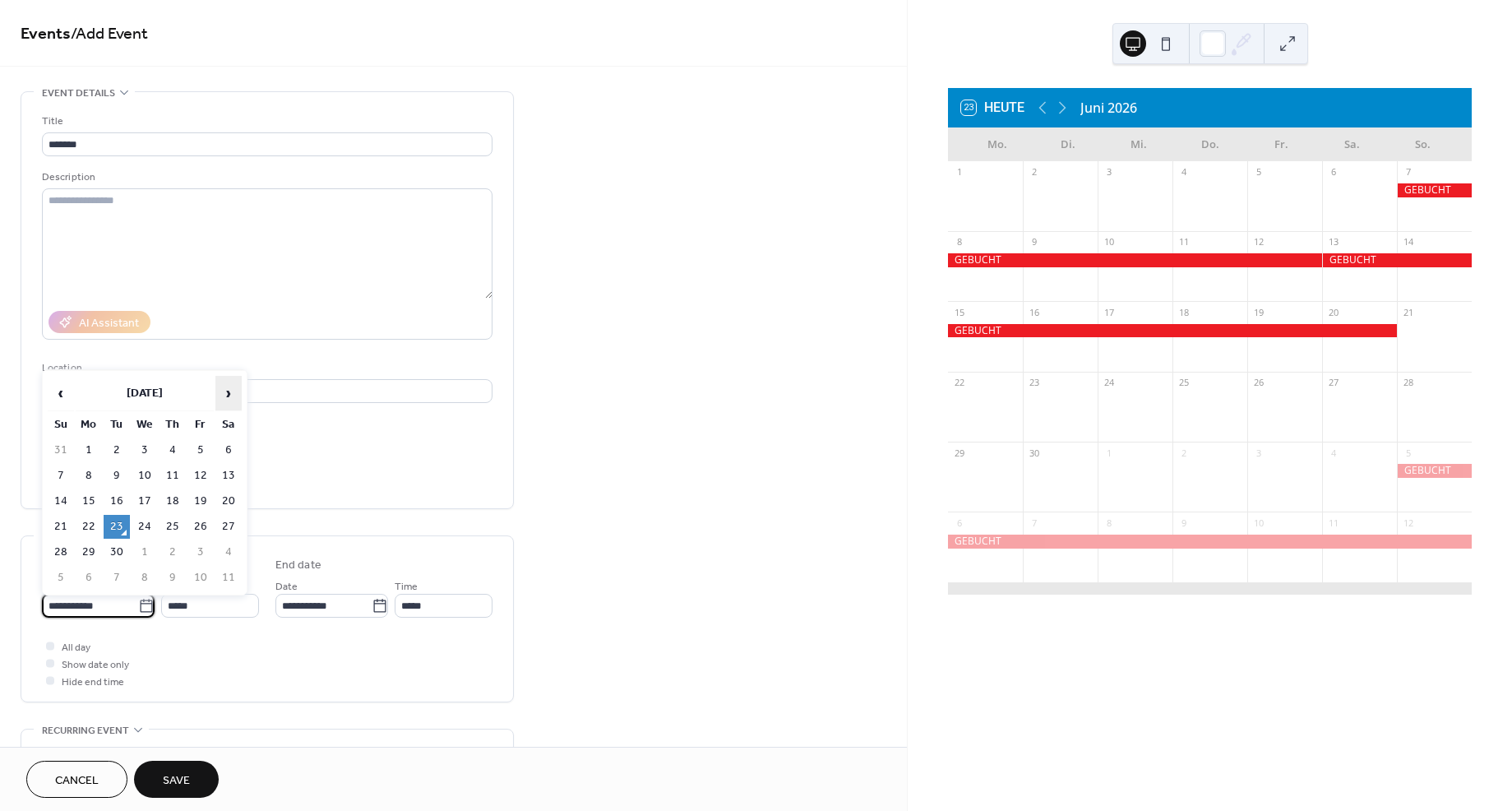
click at [226, 394] on span "›" at bounding box center [229, 394] width 25 height 33
drag, startPoint x: 48, startPoint y: 646, endPoint x: 64, endPoint y: 641, distance: 16.8
click at [49, 645] on div at bounding box center [50, 645] width 8 height 8
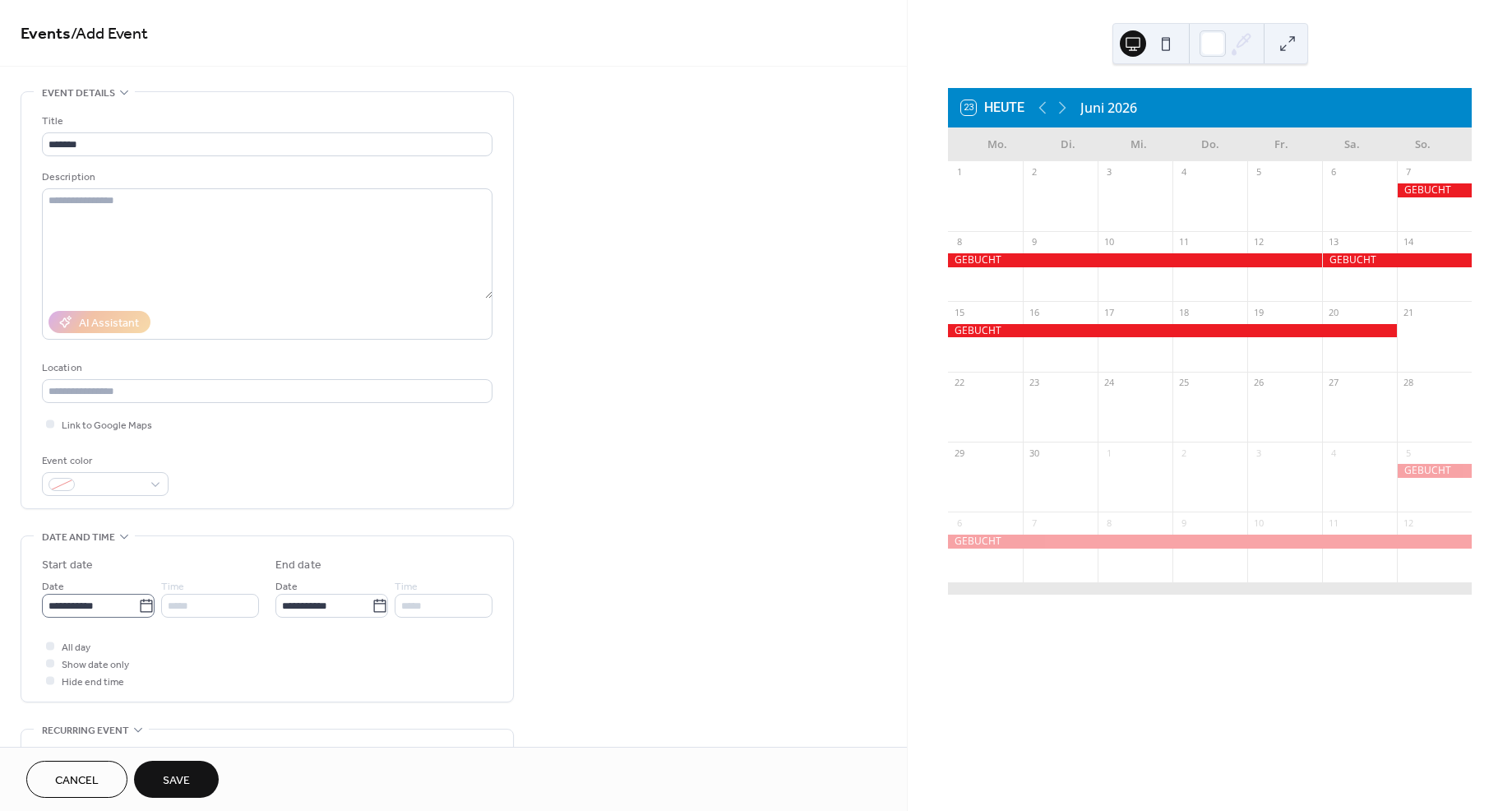
click at [138, 606] on icon at bounding box center [147, 606] width 17 height 17
click at [138, 606] on input "**********" at bounding box center [90, 605] width 96 height 24
click at [232, 393] on span "›" at bounding box center [229, 394] width 25 height 33
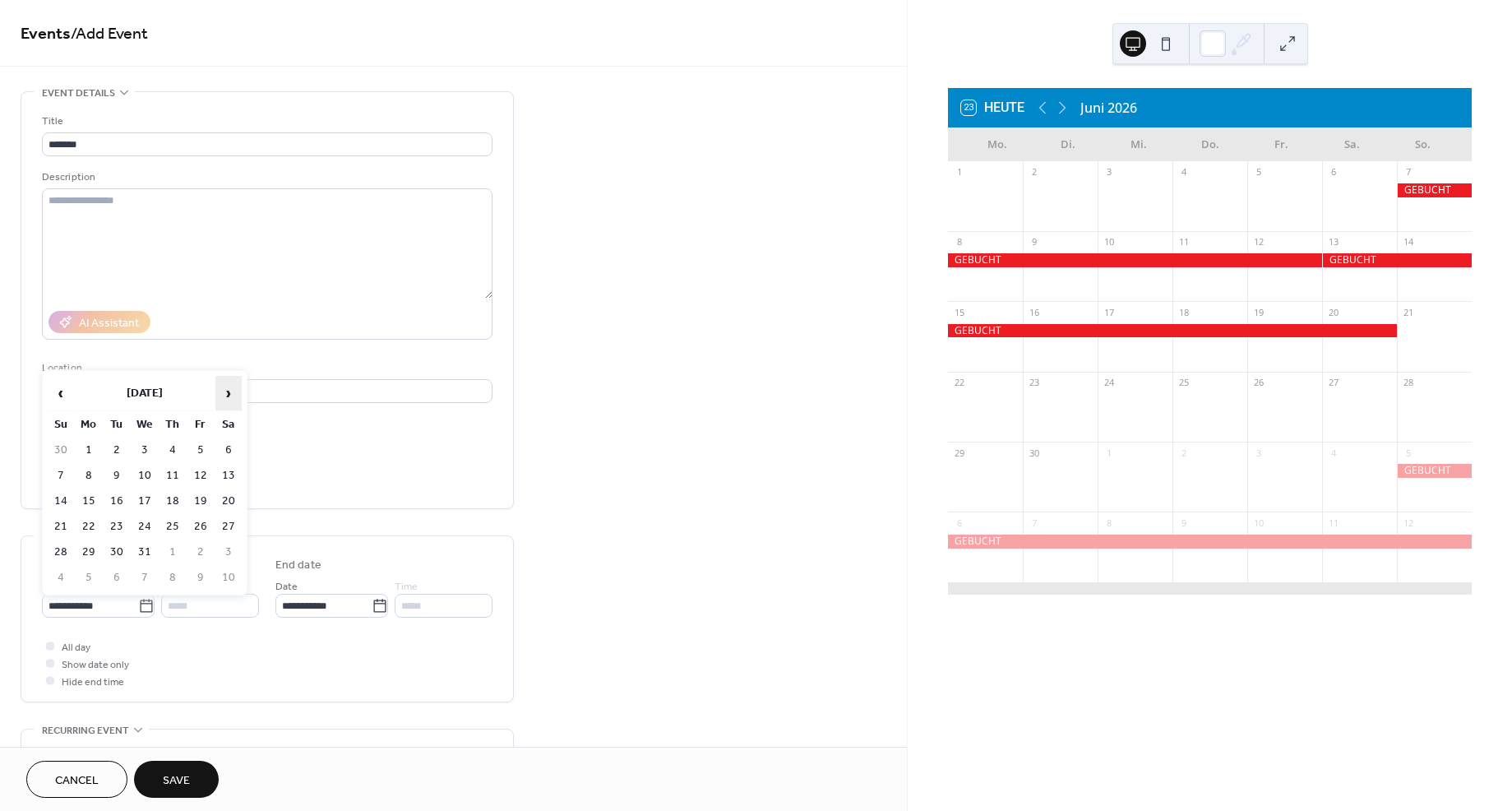
click at [232, 393] on span "›" at bounding box center [229, 394] width 25 height 33
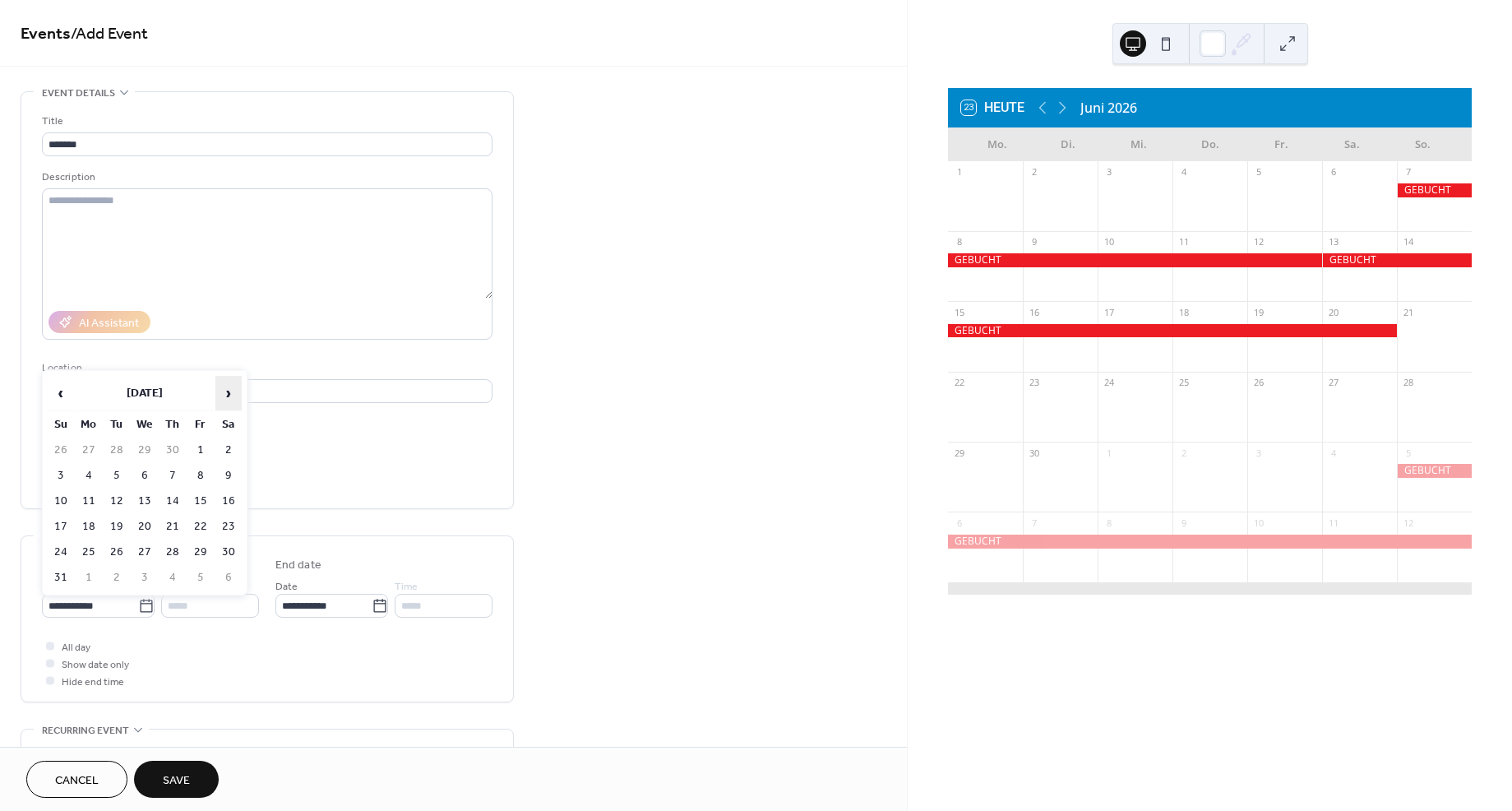
click at [232, 393] on span "›" at bounding box center [229, 394] width 25 height 33
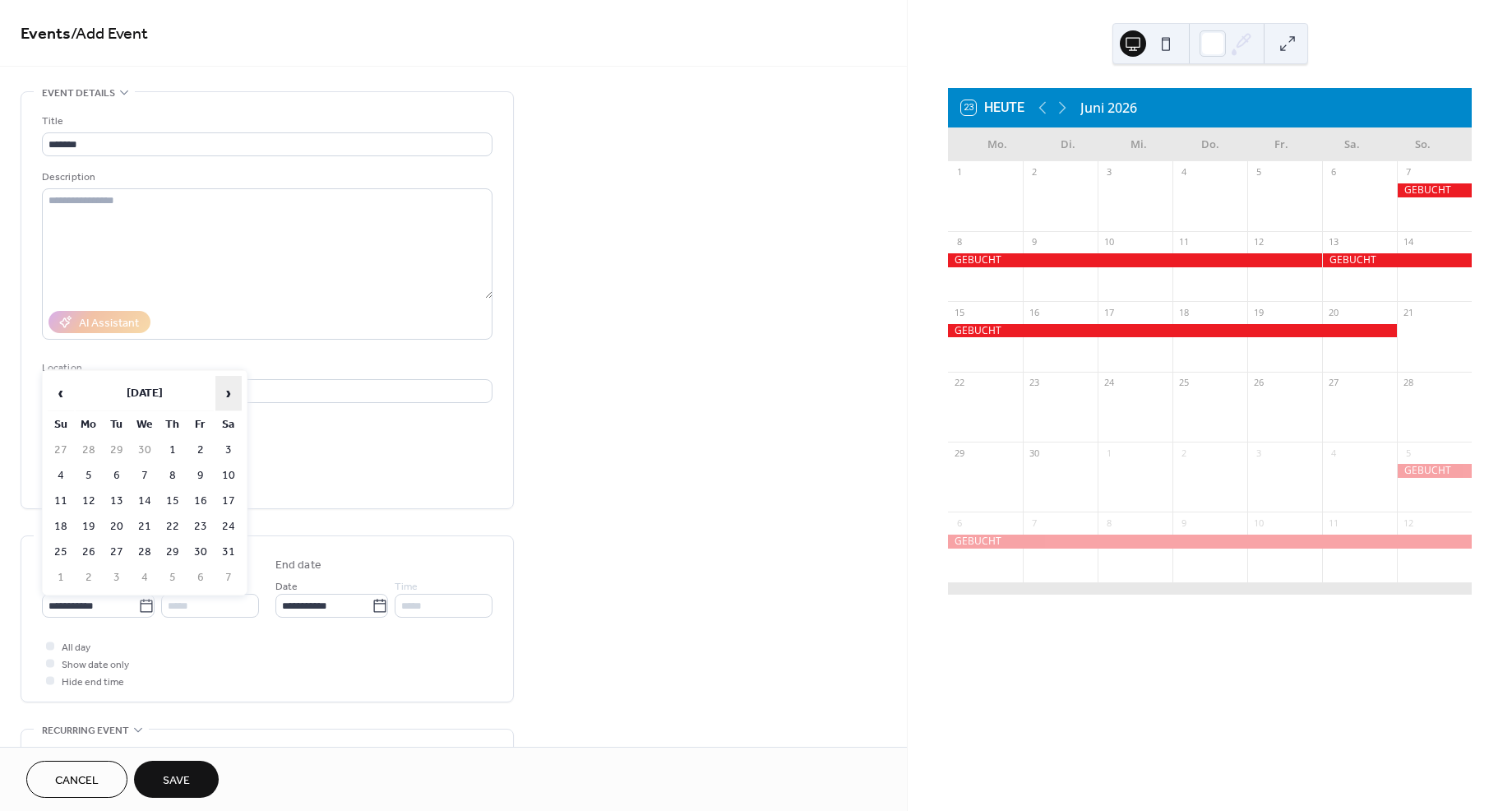
click at [233, 393] on span "›" at bounding box center [229, 394] width 25 height 33
click at [232, 393] on span "›" at bounding box center [229, 394] width 25 height 33
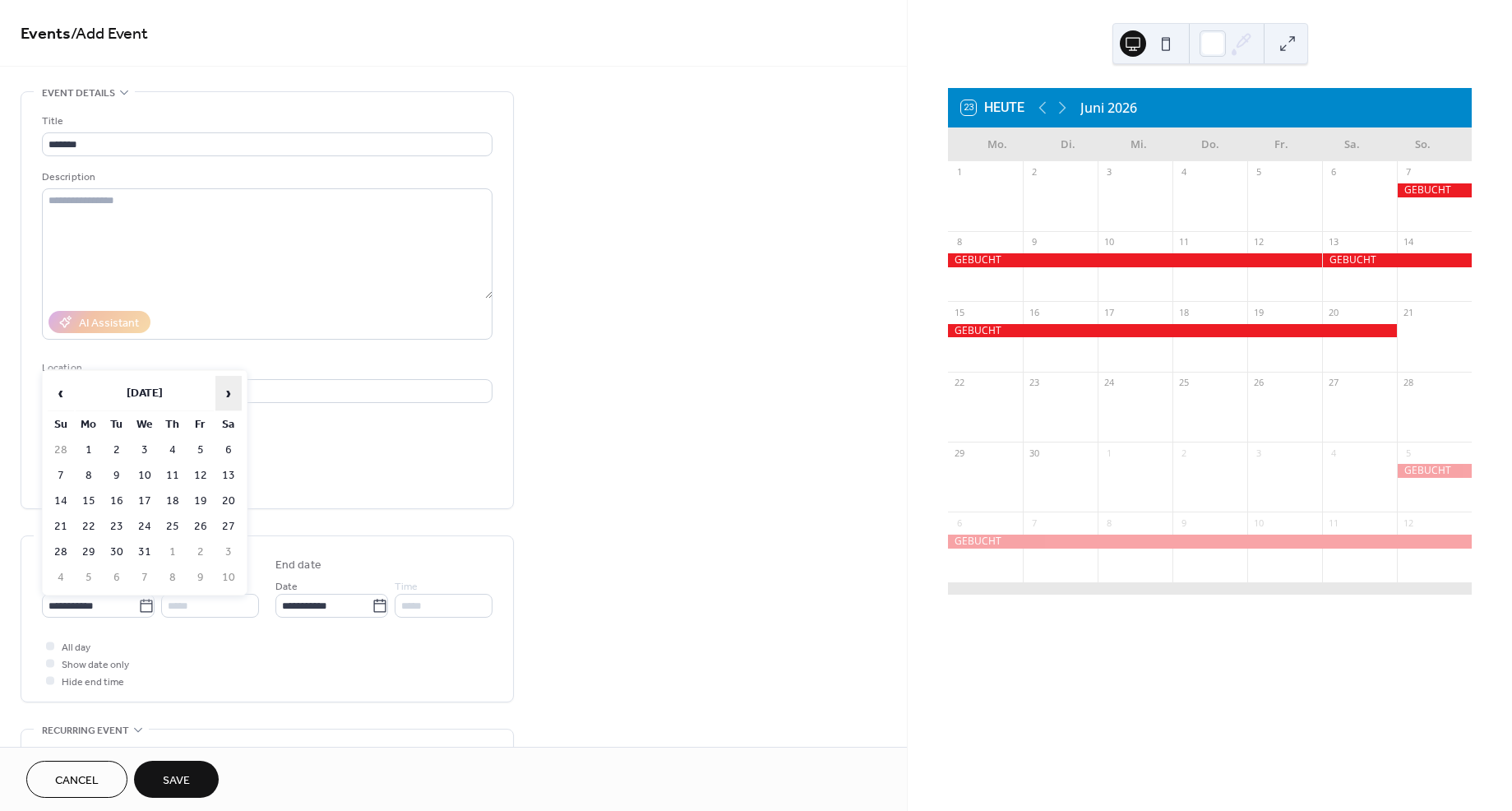
click at [232, 393] on span "›" at bounding box center [229, 394] width 25 height 33
click at [231, 393] on span "›" at bounding box center [229, 394] width 25 height 33
click at [66, 394] on span "‹" at bounding box center [61, 394] width 25 height 33
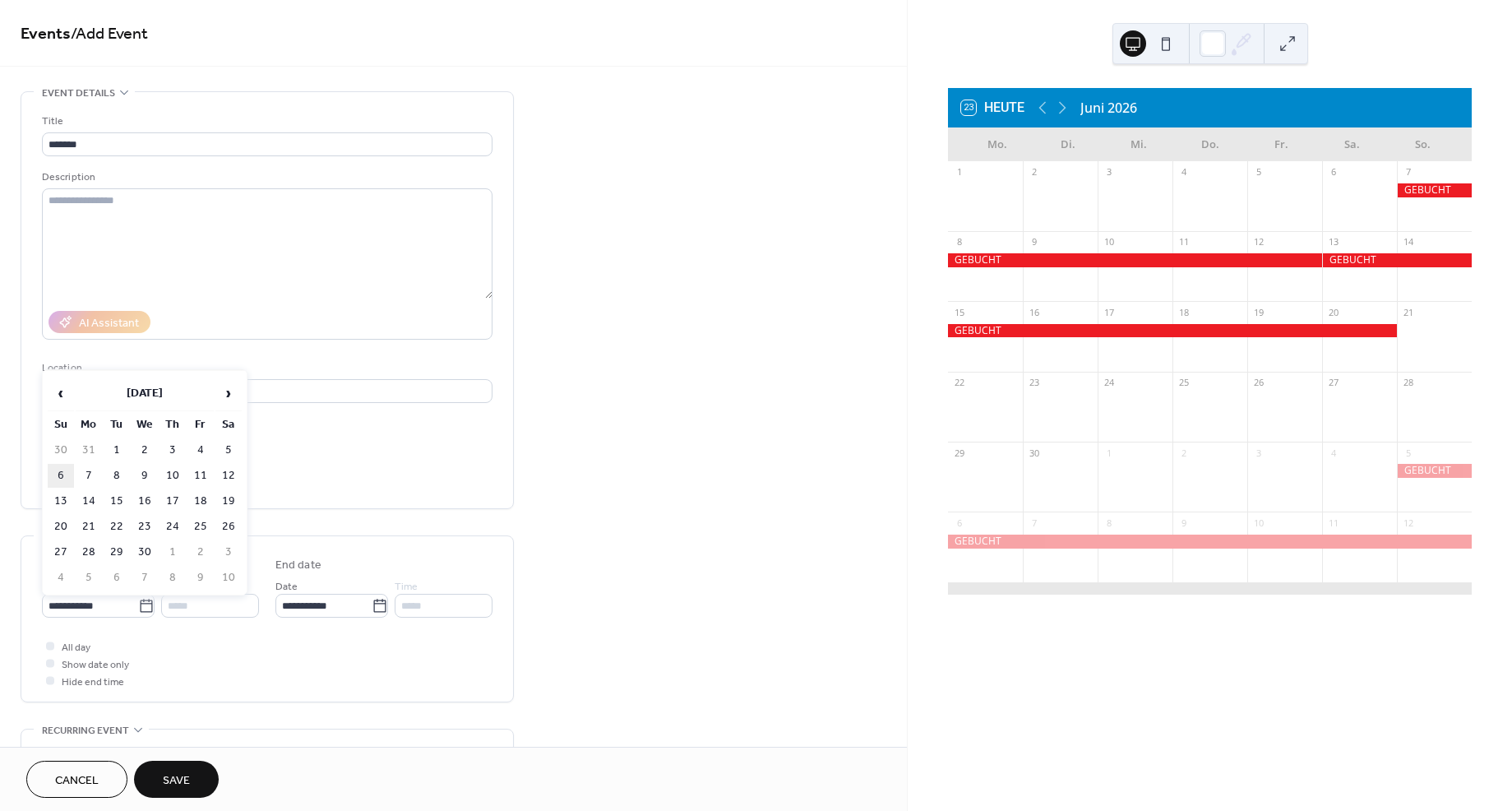
click at [60, 476] on td "6" at bounding box center [61, 476] width 27 height 24
type input "**********"
click at [303, 603] on input "**********" at bounding box center [323, 605] width 96 height 24
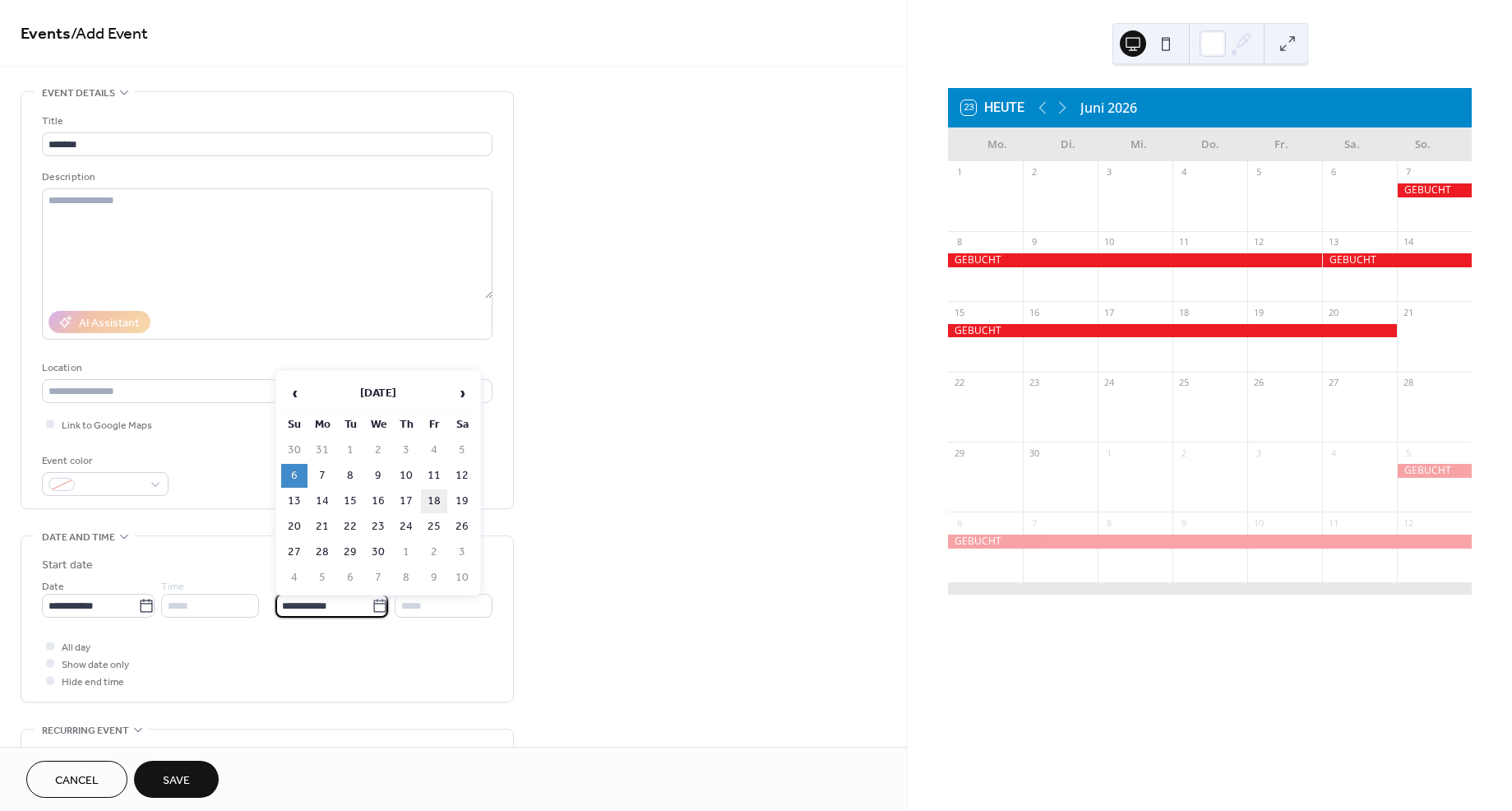
click at [439, 498] on td "18" at bounding box center [434, 501] width 27 height 24
type input "**********"
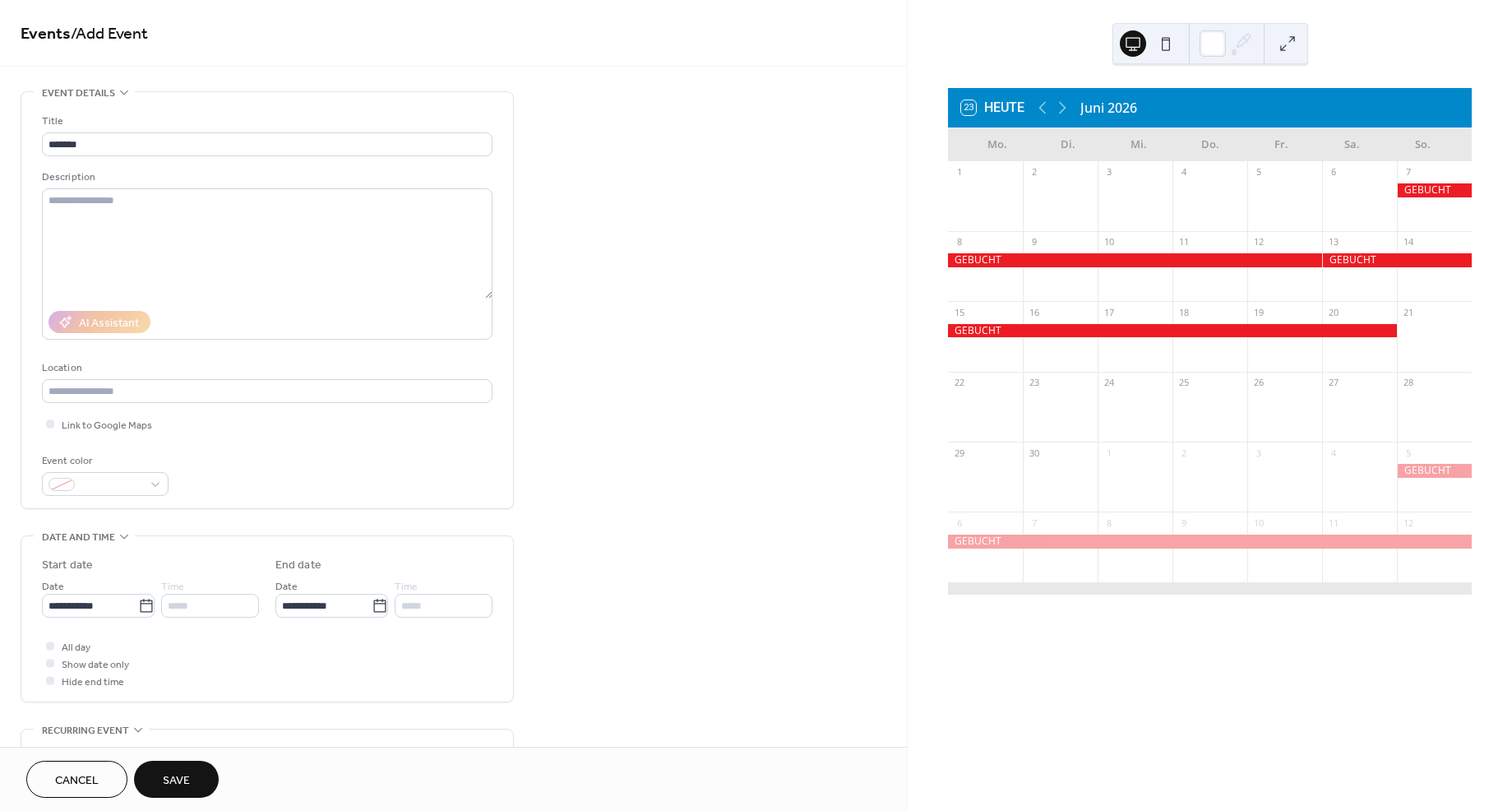
click at [194, 782] on button "Save" at bounding box center [176, 779] width 85 height 37
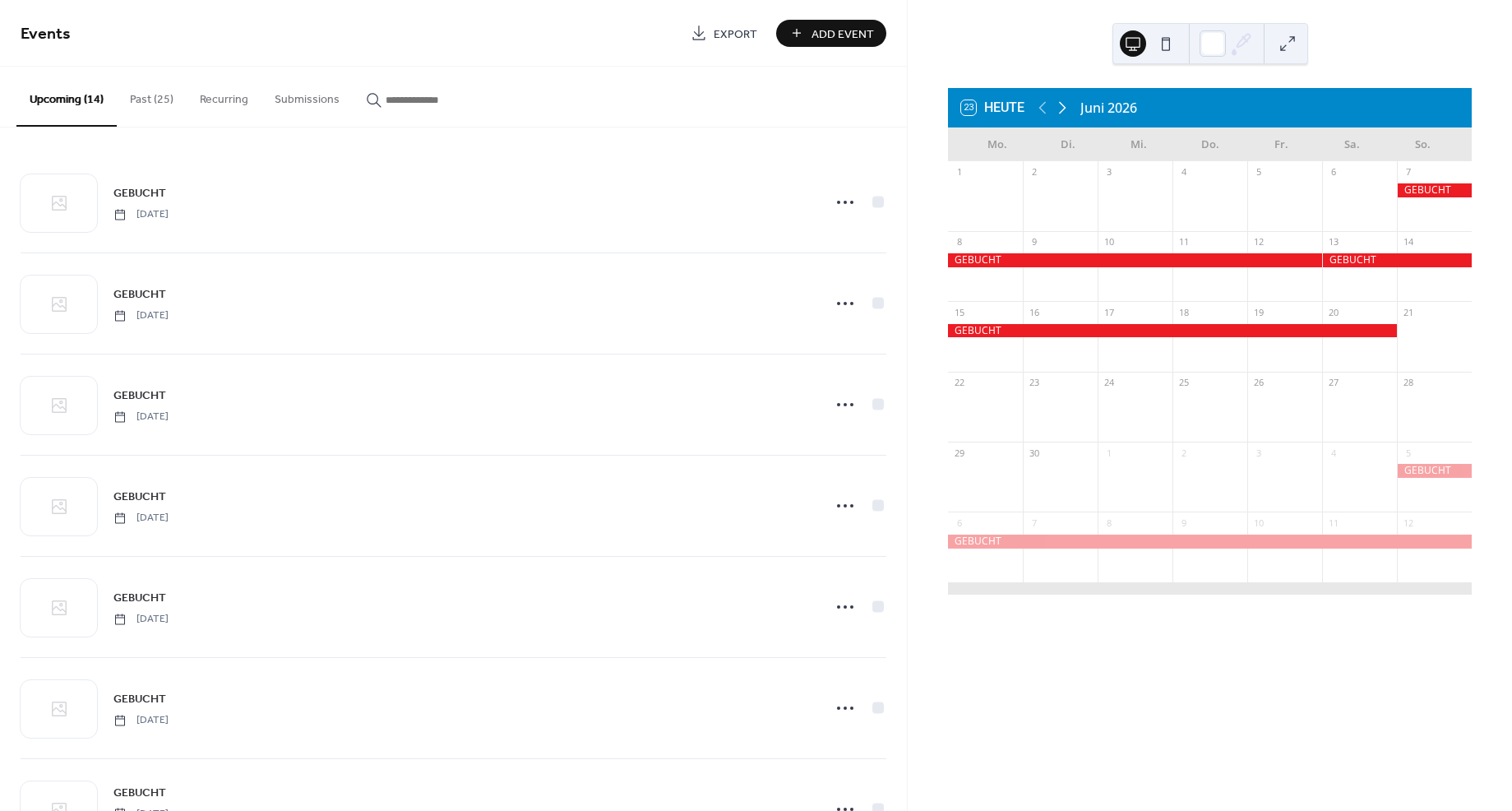
click at [1067, 106] on icon at bounding box center [1061, 107] width 19 height 19
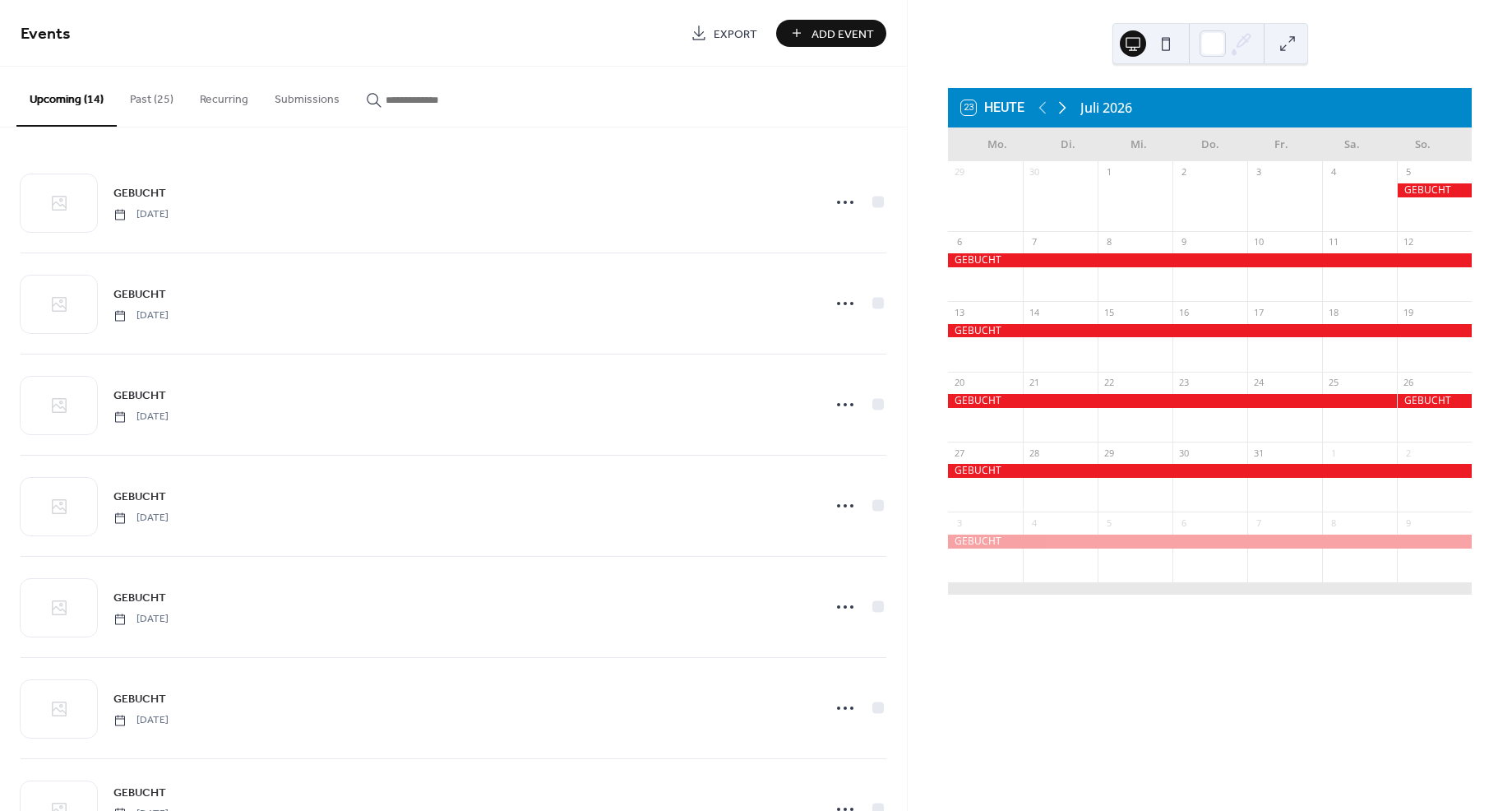
click at [1067, 106] on icon at bounding box center [1061, 107] width 19 height 19
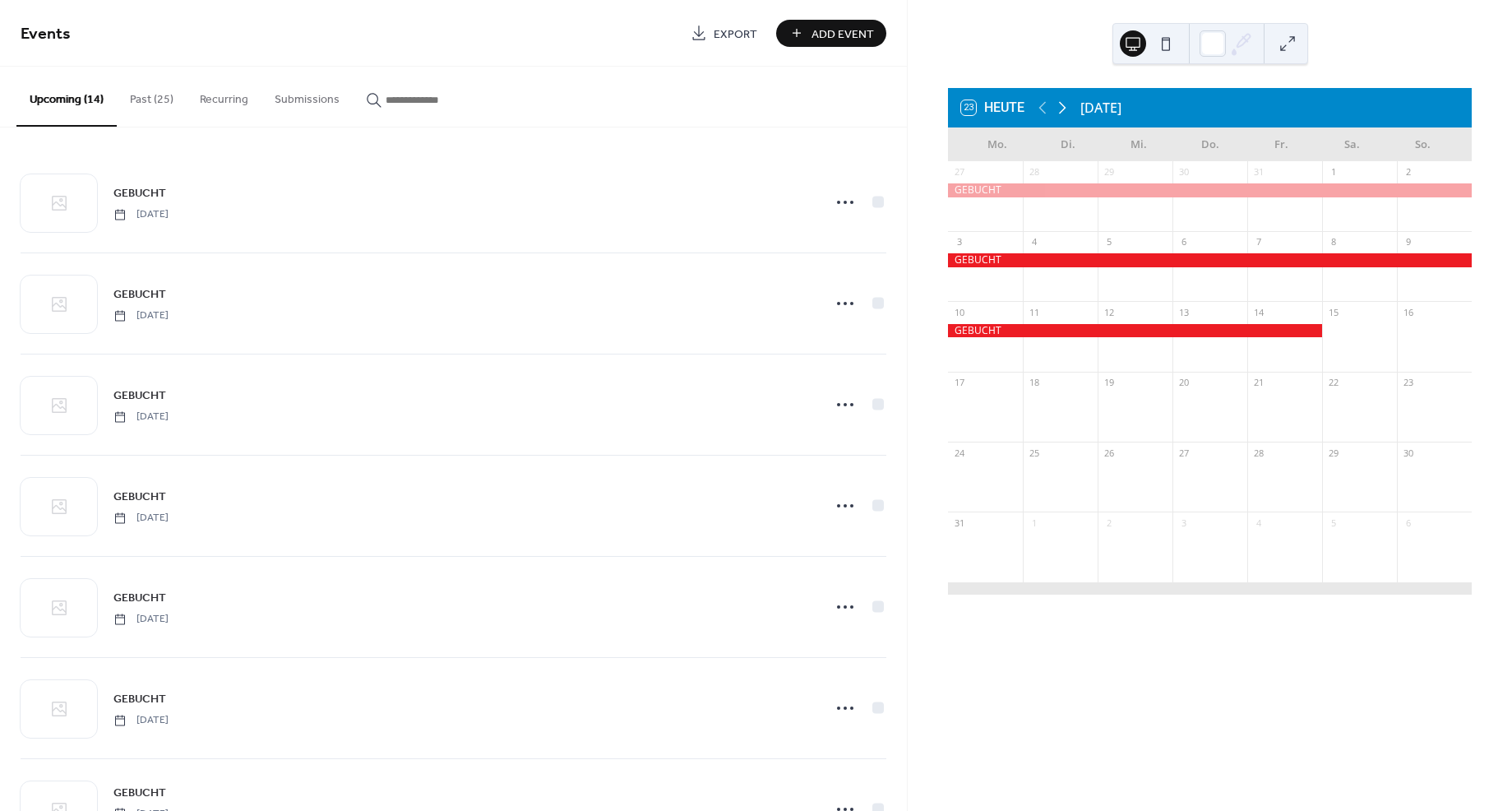
click at [1067, 106] on icon at bounding box center [1061, 107] width 19 height 19
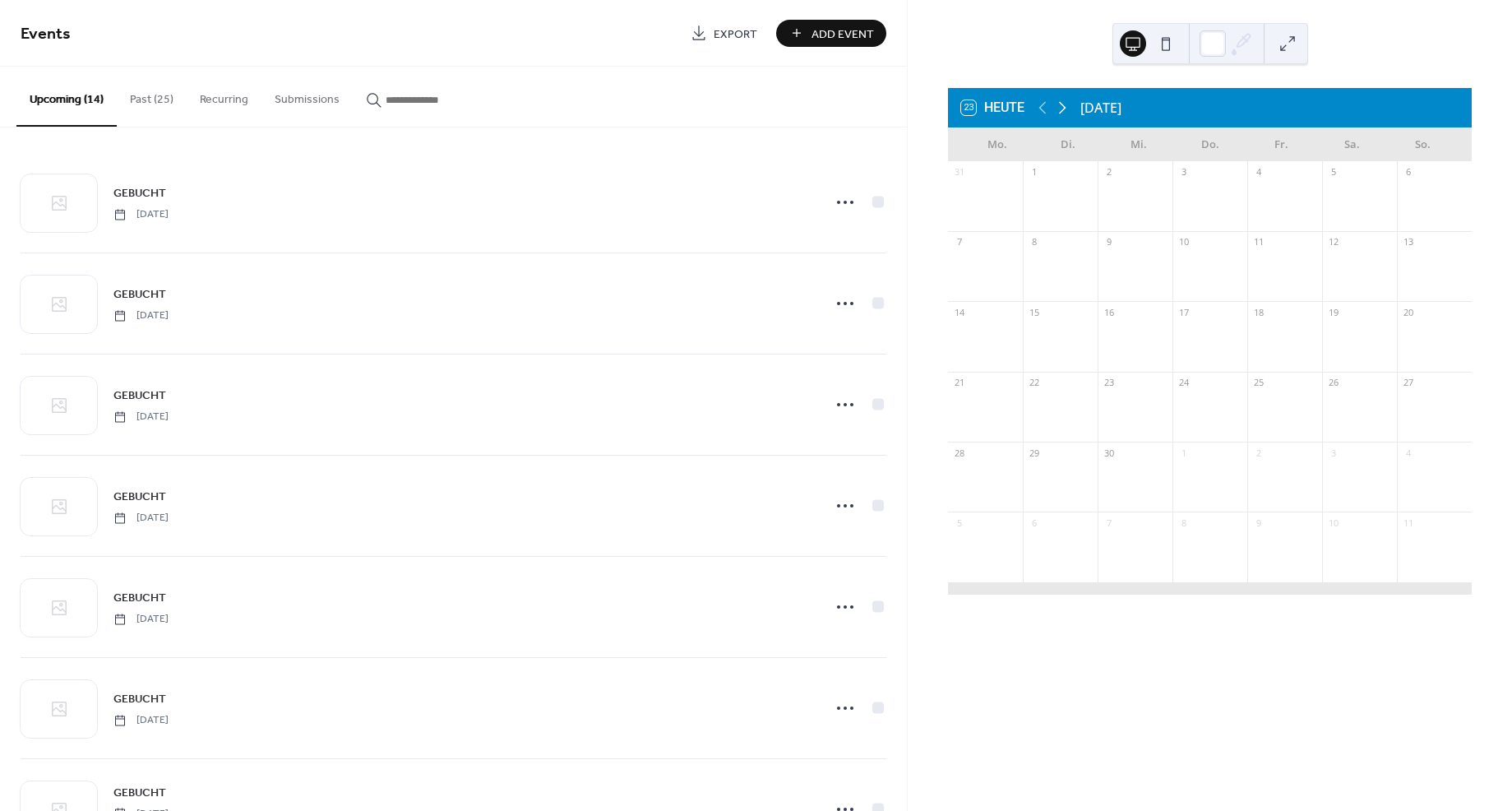
click at [1067, 106] on icon at bounding box center [1061, 107] width 19 height 19
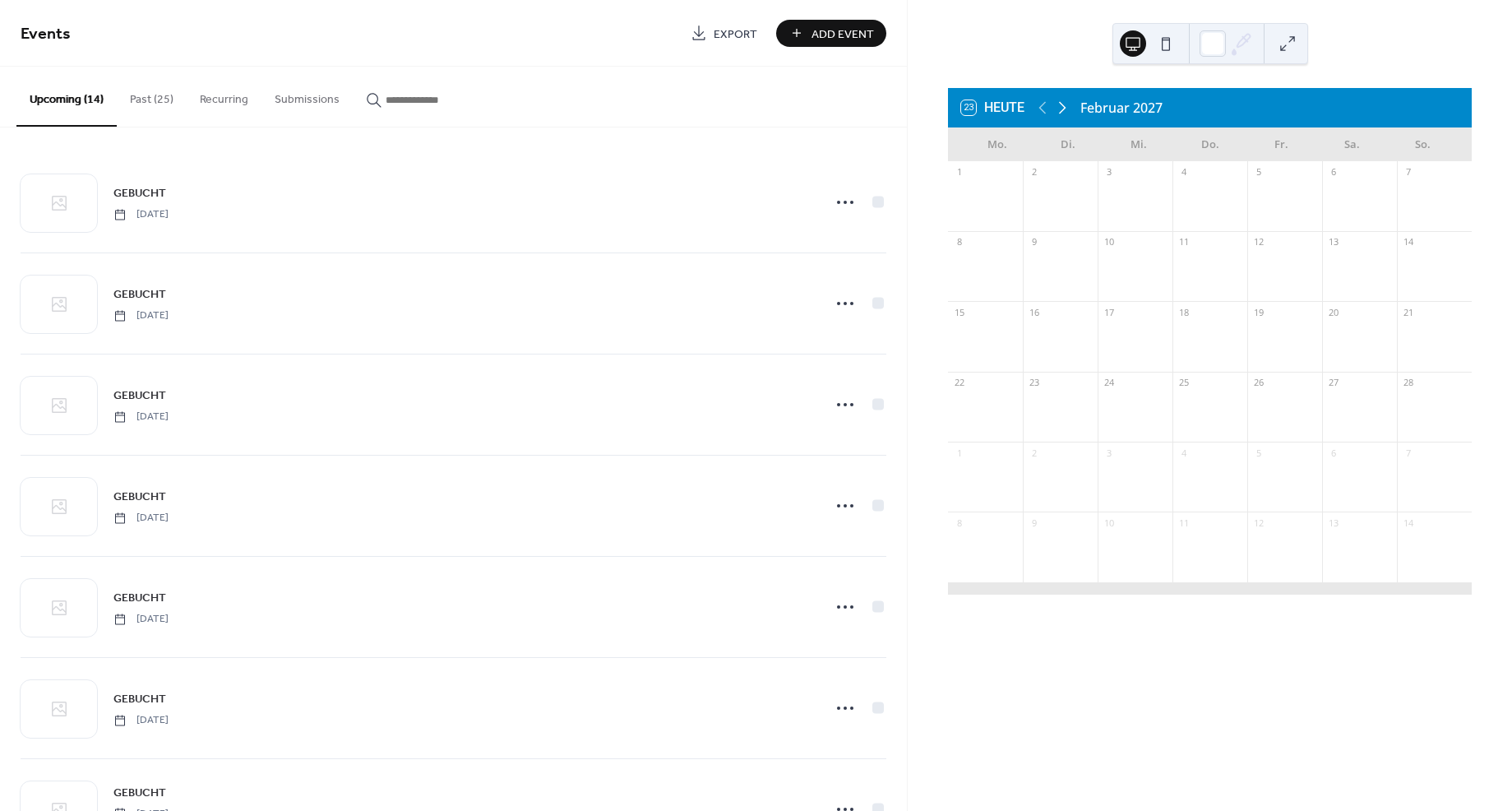
click at [1067, 106] on icon at bounding box center [1061, 107] width 19 height 19
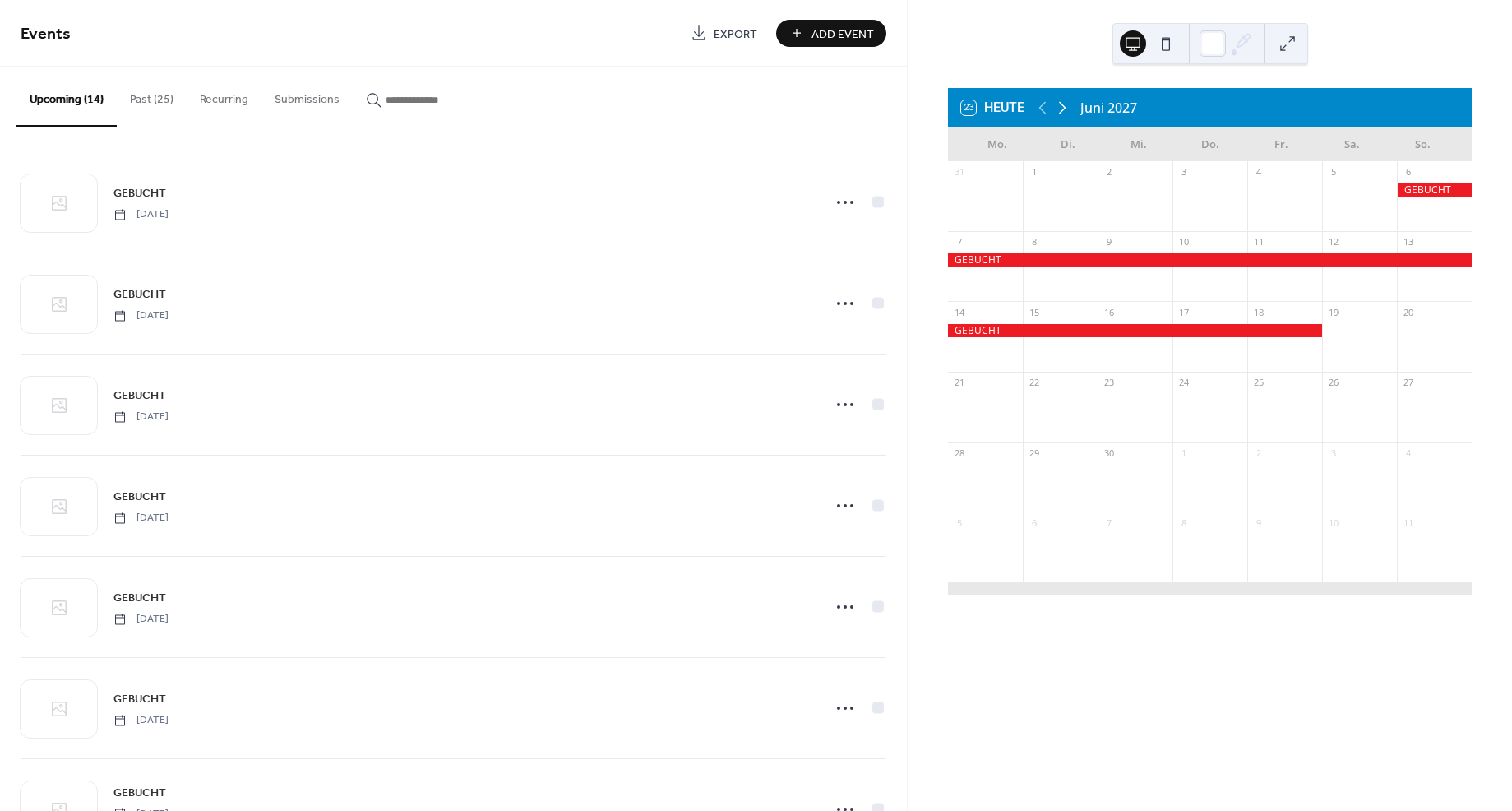
click at [1067, 106] on icon at bounding box center [1061, 107] width 19 height 19
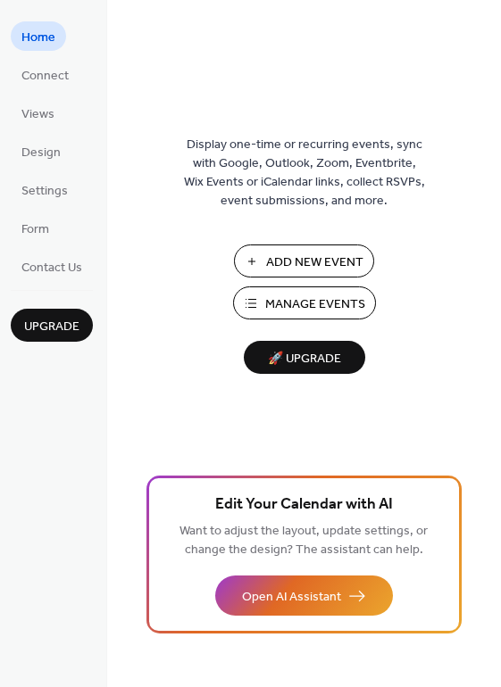
click at [294, 256] on span "Add New Event" at bounding box center [314, 262] width 97 height 19
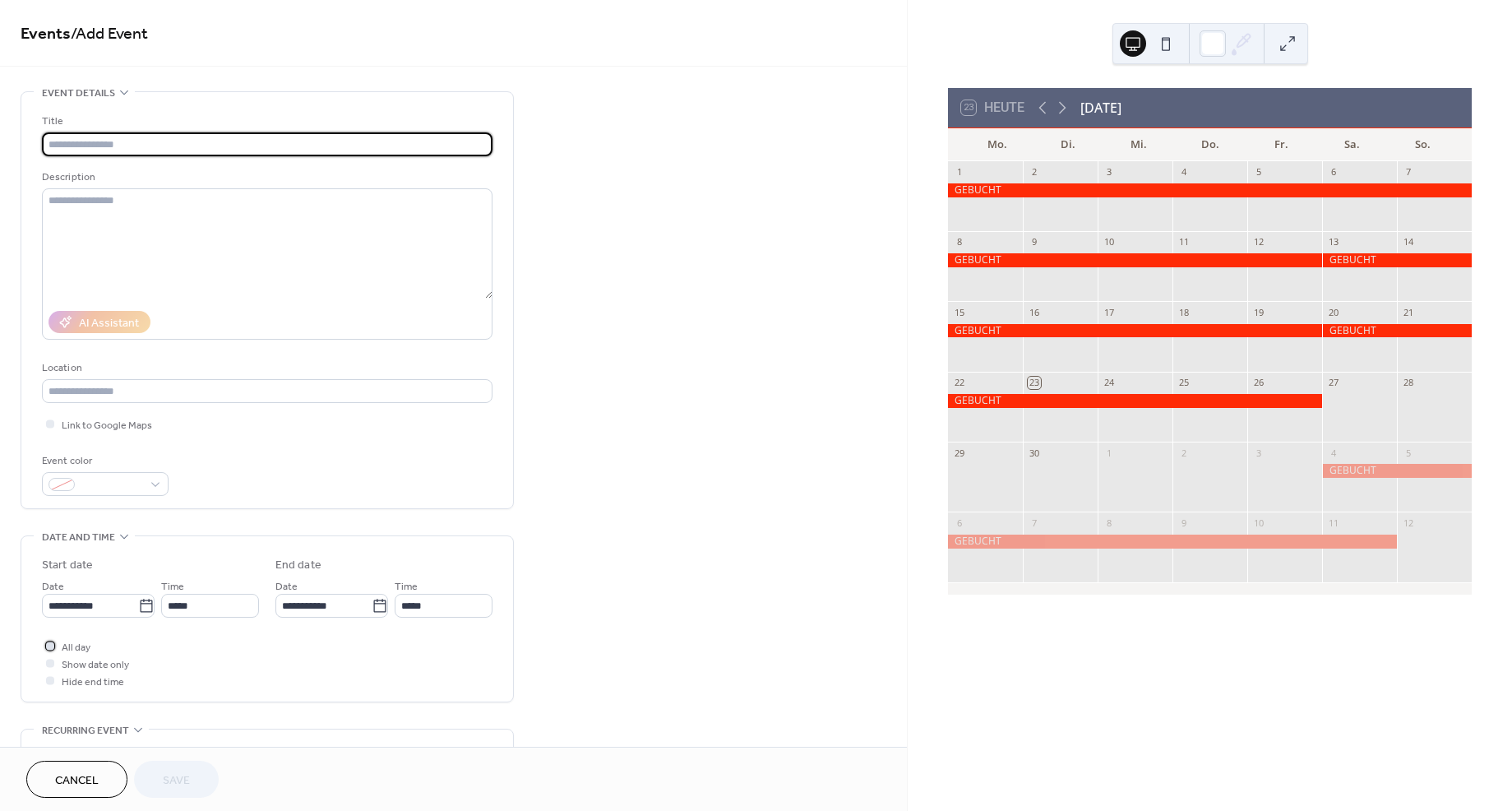
click at [48, 645] on div at bounding box center [50, 645] width 8 height 8
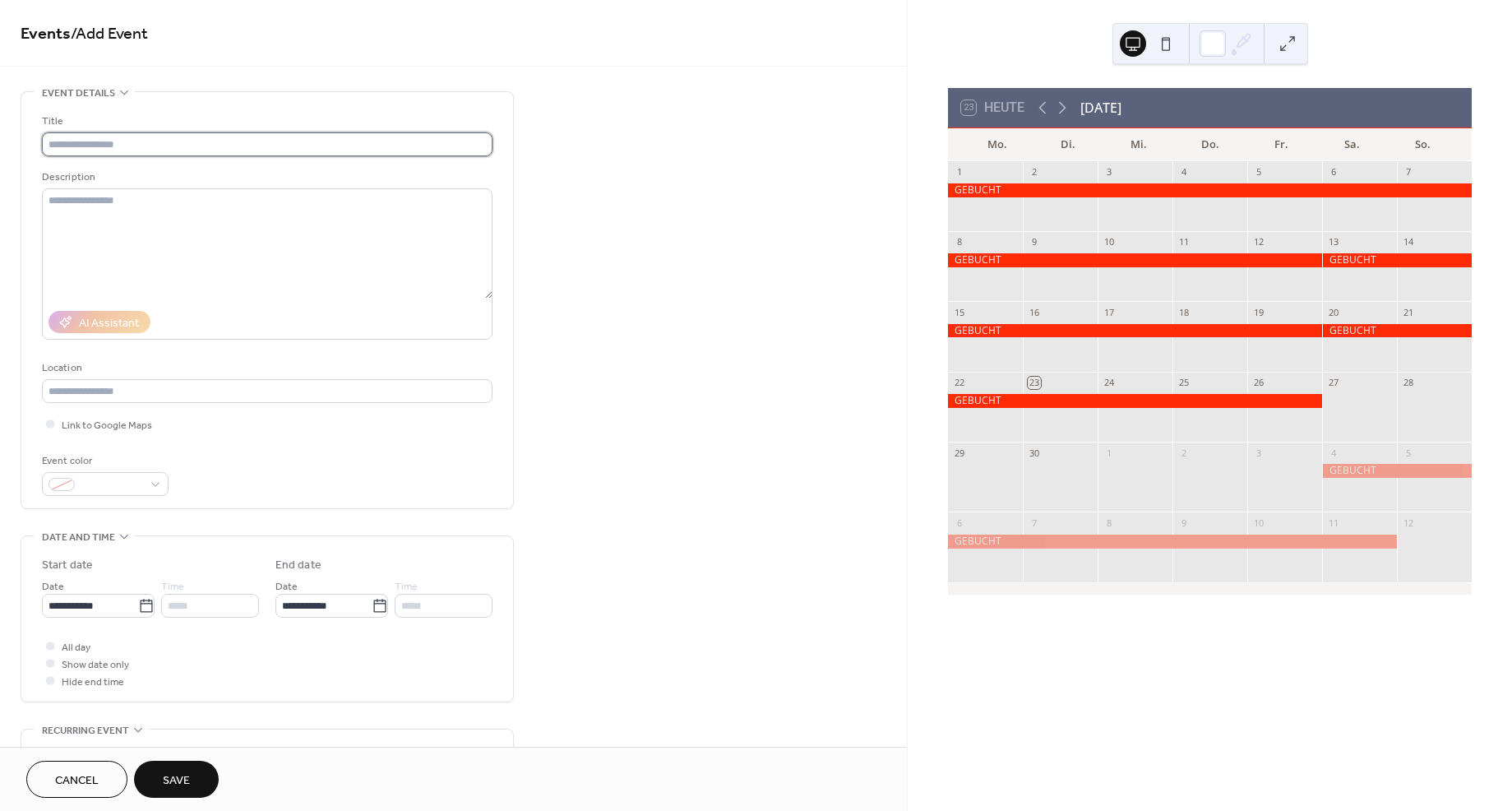
click at [85, 147] on input "text" at bounding box center [267, 145] width 451 height 24
type input "*******"
click at [125, 605] on input "**********" at bounding box center [90, 605] width 96 height 24
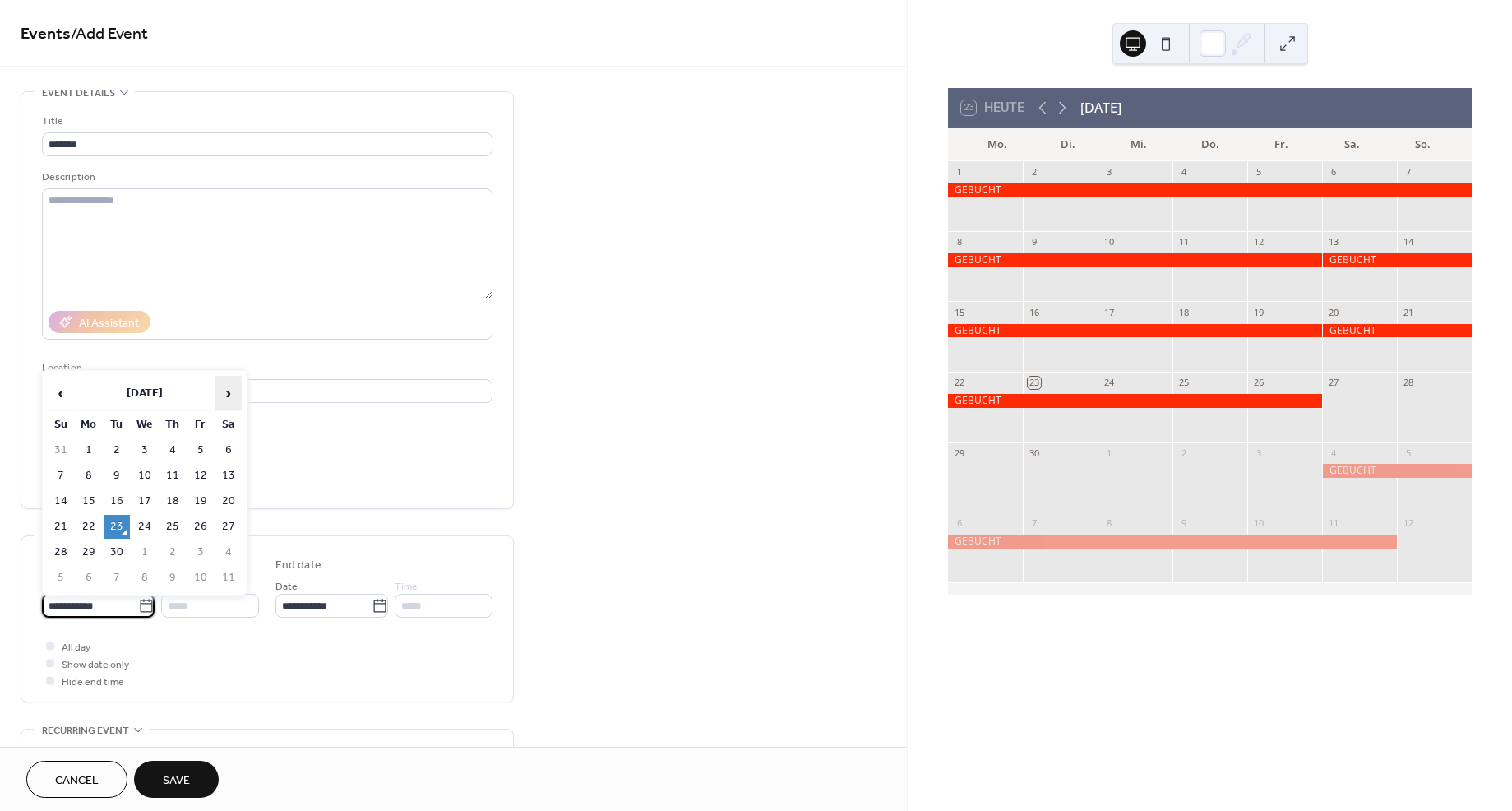
click at [229, 394] on span "›" at bounding box center [229, 394] width 25 height 33
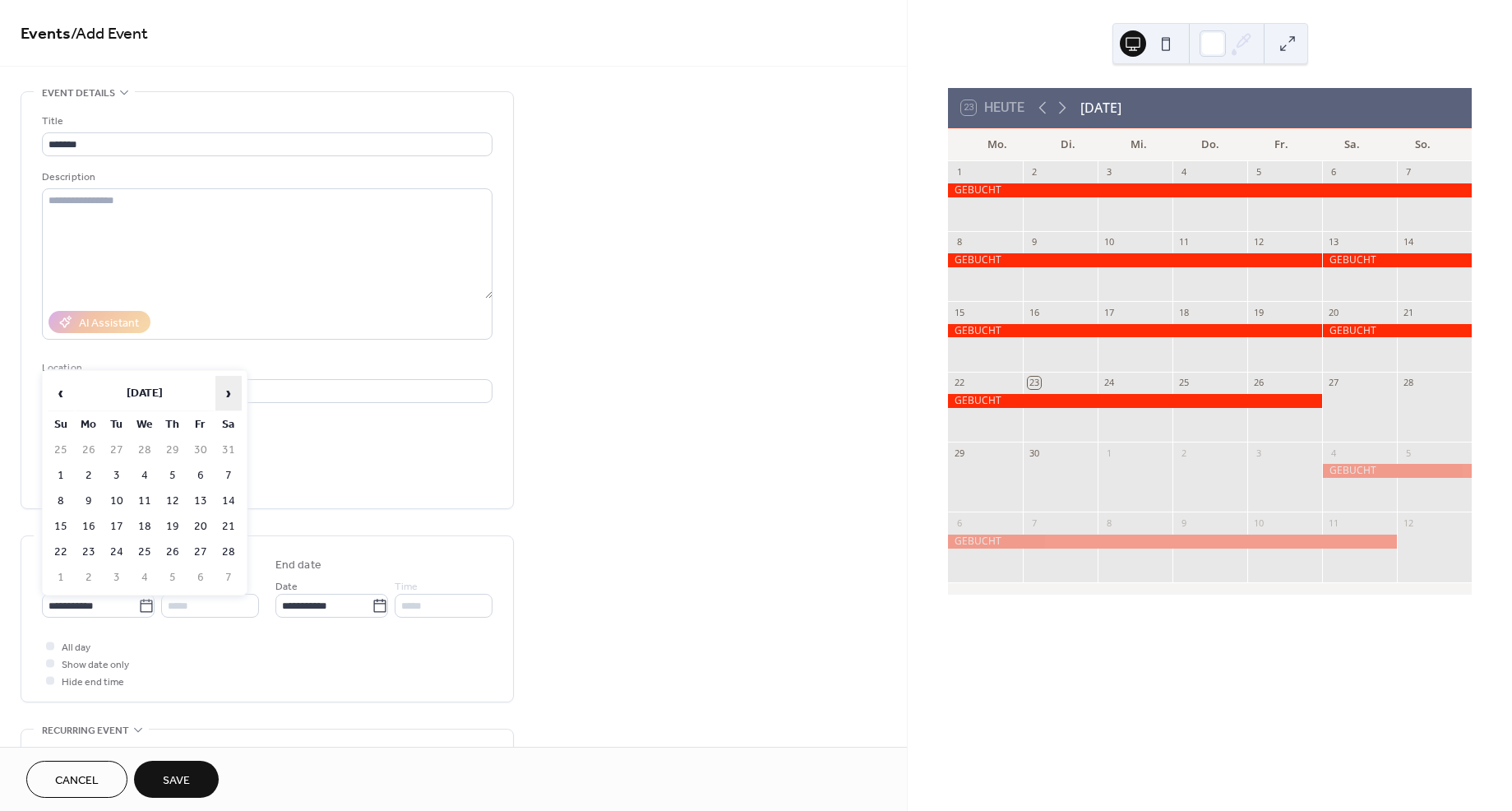
click at [229, 394] on span "›" at bounding box center [229, 394] width 25 height 33
click at [57, 526] on td "15" at bounding box center [61, 527] width 27 height 24
type input "**********"
click at [351, 599] on input "**********" at bounding box center [323, 605] width 96 height 24
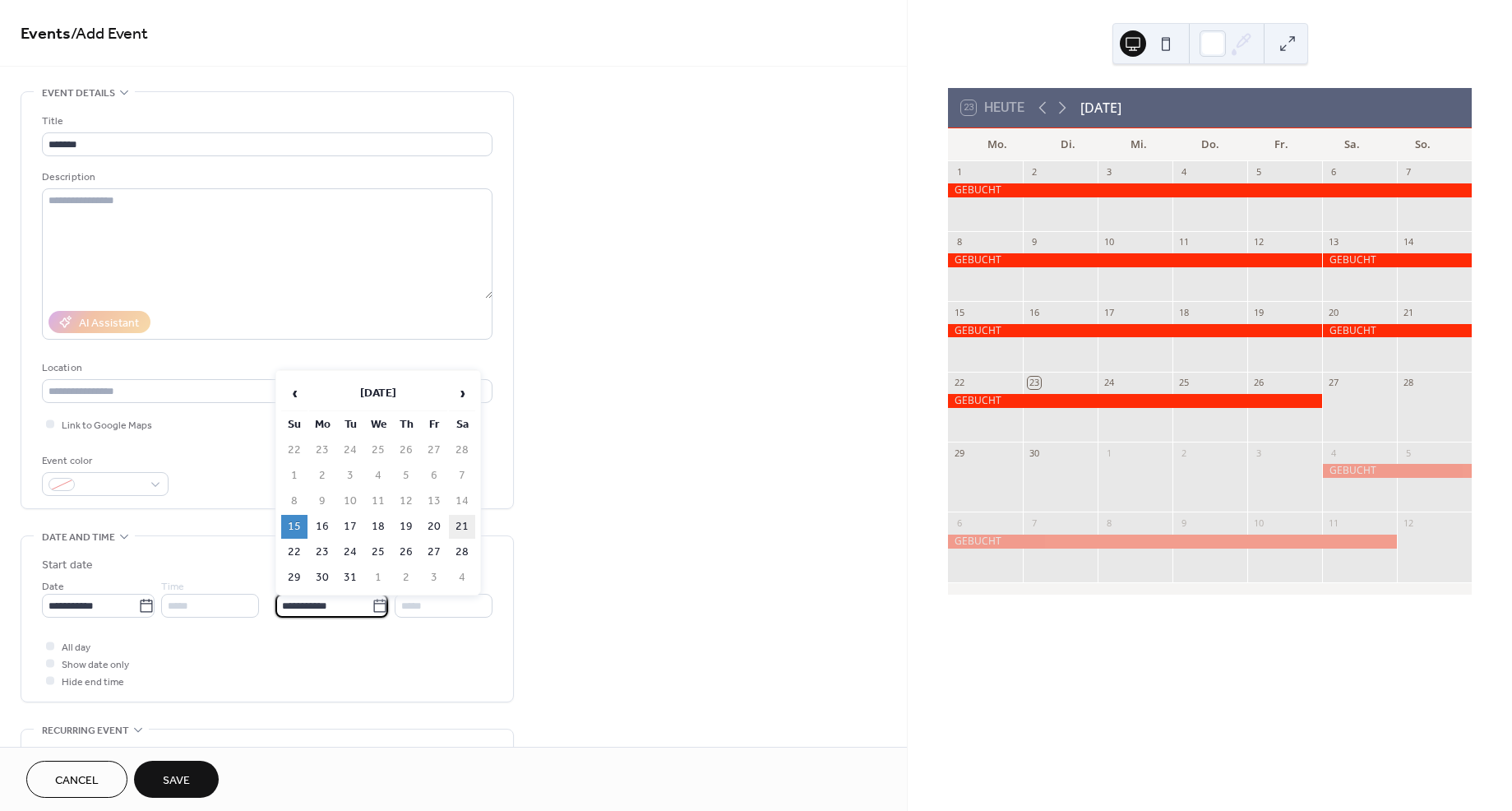
click at [463, 523] on td "21" at bounding box center [462, 527] width 27 height 24
type input "**********"
click at [181, 782] on span "Save" at bounding box center [176, 781] width 27 height 18
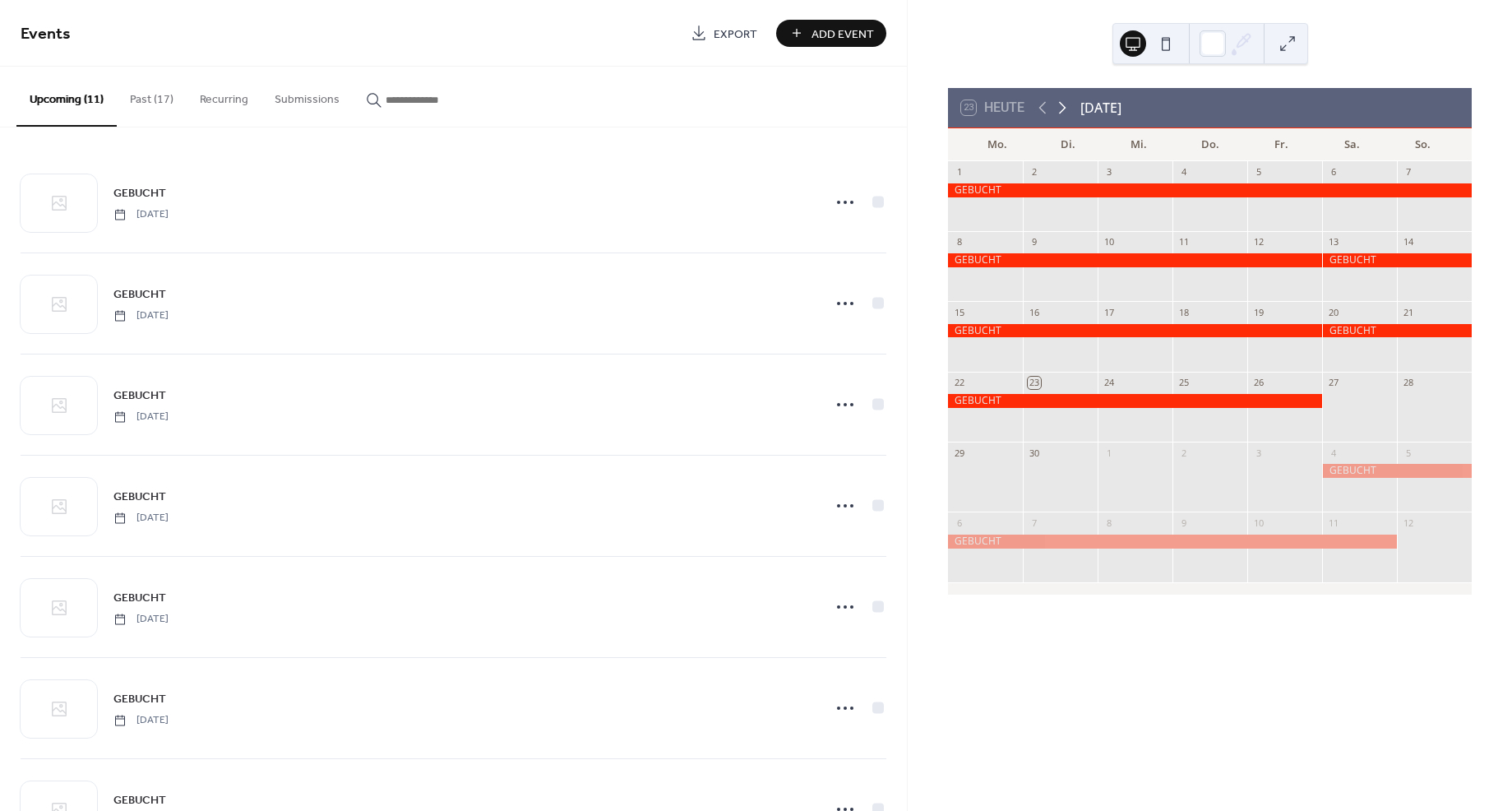
click at [1065, 107] on icon at bounding box center [1062, 108] width 7 height 12
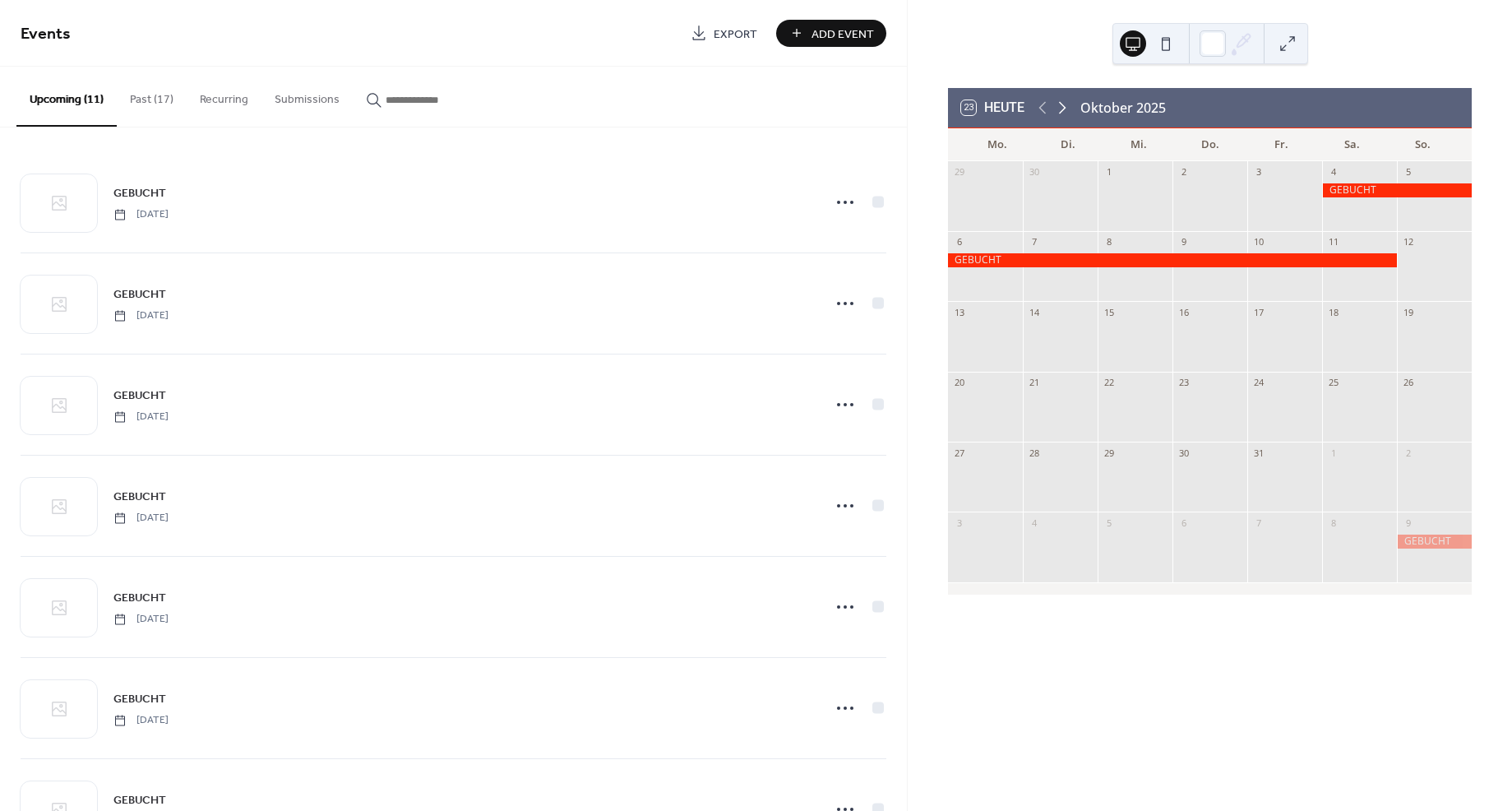
click at [1065, 107] on icon at bounding box center [1062, 108] width 7 height 12
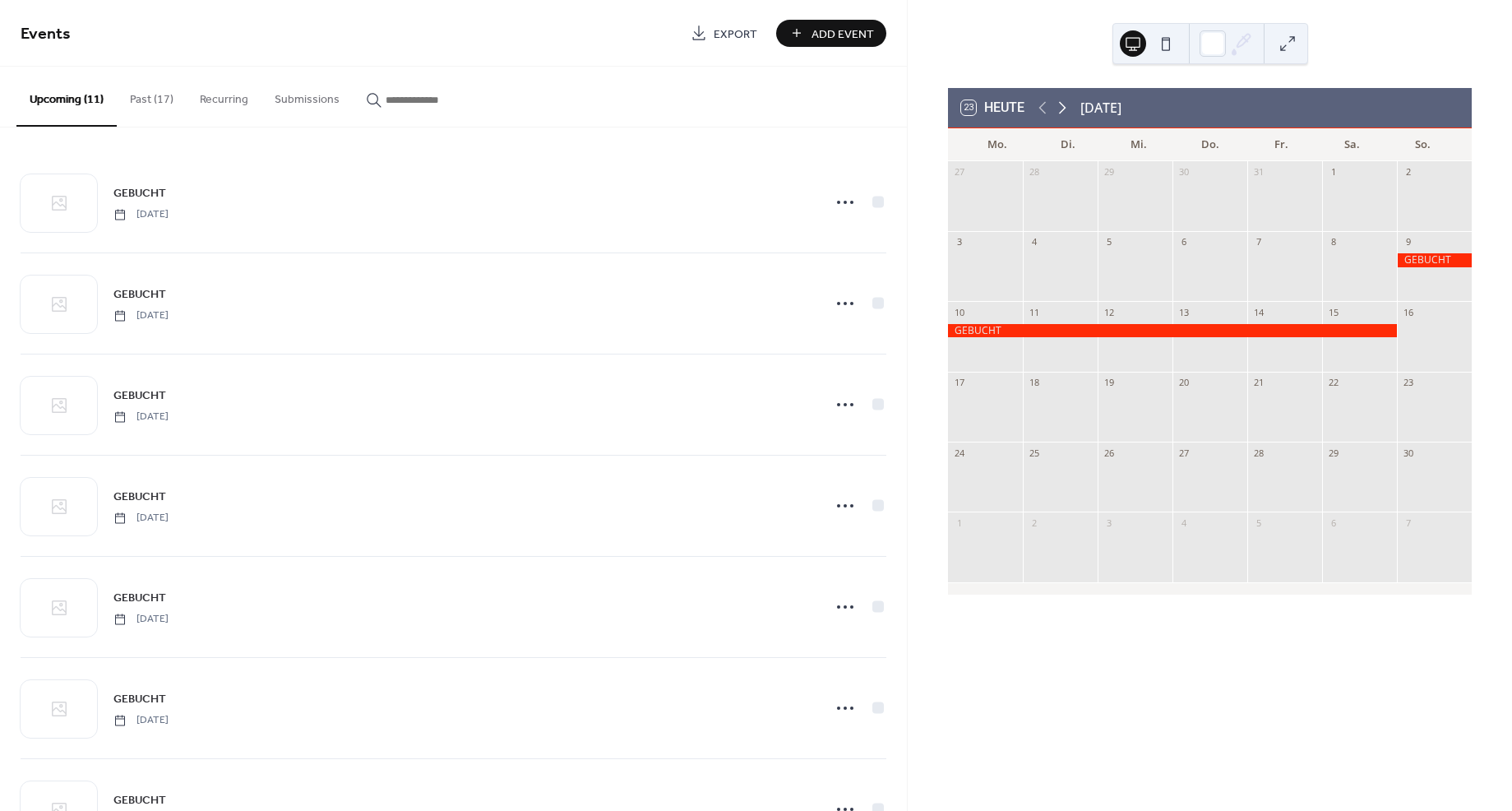
click at [1065, 107] on icon at bounding box center [1062, 108] width 7 height 12
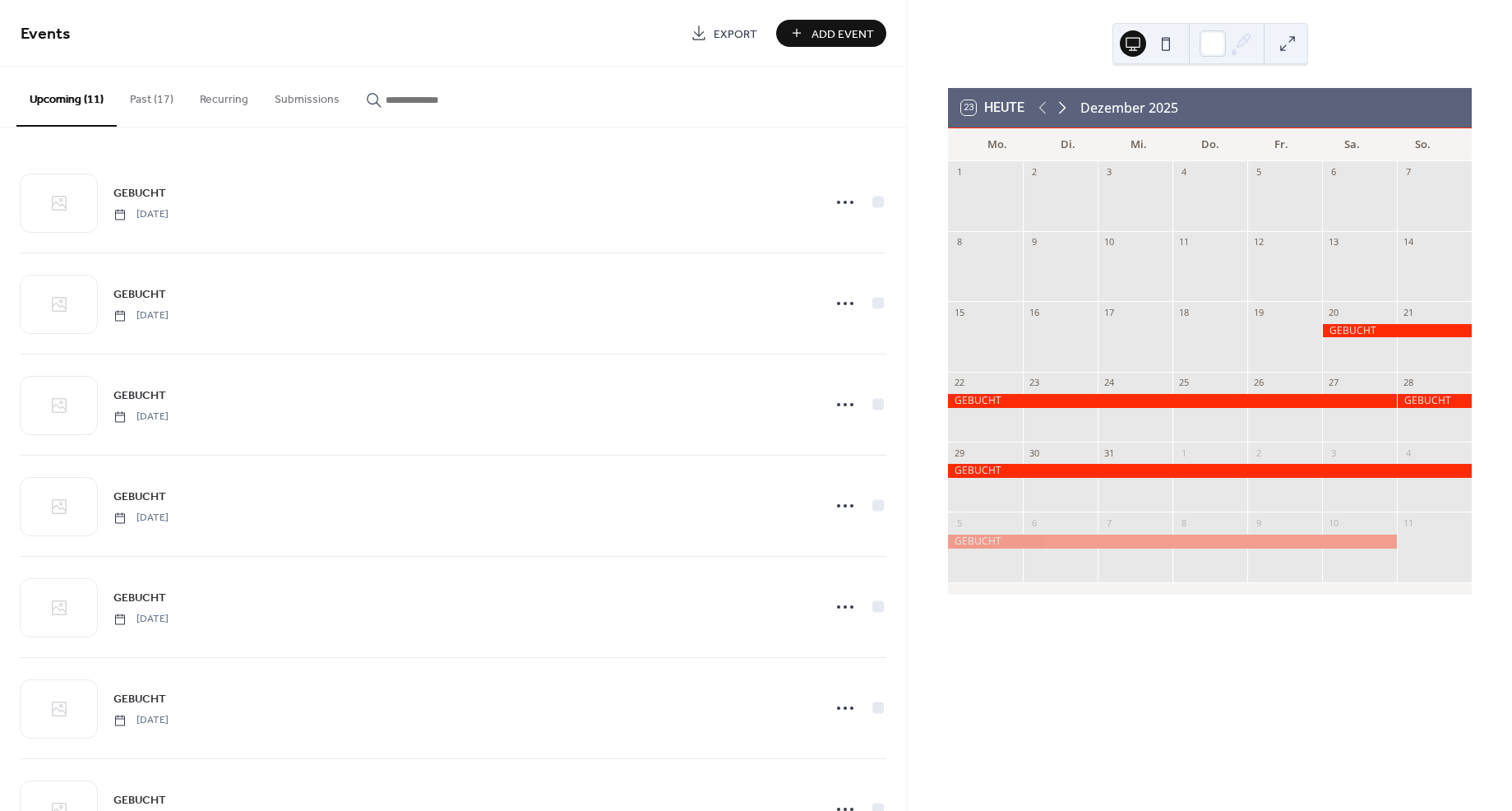
click at [1065, 107] on icon at bounding box center [1062, 108] width 7 height 12
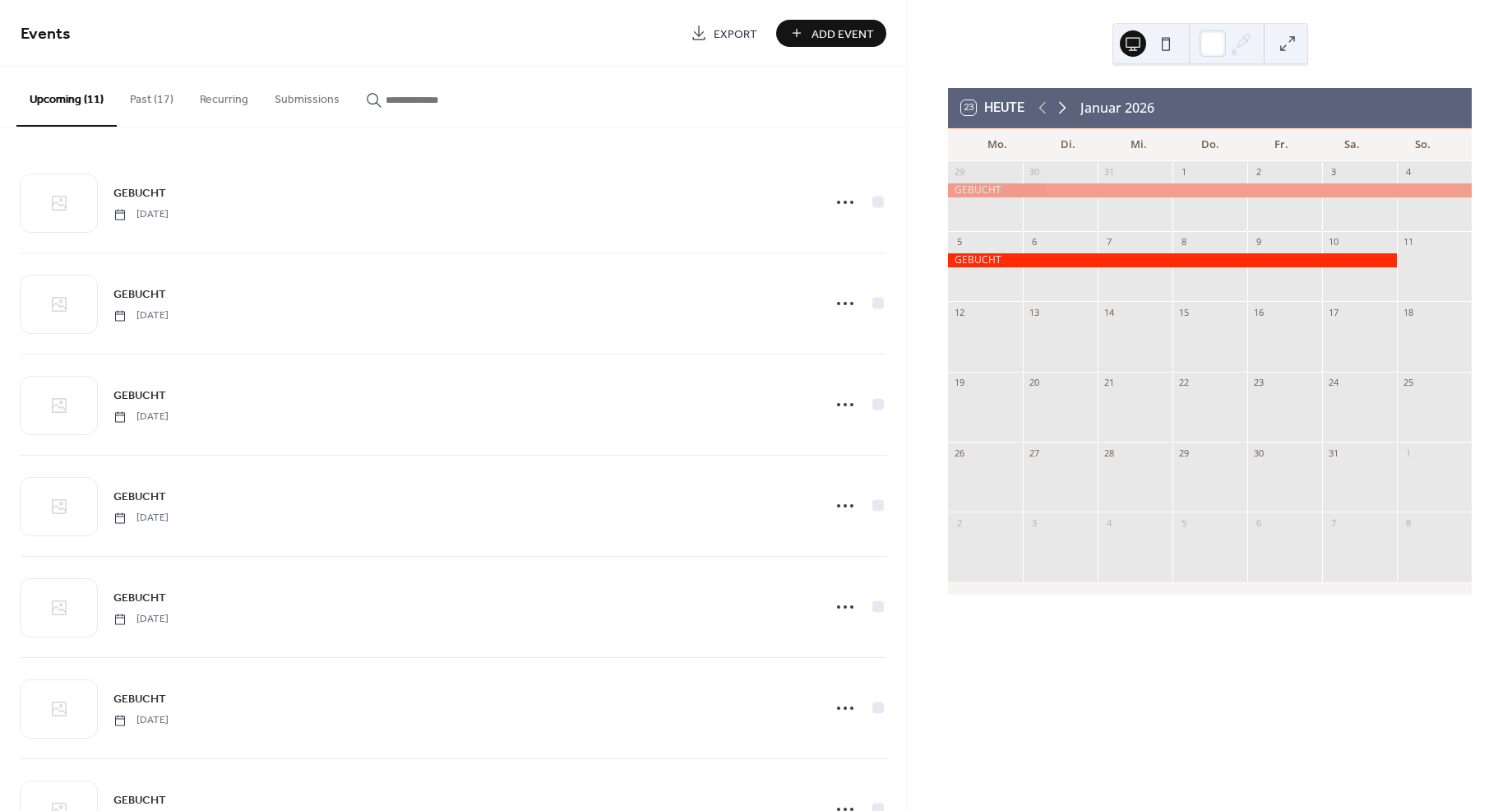
click at [1065, 107] on icon at bounding box center [1062, 108] width 7 height 12
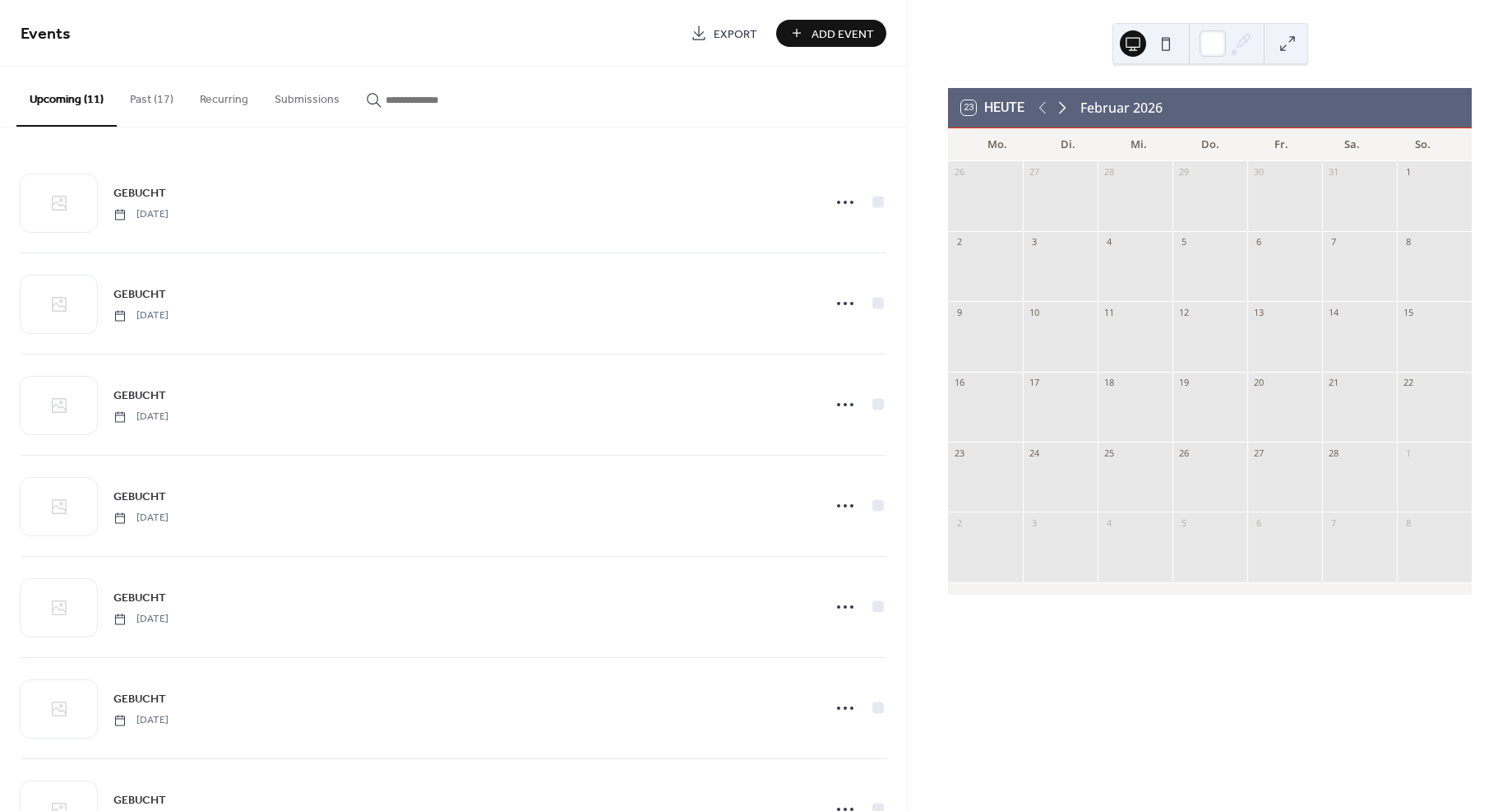
click at [1065, 107] on icon at bounding box center [1062, 108] width 7 height 12
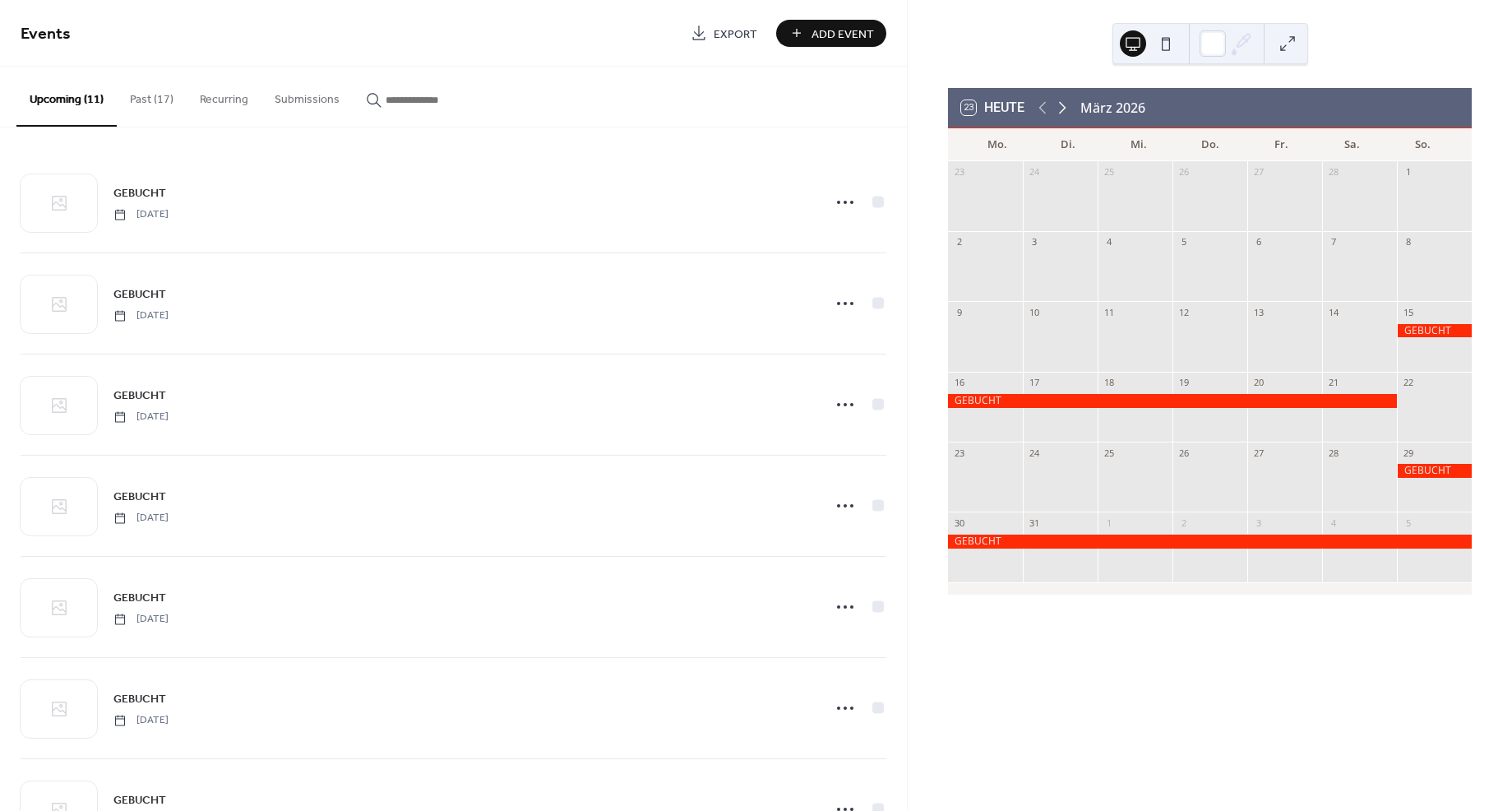
click at [1065, 107] on icon at bounding box center [1062, 108] width 7 height 12
